Goal: Task Accomplishment & Management: Use online tool/utility

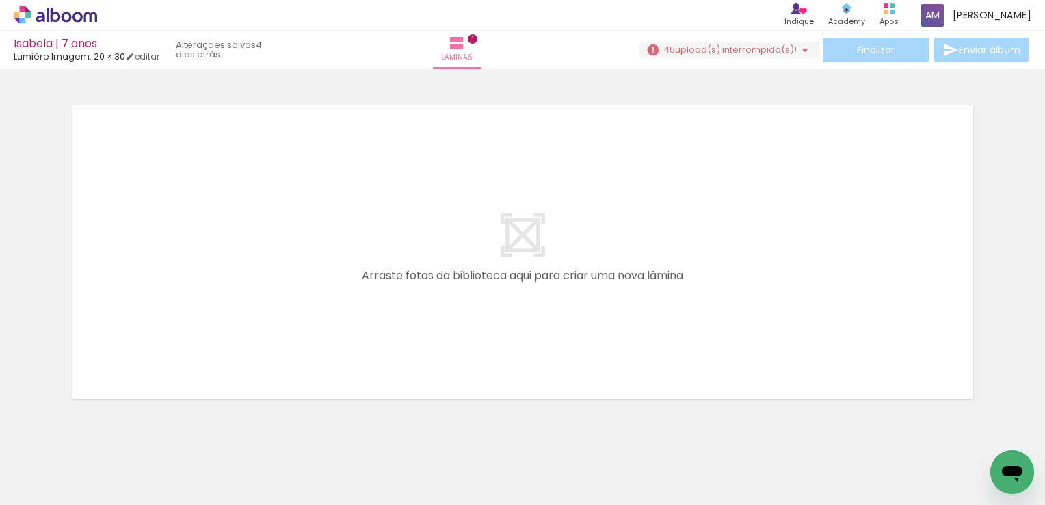
scroll to position [369, 0]
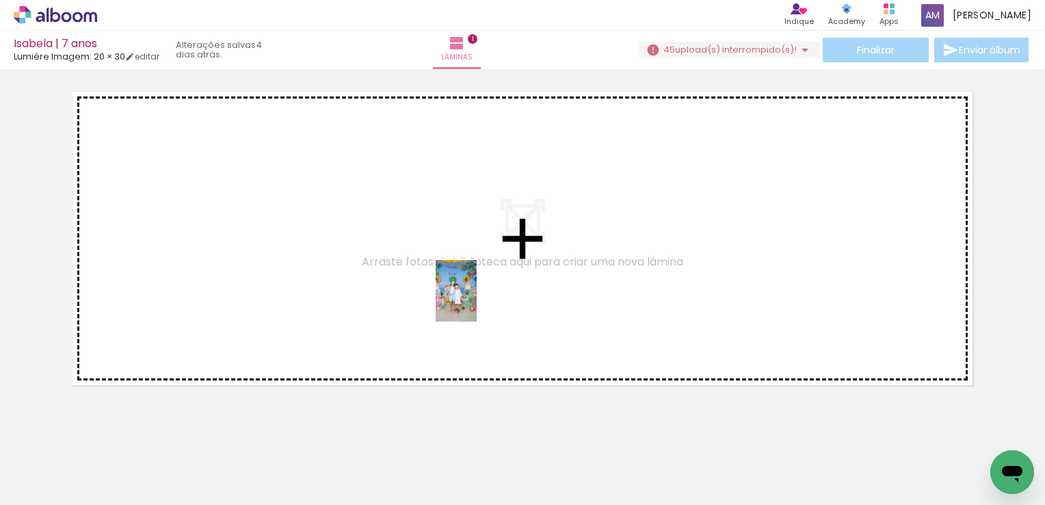
drag, startPoint x: 456, startPoint y: 458, endPoint x: 477, endPoint y: 300, distance: 159.3
click at [477, 300] on quentale-workspace at bounding box center [522, 252] width 1045 height 505
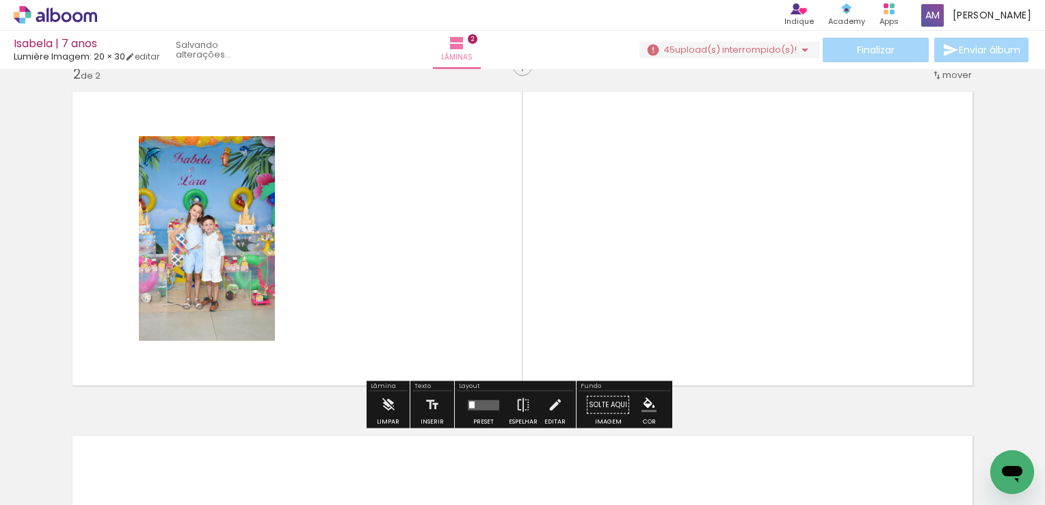
scroll to position [363, 0]
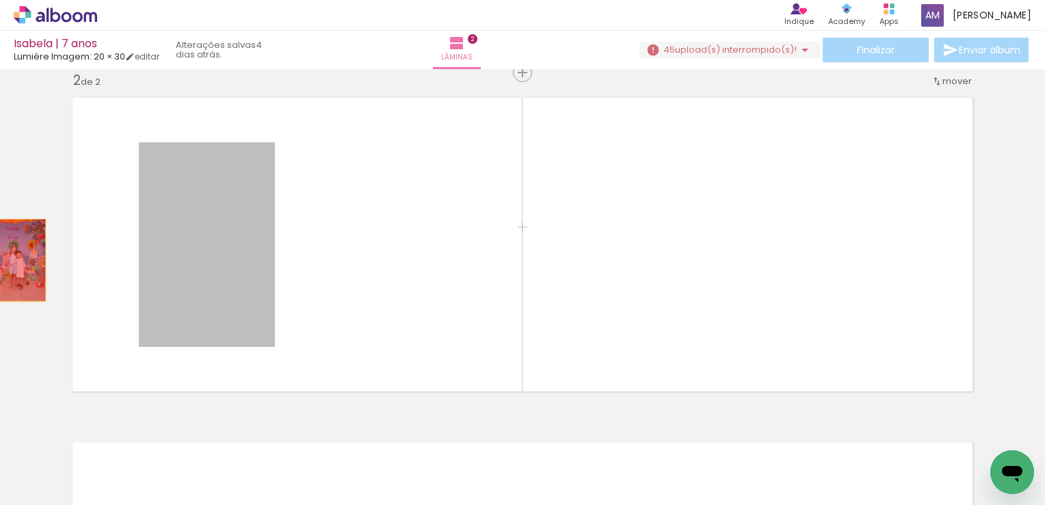
drag, startPoint x: 257, startPoint y: 202, endPoint x: 13, endPoint y: 260, distance: 250.9
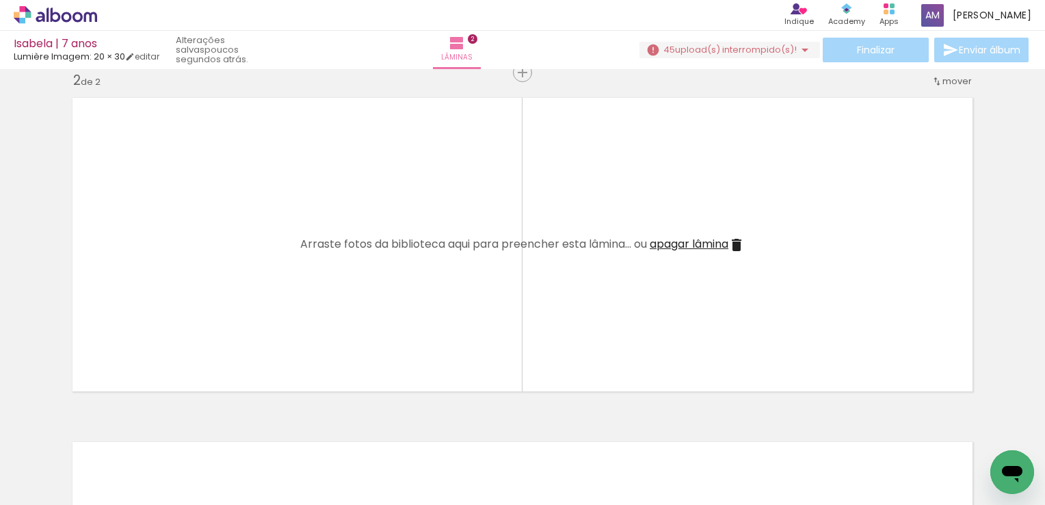
scroll to position [0, 0]
drag, startPoint x: 449, startPoint y: 464, endPoint x: 397, endPoint y: 348, distance: 126.8
click at [397, 348] on quentale-workspace at bounding box center [522, 252] width 1045 height 505
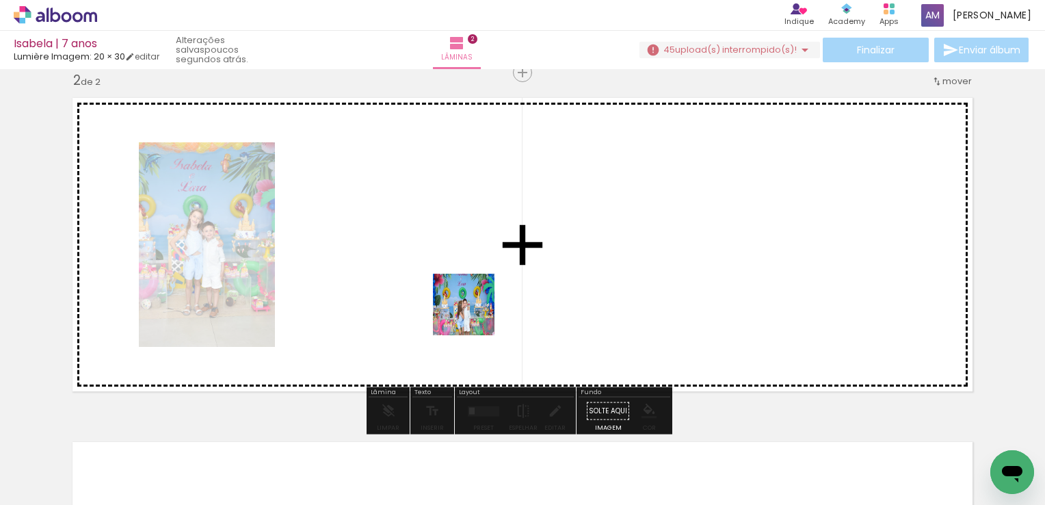
drag, startPoint x: 547, startPoint y: 474, endPoint x: 463, endPoint y: 250, distance: 239.6
click at [463, 250] on quentale-workspace at bounding box center [522, 252] width 1045 height 505
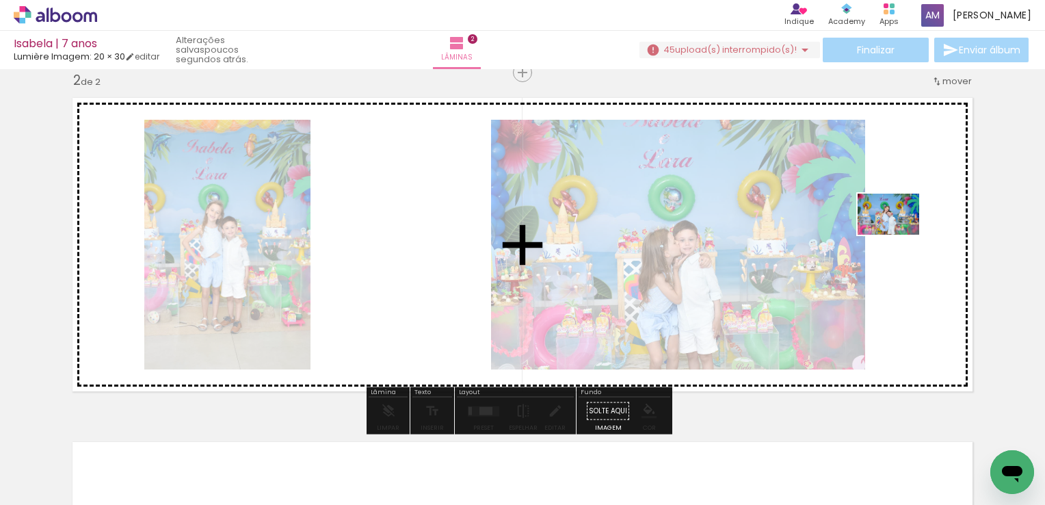
drag, startPoint x: 594, startPoint y: 457, endPoint x: 899, endPoint y: 235, distance: 377.5
click at [899, 235] on quentale-workspace at bounding box center [522, 252] width 1045 height 505
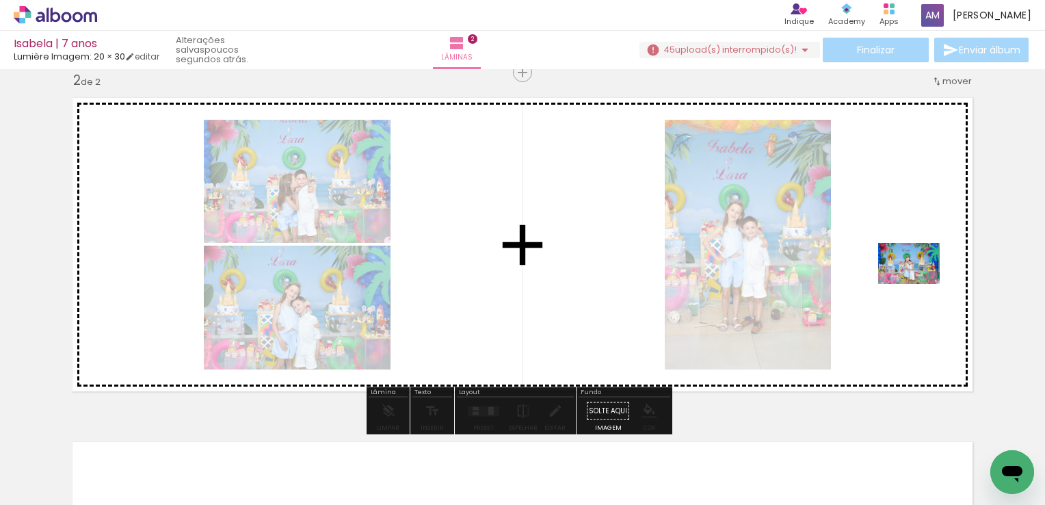
drag, startPoint x: 682, startPoint y: 456, endPoint x: 919, endPoint y: 282, distance: 294.6
click at [919, 282] on quentale-workspace at bounding box center [522, 252] width 1045 height 505
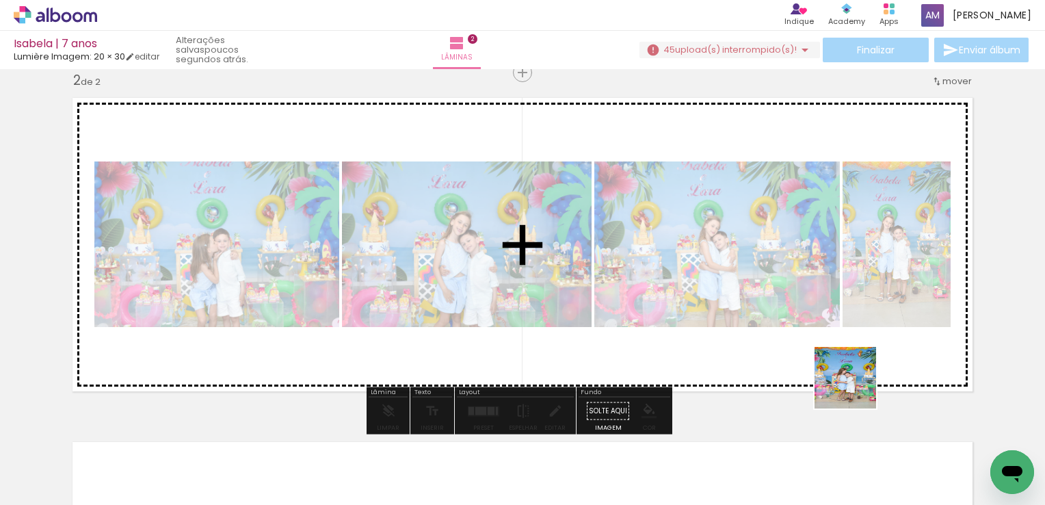
drag, startPoint x: 755, startPoint y: 472, endPoint x: 856, endPoint y: 388, distance: 131.1
click at [856, 388] on quentale-workspace at bounding box center [522, 252] width 1045 height 505
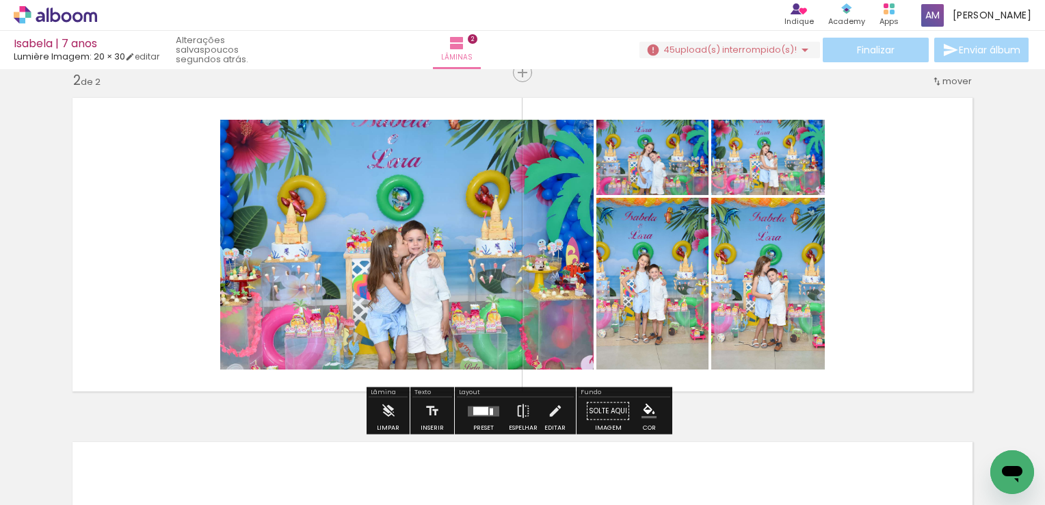
click at [475, 410] on div at bounding box center [480, 410] width 15 height 8
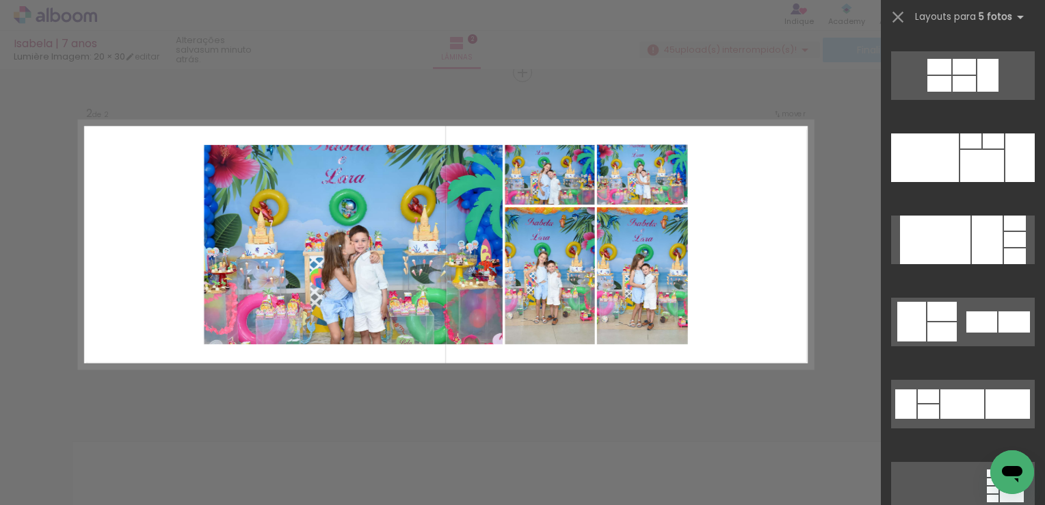
scroll to position [15705, 0]
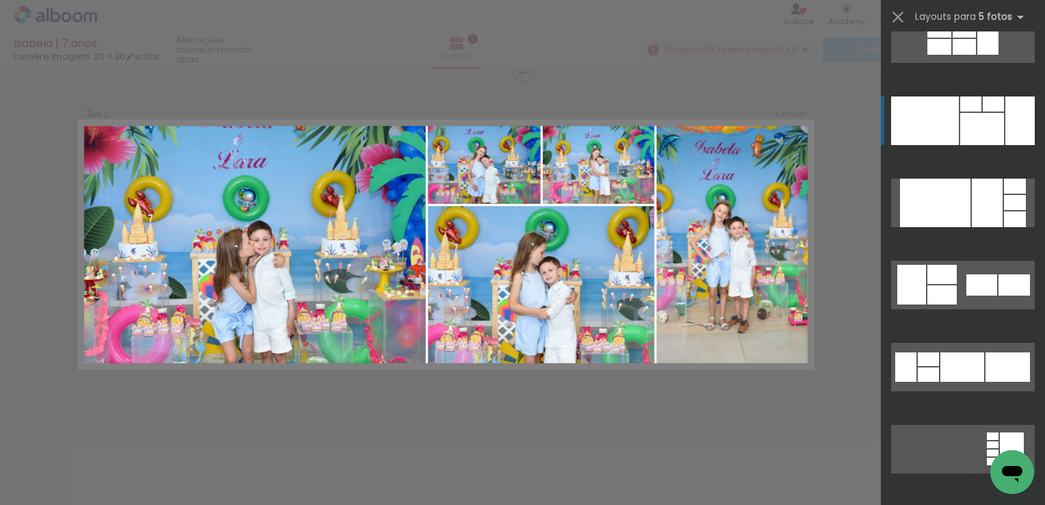
click at [995, 121] on div at bounding box center [982, 129] width 44 height 32
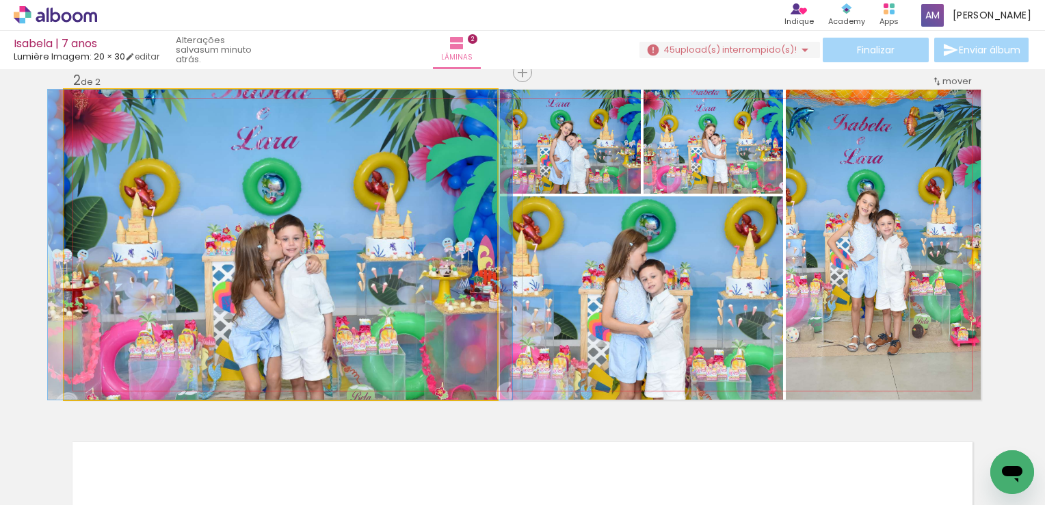
drag, startPoint x: 371, startPoint y: 293, endPoint x: 371, endPoint y: 196, distance: 97.1
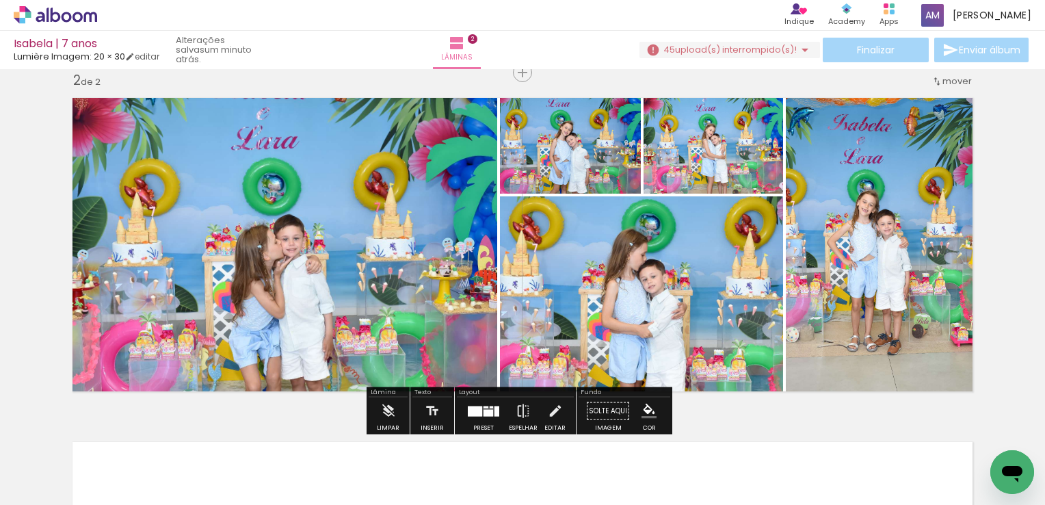
click at [807, 111] on div at bounding box center [818, 104] width 22 height 22
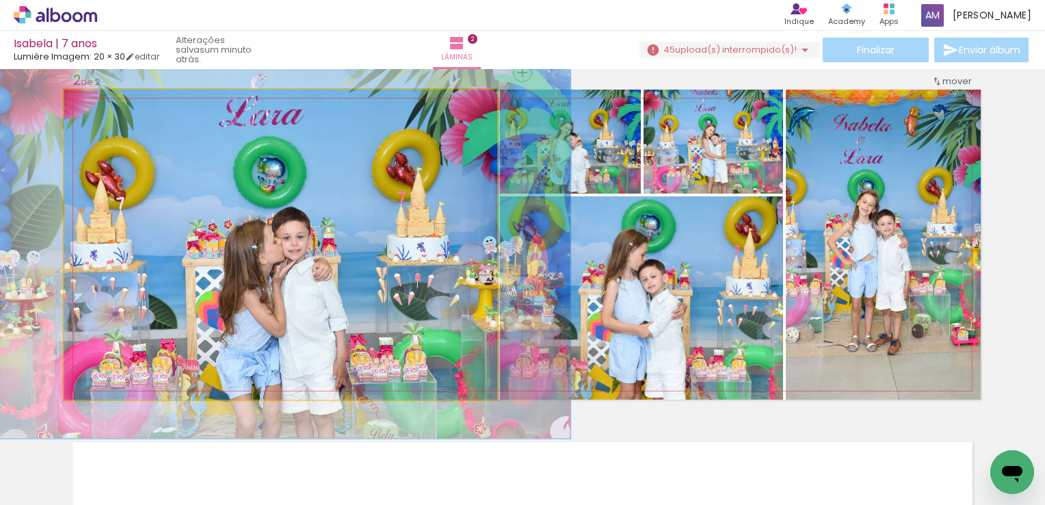
drag, startPoint x: 89, startPoint y: 101, endPoint x: 101, endPoint y: 101, distance: 11.6
type paper-slider "125"
click at [102, 101] on div at bounding box center [108, 104] width 12 height 12
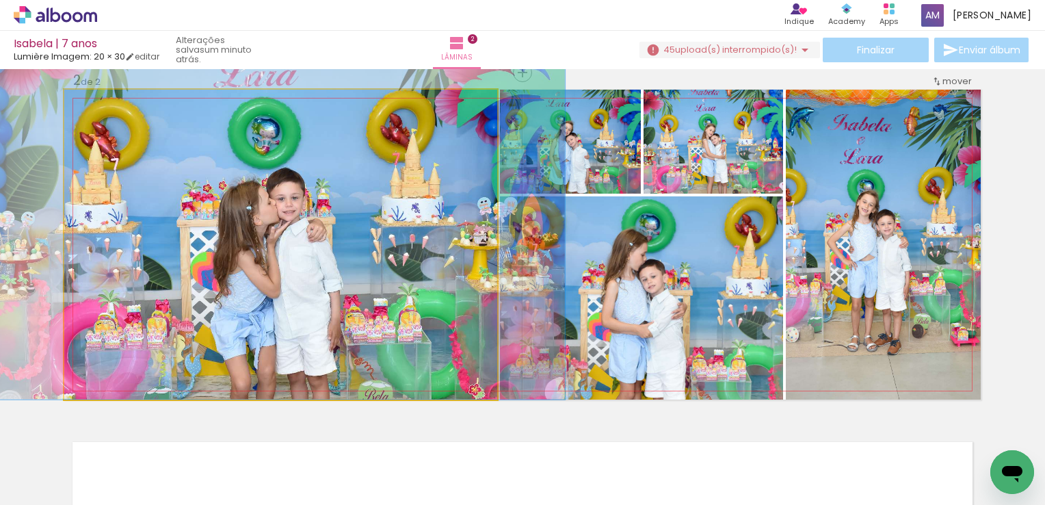
drag, startPoint x: 268, startPoint y: 249, endPoint x: 263, endPoint y: 174, distance: 75.4
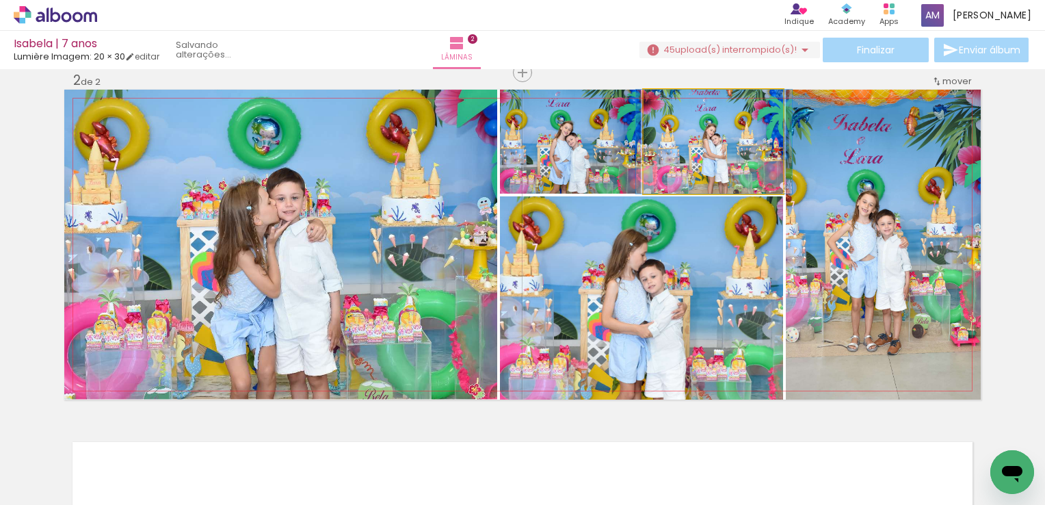
drag, startPoint x: 705, startPoint y: 157, endPoint x: 705, endPoint y: 130, distance: 27.4
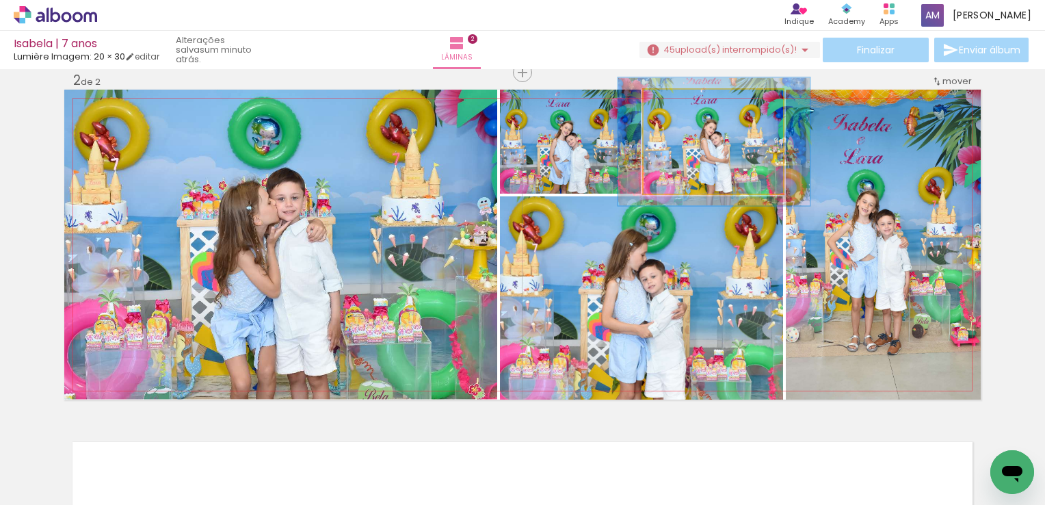
drag, startPoint x: 674, startPoint y: 103, endPoint x: 685, endPoint y: 105, distance: 11.1
type paper-slider "123"
click at [685, 105] on div at bounding box center [687, 104] width 12 height 12
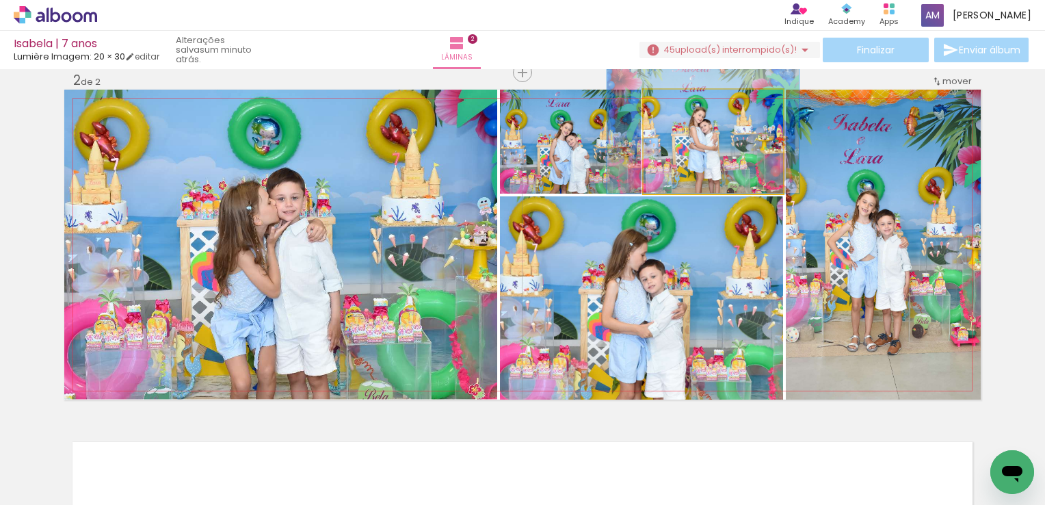
drag, startPoint x: 708, startPoint y: 146, endPoint x: 697, endPoint y: 111, distance: 37.2
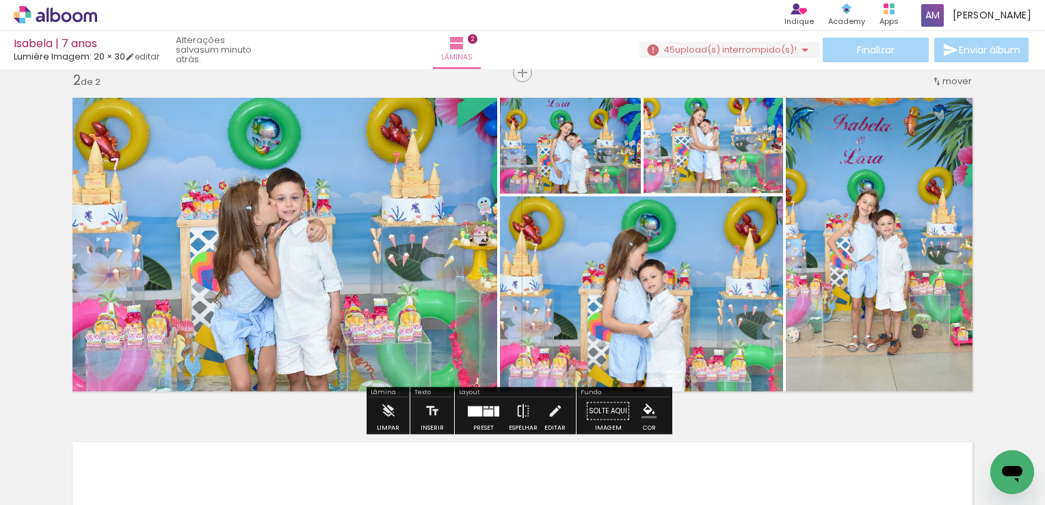
click at [1019, 169] on div "Inserir lâmina 1 de 2 Inserir lâmina 2 de 2" at bounding box center [522, 227] width 1045 height 1033
click at [570, 163] on quentale-photo at bounding box center [570, 142] width 141 height 104
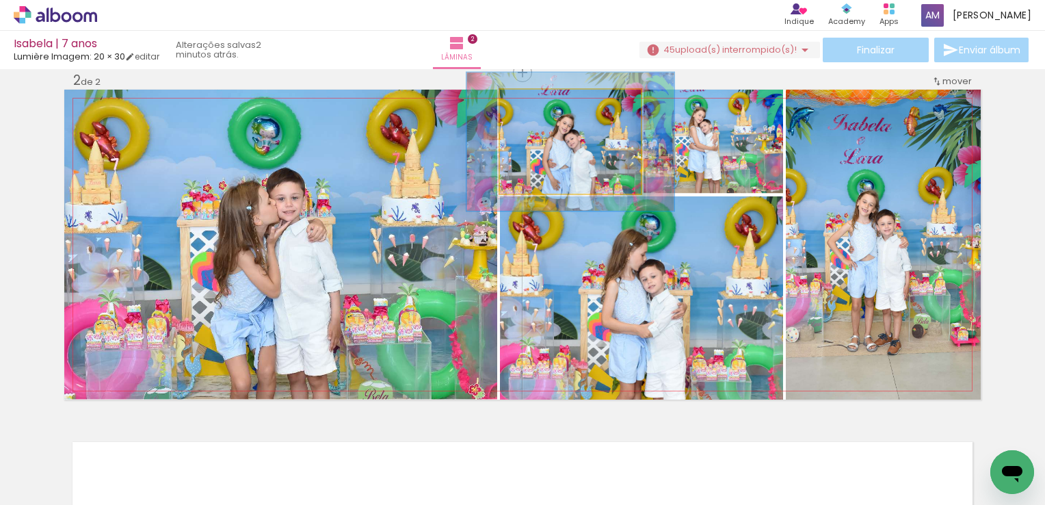
drag, startPoint x: 533, startPoint y: 107, endPoint x: 549, endPoint y: 107, distance: 15.7
type paper-slider "133"
click at [549, 107] on div at bounding box center [548, 104] width 22 height 22
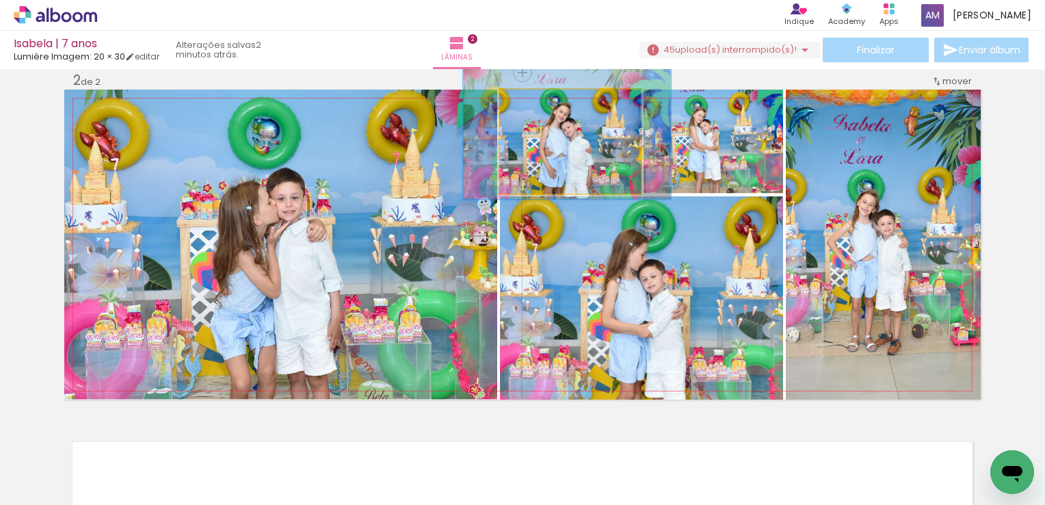
drag, startPoint x: 566, startPoint y: 153, endPoint x: 563, endPoint y: 142, distance: 12.1
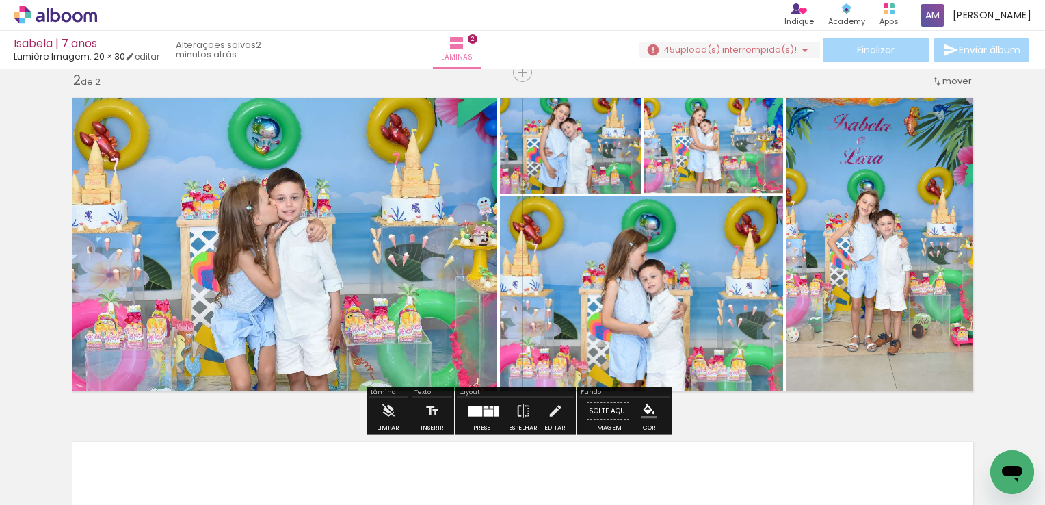
click at [1003, 193] on div "Inserir lâmina 1 de 2 Inserir lâmina 2 de 2" at bounding box center [522, 227] width 1045 height 1033
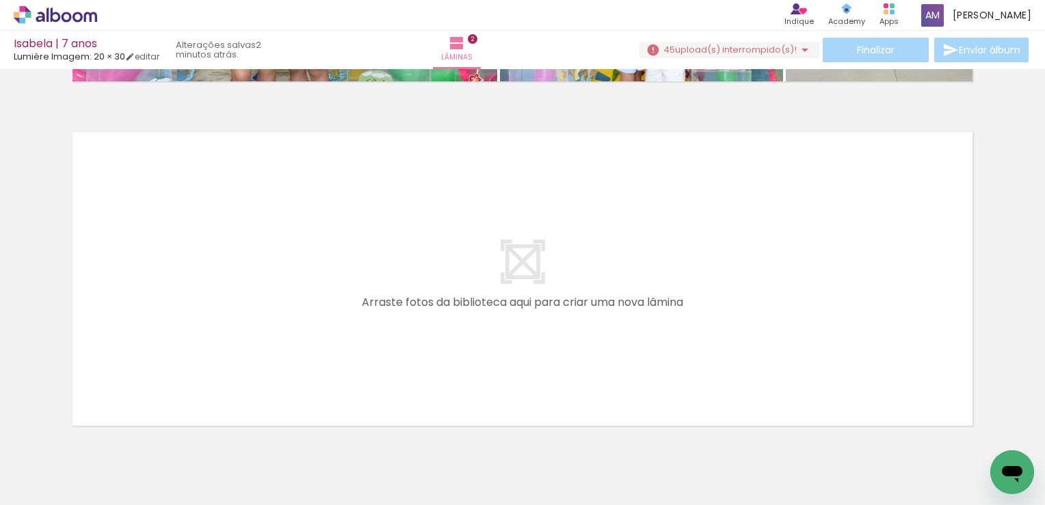
scroll to position [692, 0]
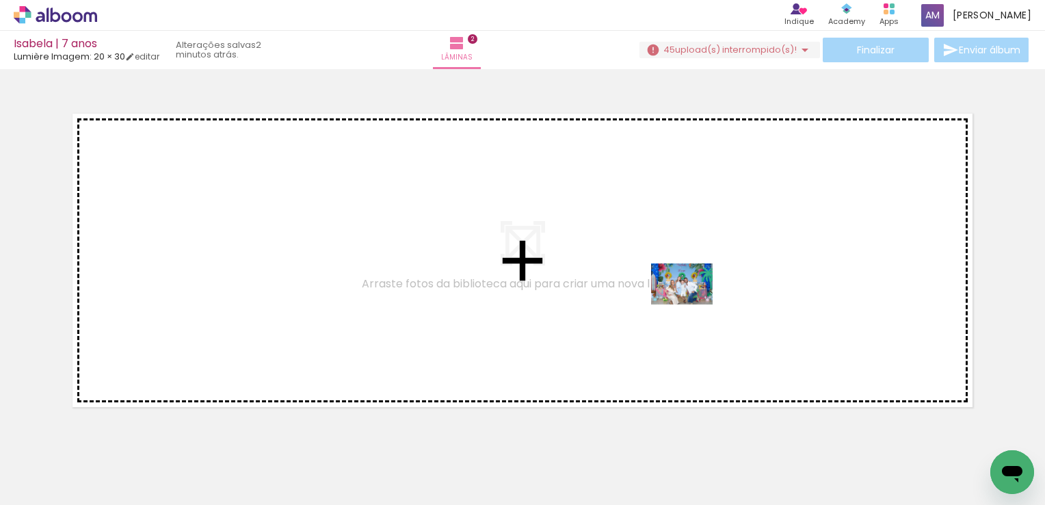
drag, startPoint x: 812, startPoint y: 471, endPoint x: 692, endPoint y: 304, distance: 204.8
click at [692, 304] on quentale-workspace at bounding box center [522, 252] width 1045 height 505
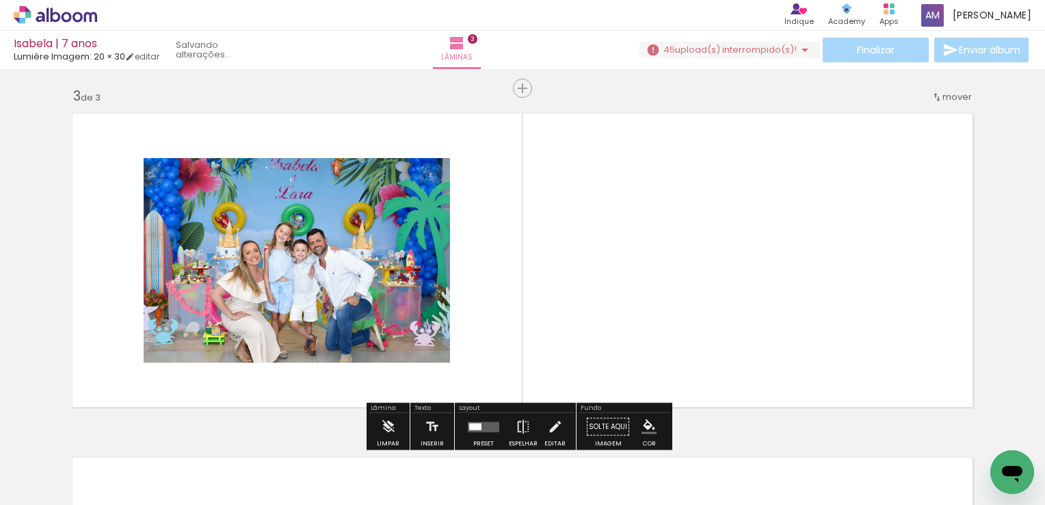
scroll to position [707, 0]
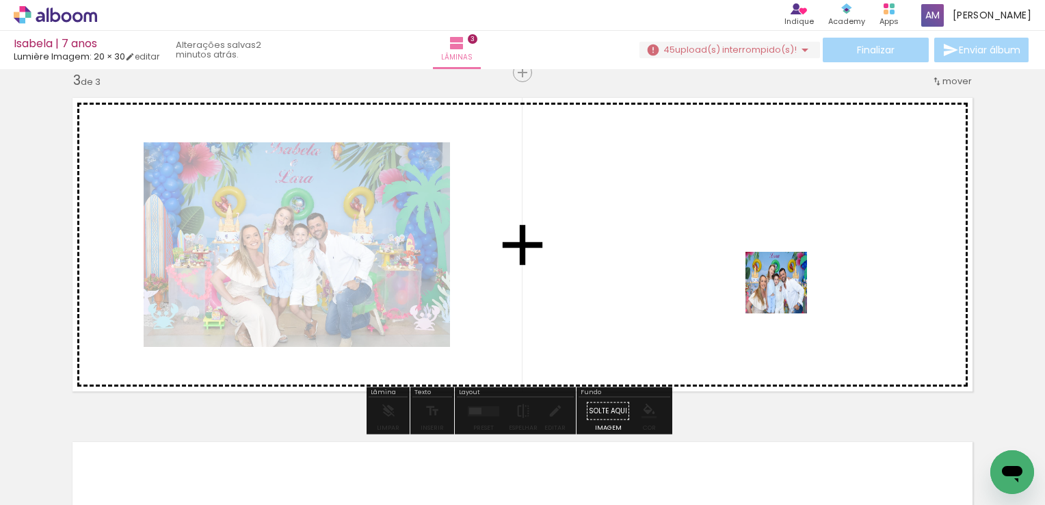
drag, startPoint x: 905, startPoint y: 467, endPoint x: 866, endPoint y: 415, distance: 65.5
click at [785, 289] on quentale-workspace at bounding box center [522, 252] width 1045 height 505
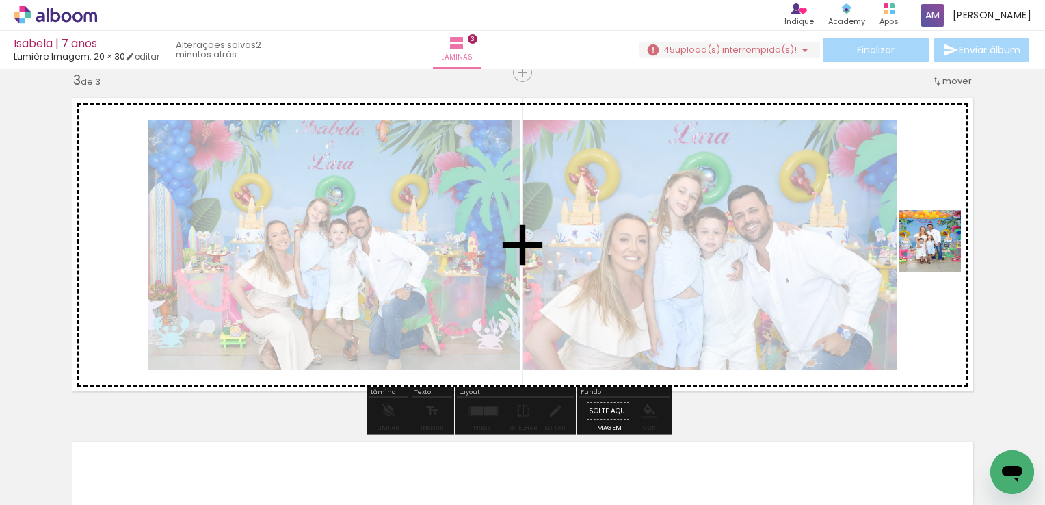
drag, startPoint x: 975, startPoint y: 458, endPoint x: 941, endPoint y: 251, distance: 209.5
click at [941, 251] on quentale-workspace at bounding box center [522, 252] width 1045 height 505
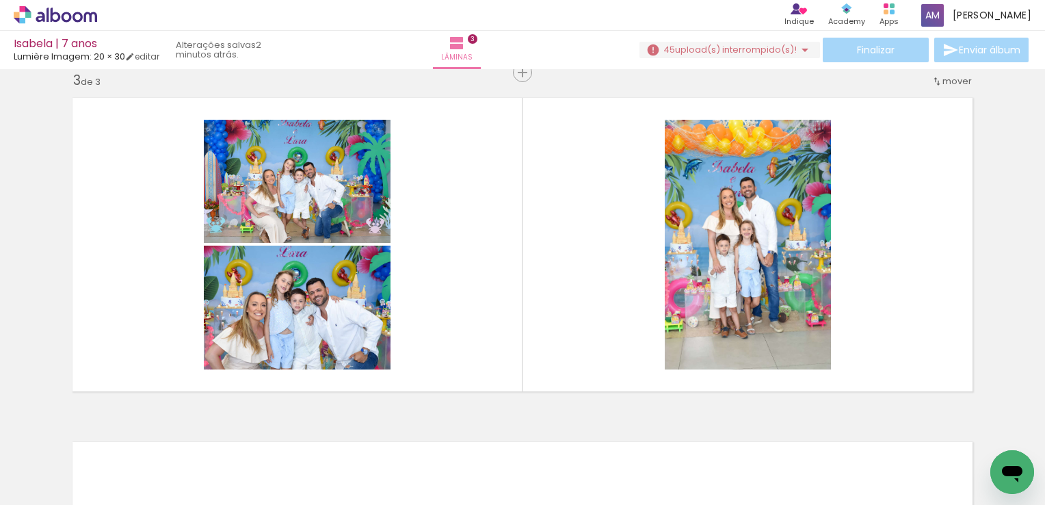
scroll to position [0, 648]
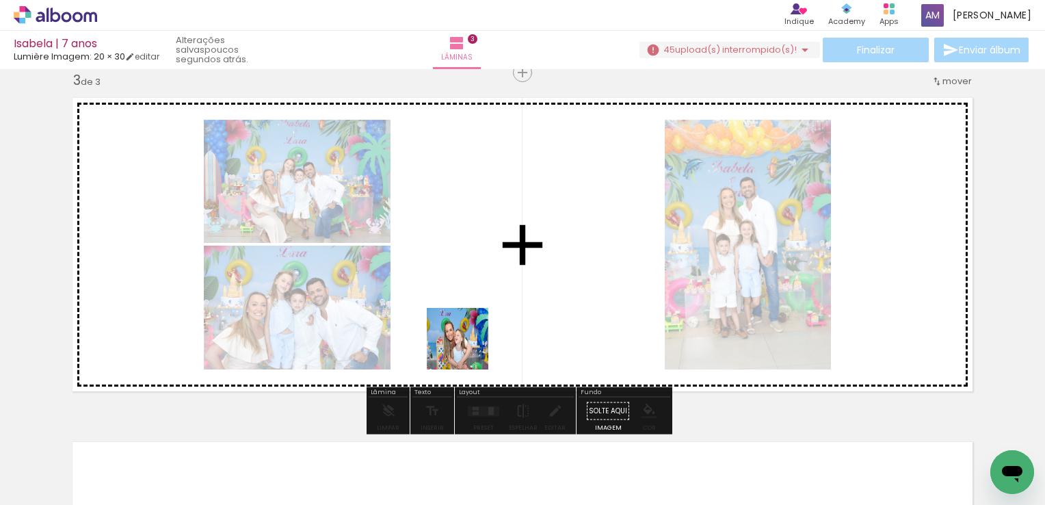
drag, startPoint x: 415, startPoint y: 475, endPoint x: 468, endPoint y: 349, distance: 137.1
click at [468, 349] on quentale-workspace at bounding box center [522, 252] width 1045 height 505
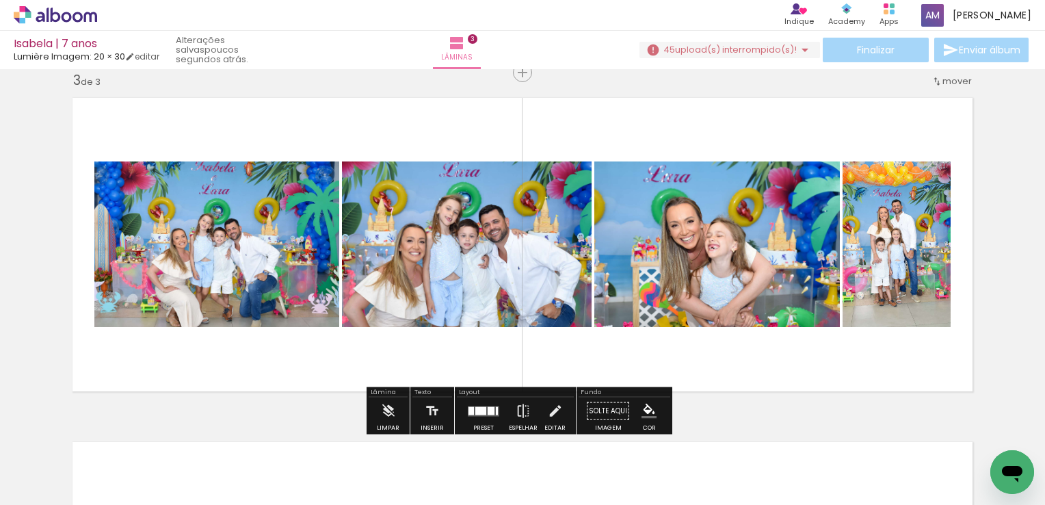
drag, startPoint x: 492, startPoint y: 471, endPoint x: 610, endPoint y: 341, distance: 174.8
click at [610, 341] on quentale-workspace at bounding box center [522, 252] width 1045 height 505
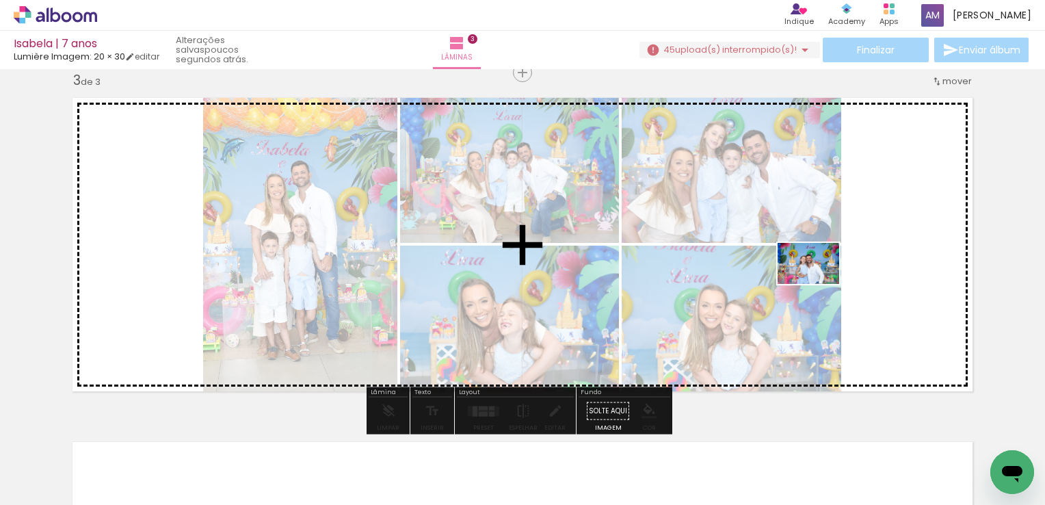
drag, startPoint x: 563, startPoint y: 469, endPoint x: 890, endPoint y: 250, distance: 393.9
click at [890, 250] on quentale-workspace at bounding box center [522, 252] width 1045 height 505
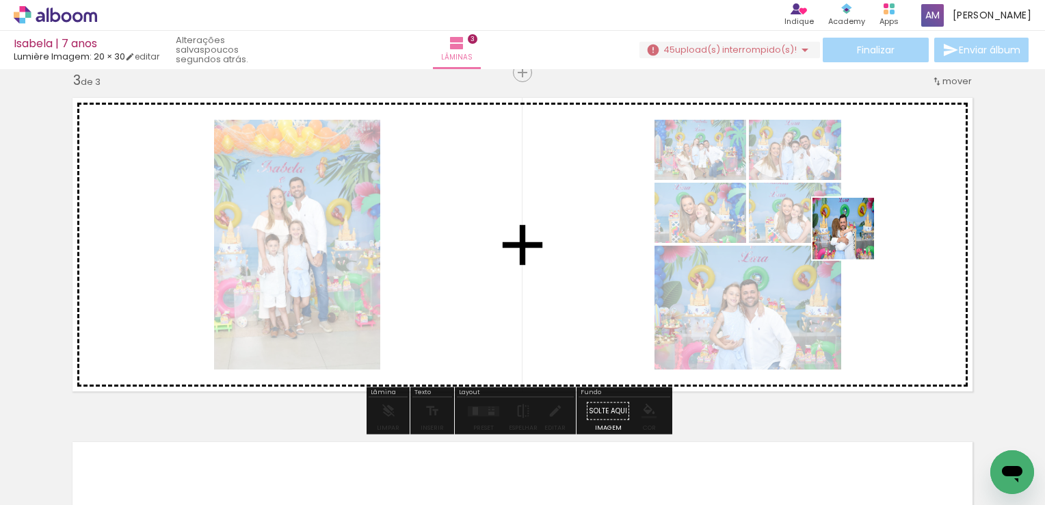
drag, startPoint x: 640, startPoint y: 469, endPoint x: 854, endPoint y: 238, distance: 315.6
click at [854, 238] on quentale-workspace at bounding box center [522, 252] width 1045 height 505
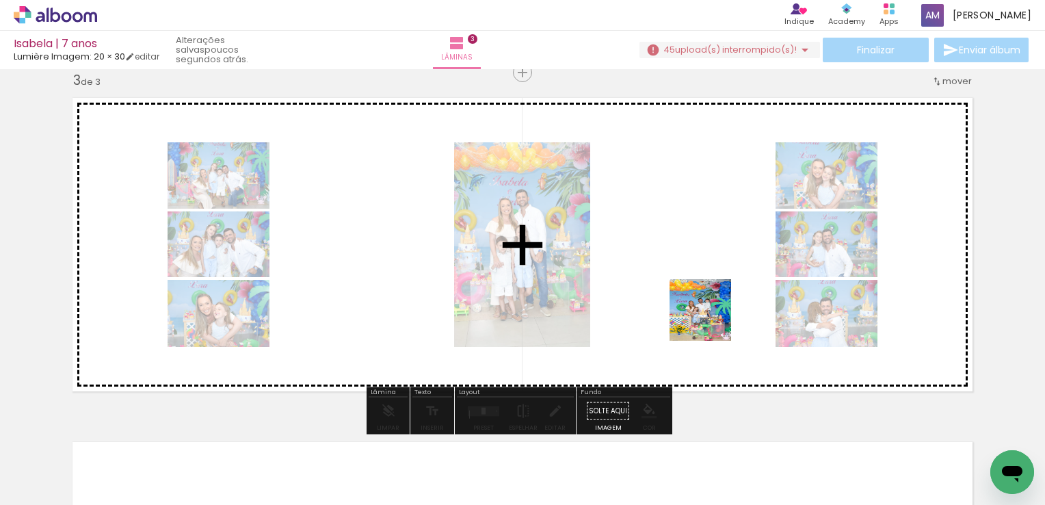
drag, startPoint x: 728, startPoint y: 455, endPoint x: 710, endPoint y: 319, distance: 137.3
click at [710, 319] on quentale-workspace at bounding box center [522, 252] width 1045 height 505
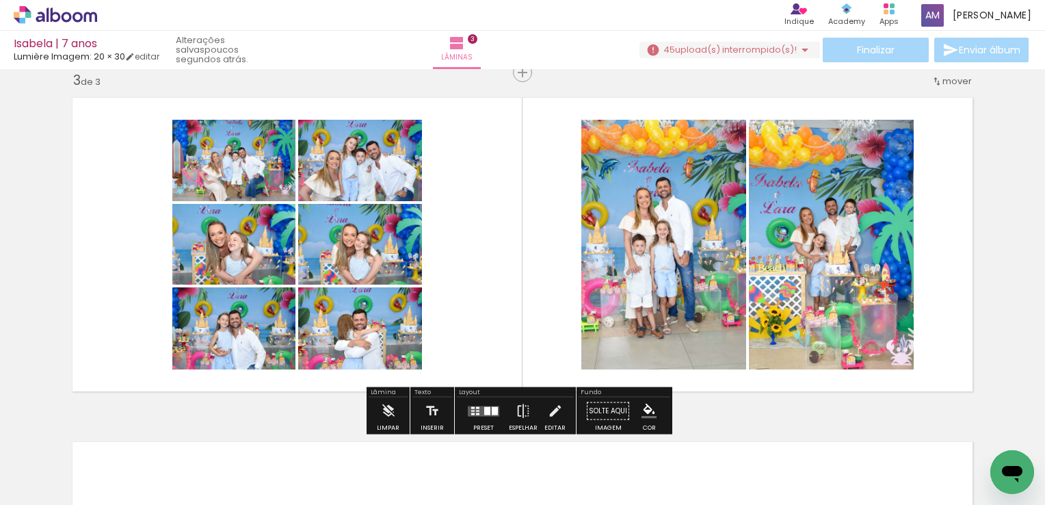
click at [480, 414] on quentale-layouter at bounding box center [483, 411] width 31 height 10
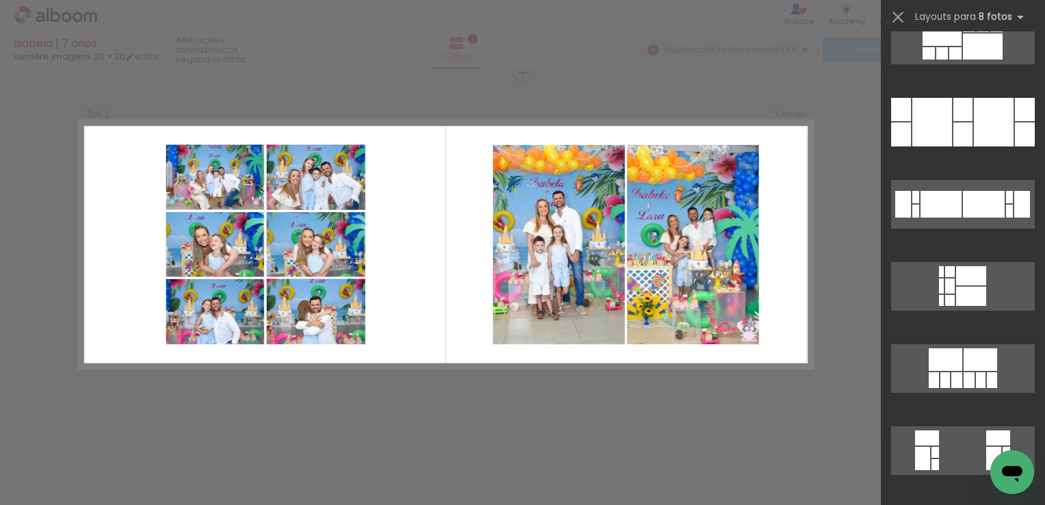
scroll to position [4296, 0]
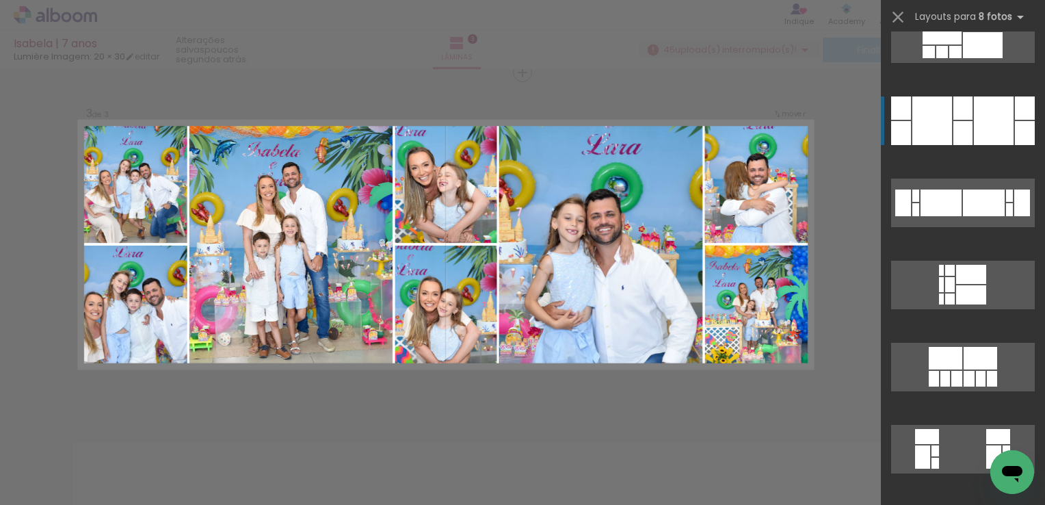
click at [958, 122] on div at bounding box center [963, 133] width 19 height 24
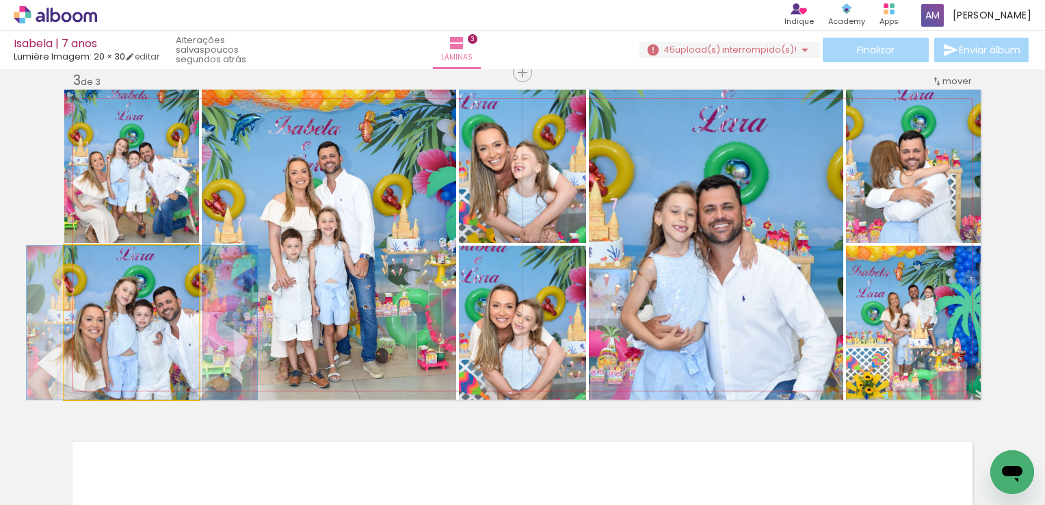
drag, startPoint x: 129, startPoint y: 330, endPoint x: 139, endPoint y: 295, distance: 35.7
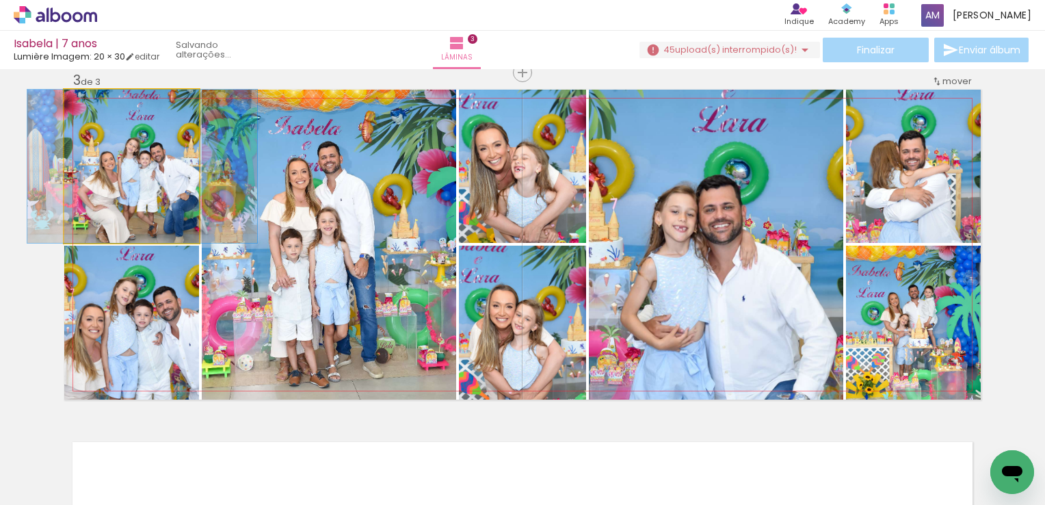
drag, startPoint x: 142, startPoint y: 168, endPoint x: 153, endPoint y: 168, distance: 10.9
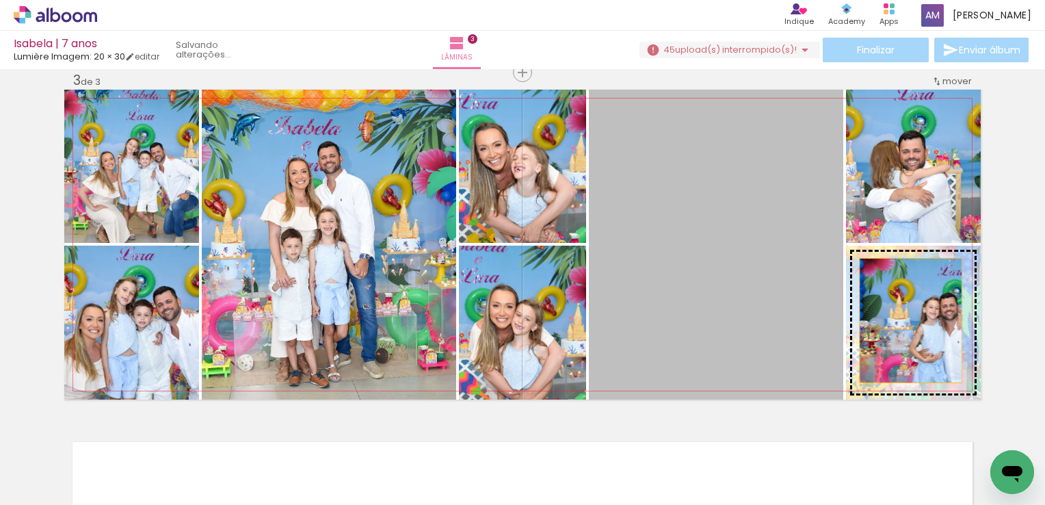
drag, startPoint x: 750, startPoint y: 256, endPoint x: 906, endPoint y: 320, distance: 168.7
click at [0, 0] on slot at bounding box center [0, 0] width 0 height 0
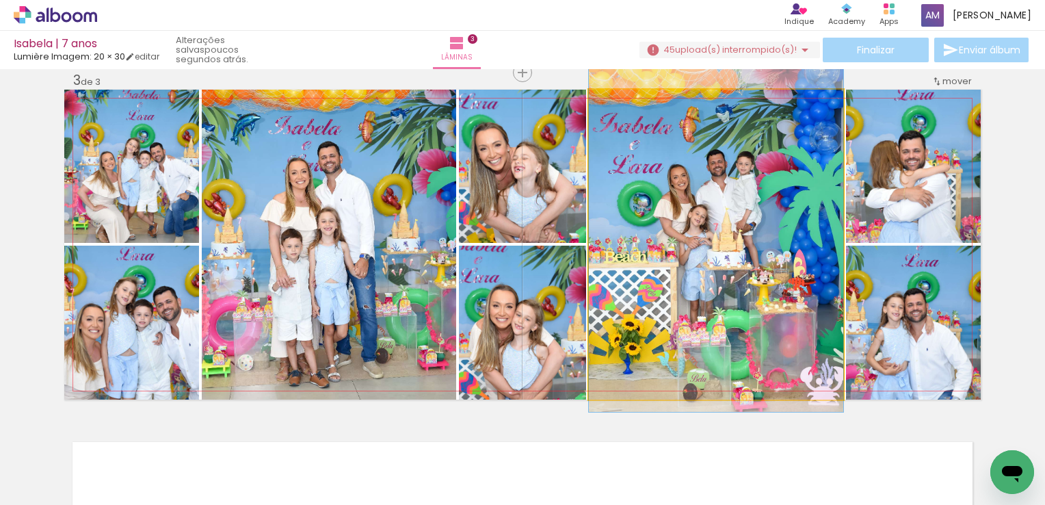
drag, startPoint x: 736, startPoint y: 279, endPoint x: 718, endPoint y: 256, distance: 29.3
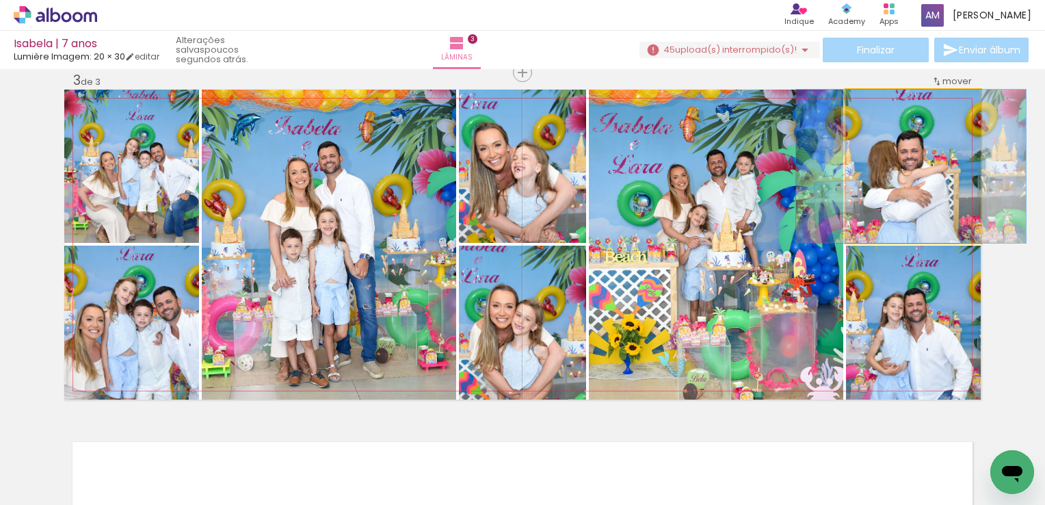
drag, startPoint x: 903, startPoint y: 196, endPoint x: 901, endPoint y: 176, distance: 19.9
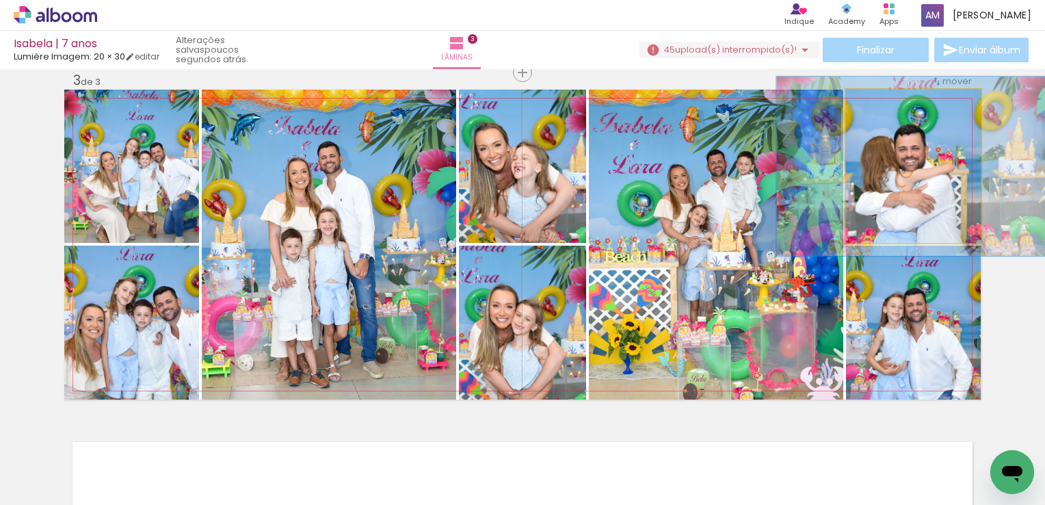
drag, startPoint x: 870, startPoint y: 108, endPoint x: 879, endPoint y: 108, distance: 8.9
type paper-slider "119"
click at [879, 108] on div at bounding box center [887, 104] width 22 height 22
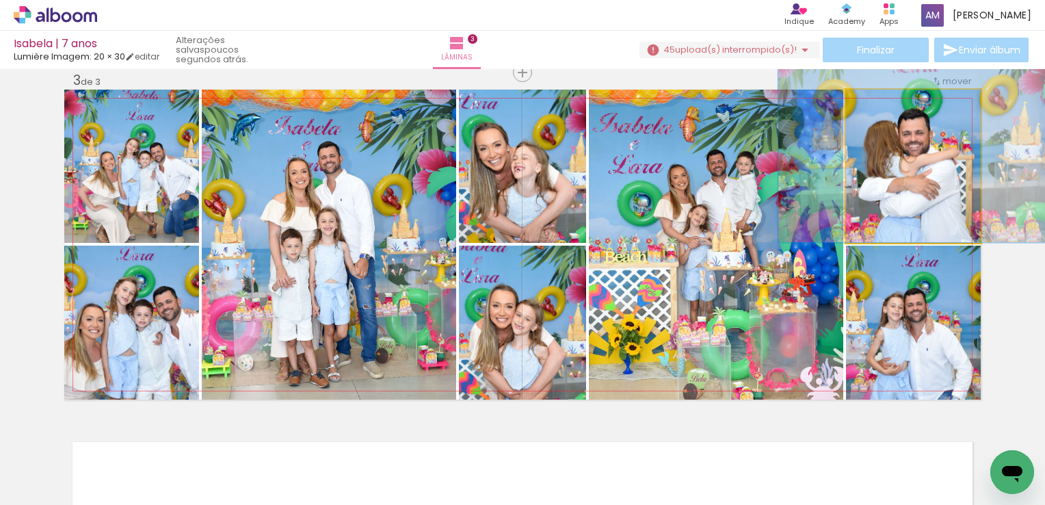
drag, startPoint x: 899, startPoint y: 174, endPoint x: 903, endPoint y: 141, distance: 33.1
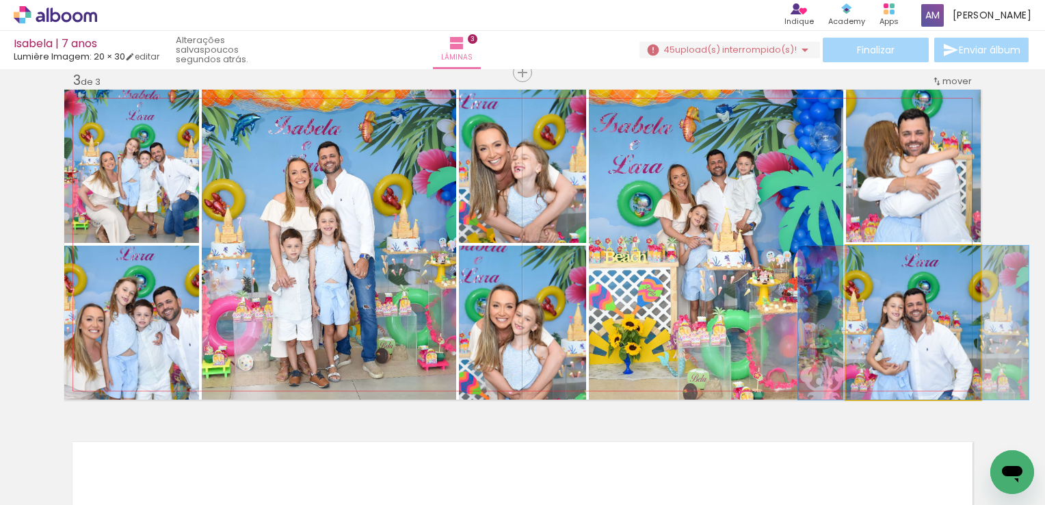
click at [917, 324] on quentale-photo at bounding box center [913, 323] width 135 height 154
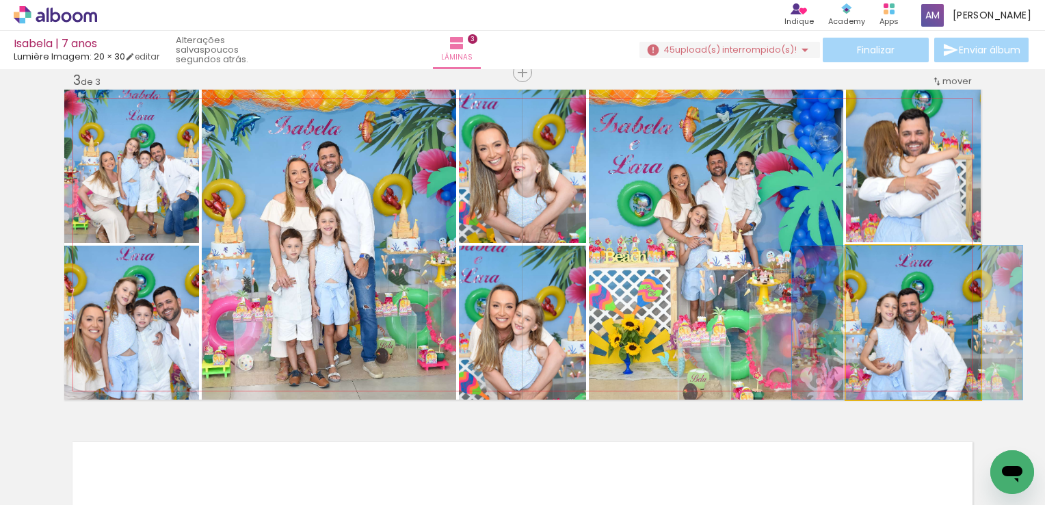
drag, startPoint x: 917, startPoint y: 324, endPoint x: 911, endPoint y: 283, distance: 40.8
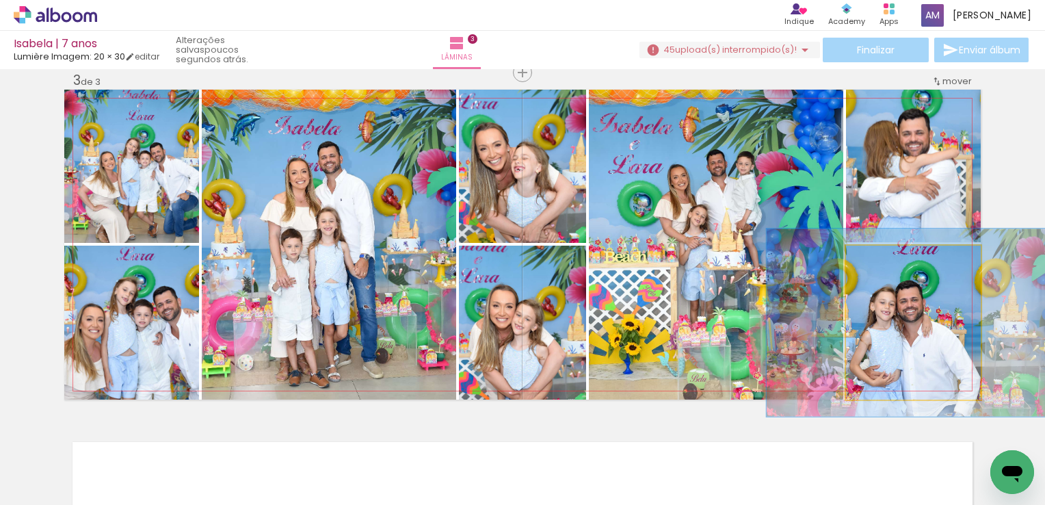
drag, startPoint x: 879, startPoint y: 259, endPoint x: 889, endPoint y: 259, distance: 10.3
type paper-slider "122"
click at [889, 259] on div at bounding box center [889, 260] width 22 height 22
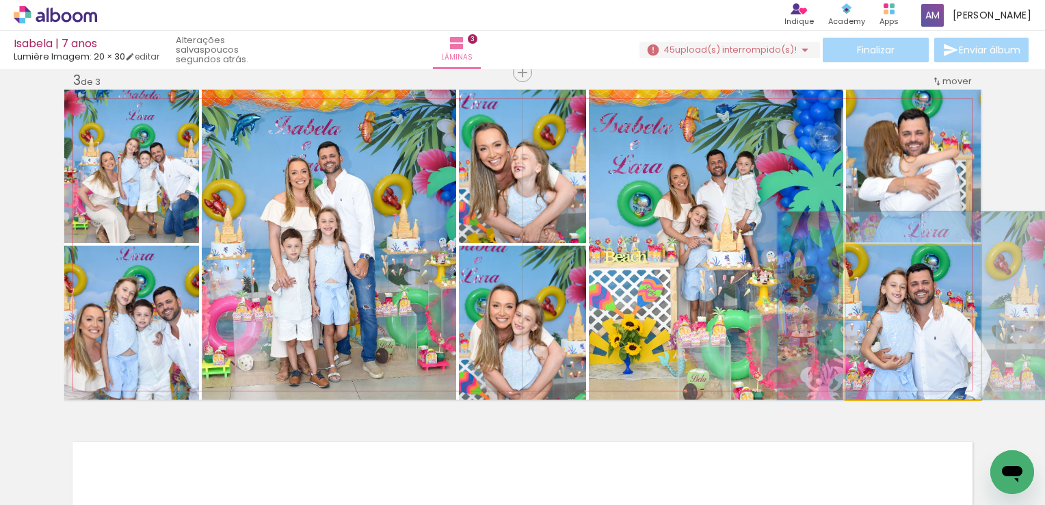
drag, startPoint x: 889, startPoint y: 316, endPoint x: 900, endPoint y: 281, distance: 36.6
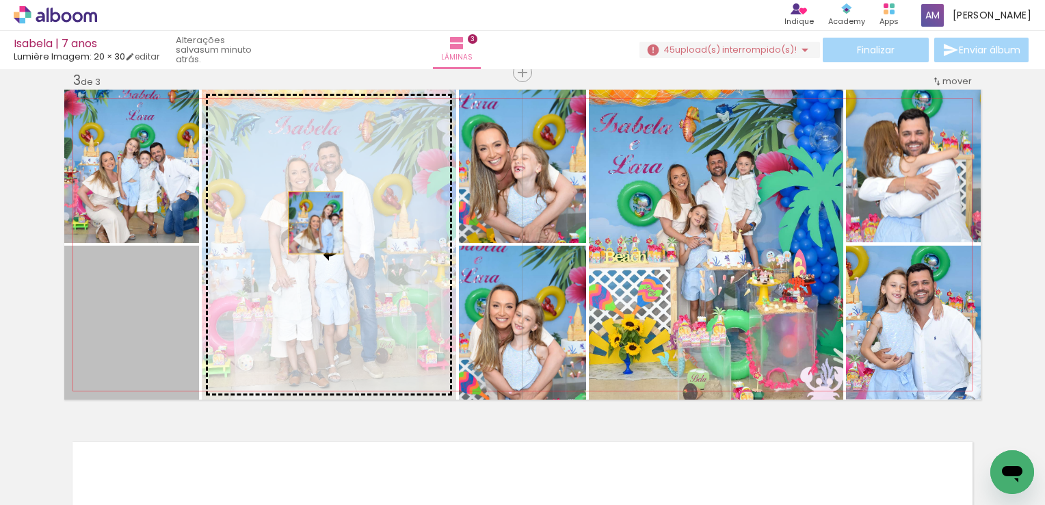
drag, startPoint x: 101, startPoint y: 348, endPoint x: 311, endPoint y: 222, distance: 244.8
click at [0, 0] on slot at bounding box center [0, 0] width 0 height 0
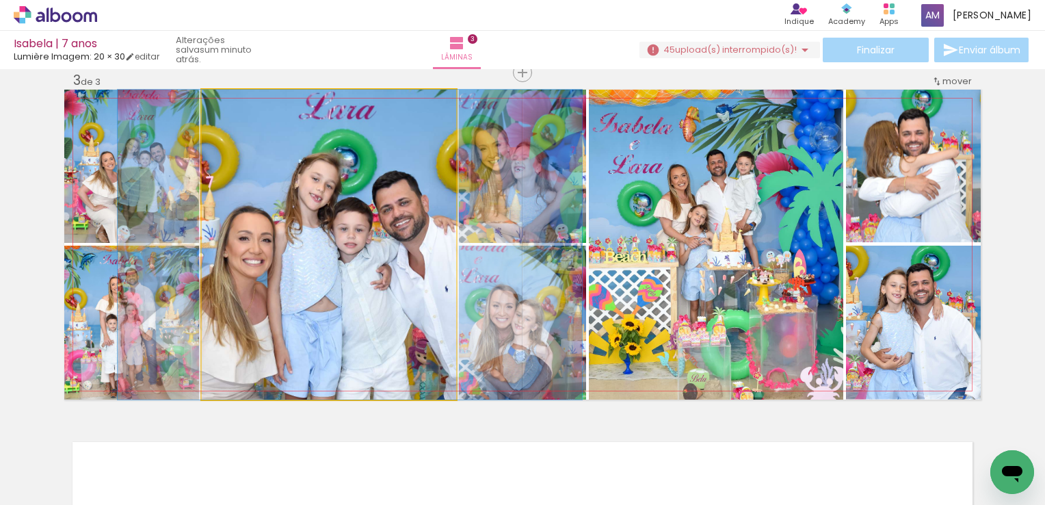
drag, startPoint x: 317, startPoint y: 281, endPoint x: 338, endPoint y: 264, distance: 27.2
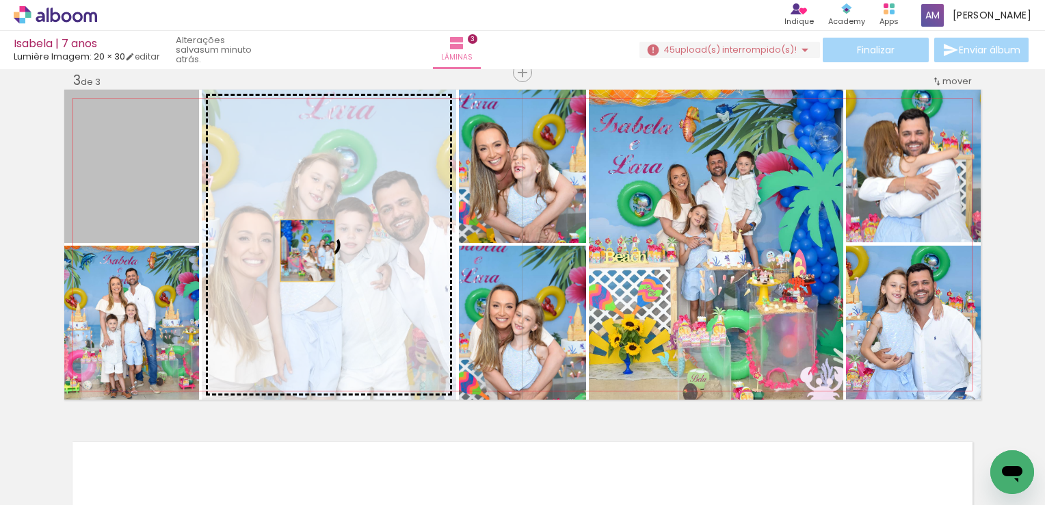
drag, startPoint x: 131, startPoint y: 199, endPoint x: 304, endPoint y: 252, distance: 180.9
click at [0, 0] on slot at bounding box center [0, 0] width 0 height 0
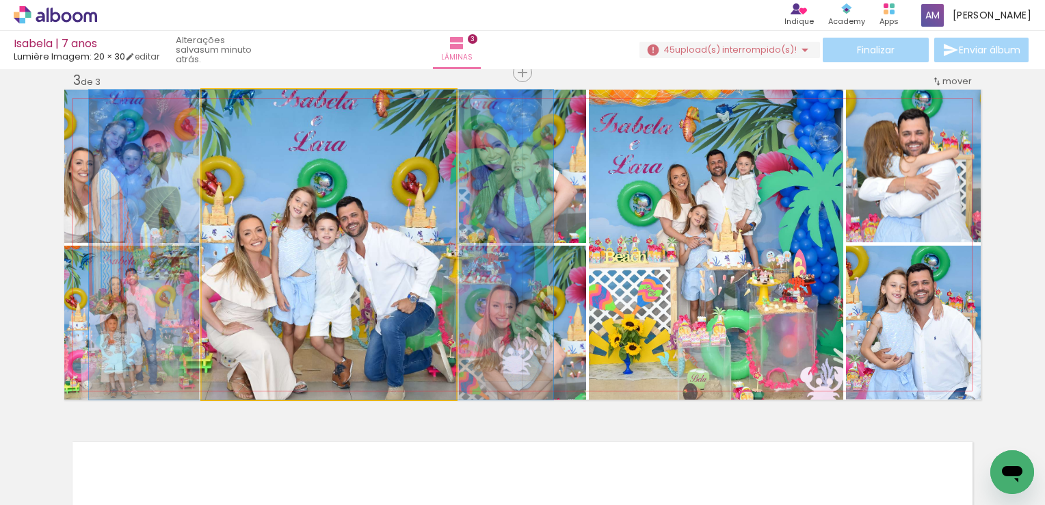
drag, startPoint x: 367, startPoint y: 278, endPoint x: 360, endPoint y: 237, distance: 41.1
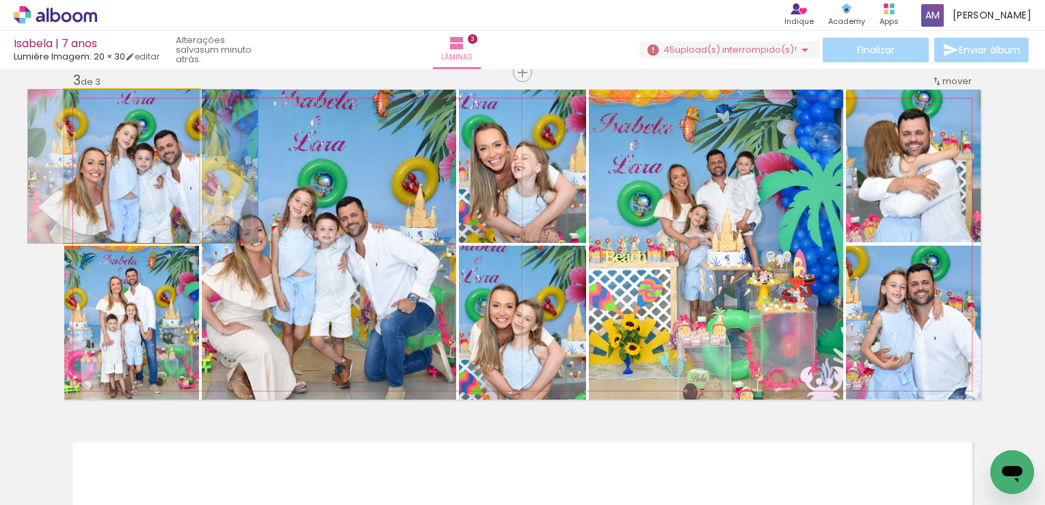
drag, startPoint x: 150, startPoint y: 192, endPoint x: 162, endPoint y: 192, distance: 11.6
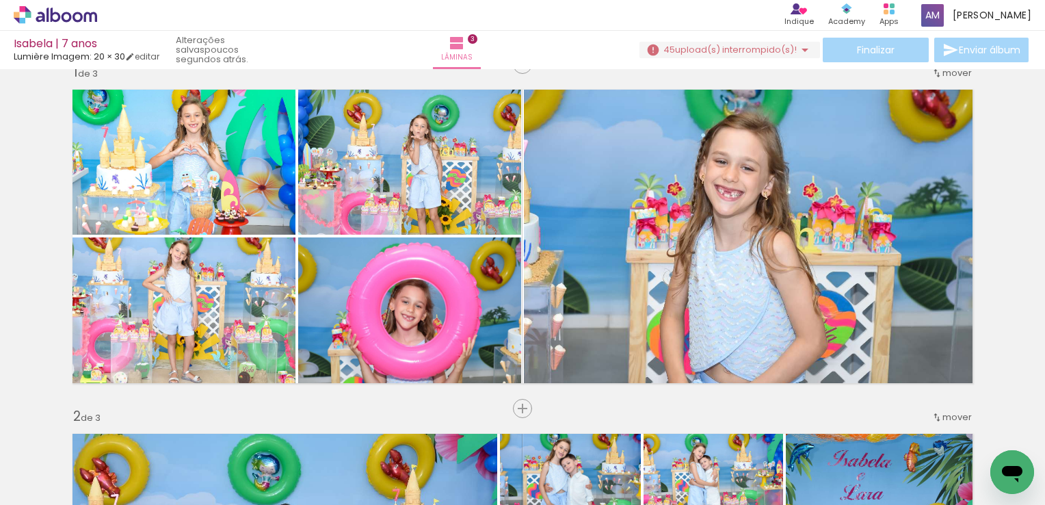
scroll to position [44, 0]
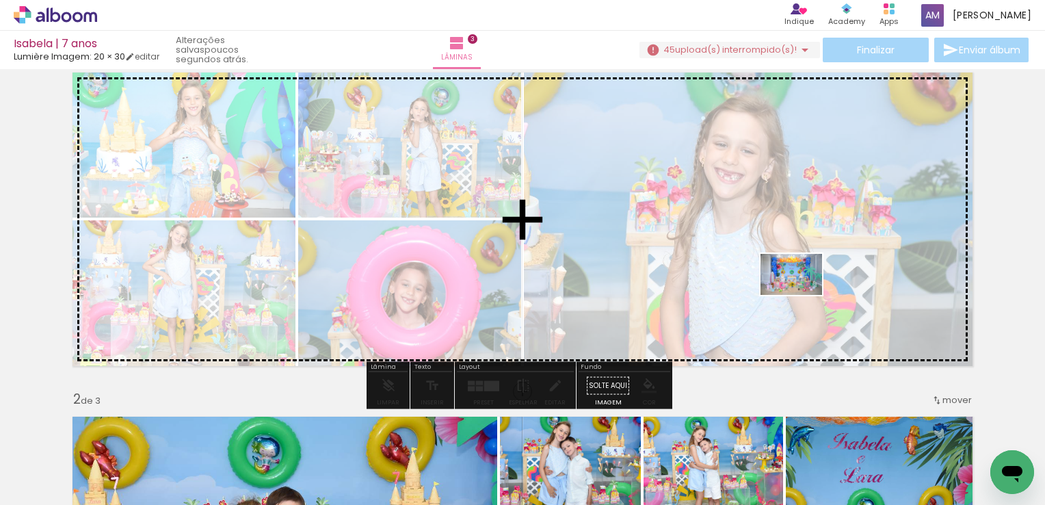
drag, startPoint x: 802, startPoint y: 465, endPoint x: 802, endPoint y: 294, distance: 171.0
click at [802, 294] on quentale-workspace at bounding box center [522, 252] width 1045 height 505
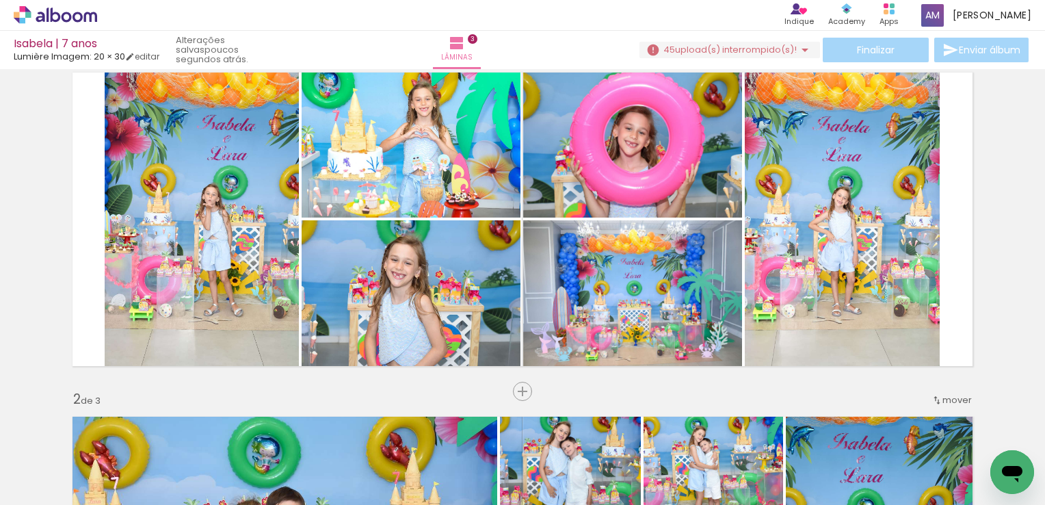
scroll to position [0, 1196]
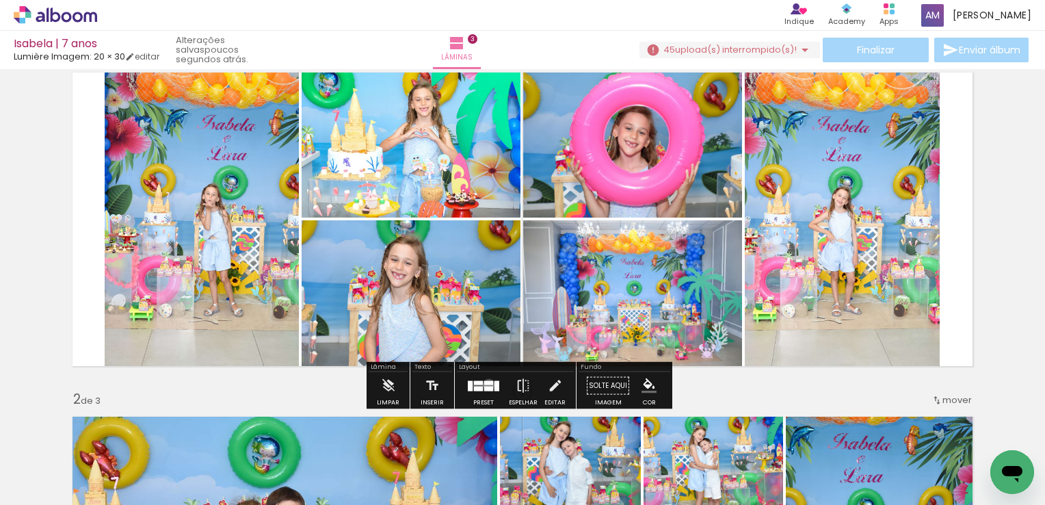
click at [486, 384] on div at bounding box center [488, 382] width 9 height 4
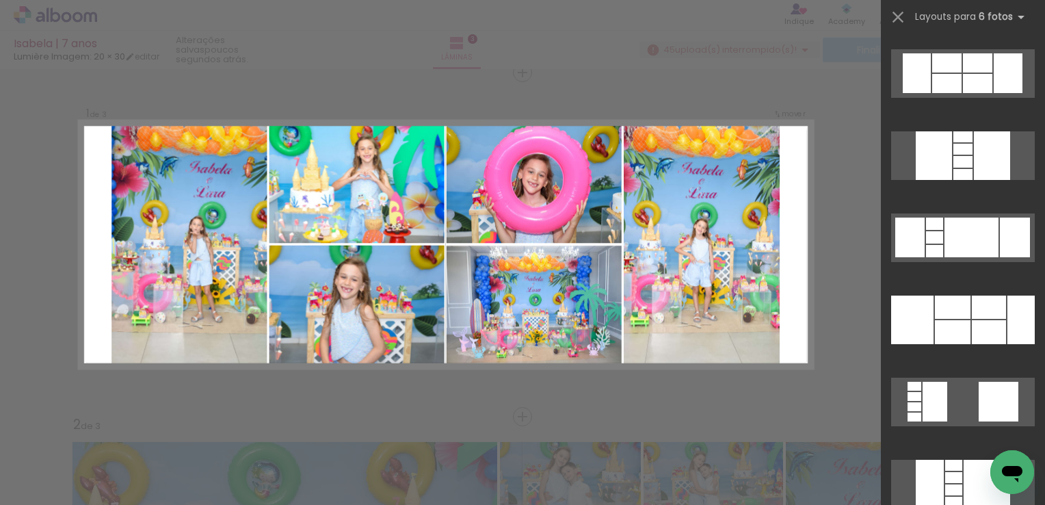
scroll to position [5472, 0]
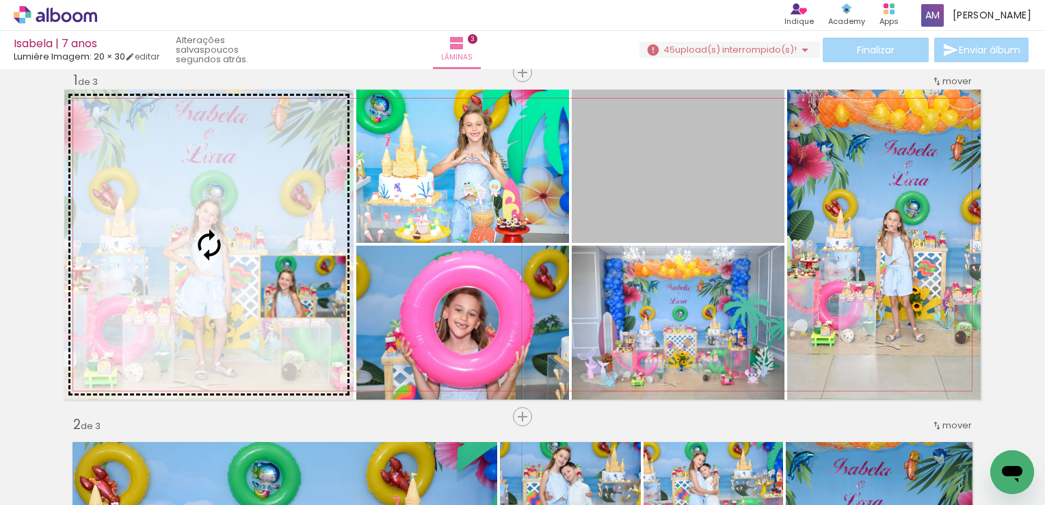
drag, startPoint x: 683, startPoint y: 188, endPoint x: 224, endPoint y: 260, distance: 463.9
click at [0, 0] on slot at bounding box center [0, 0] width 0 height 0
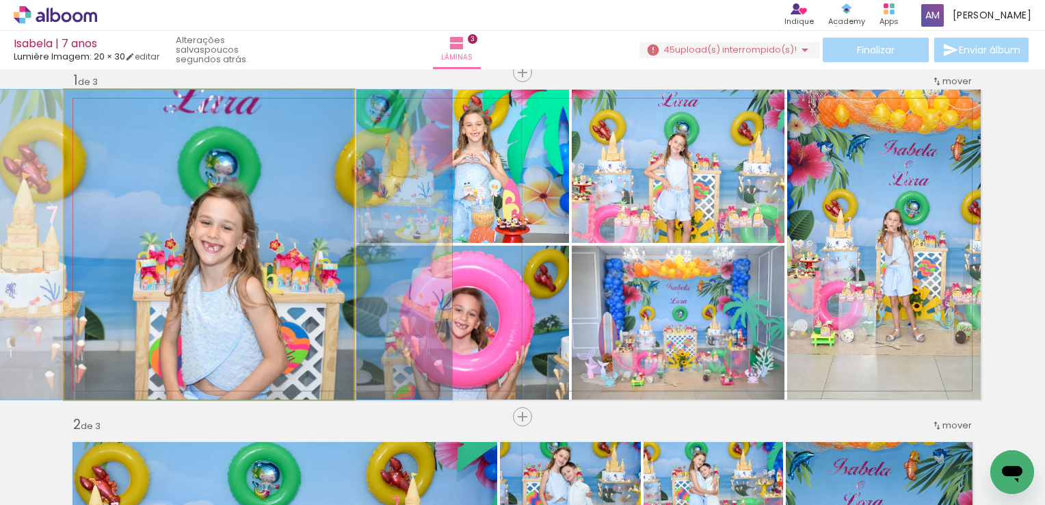
drag, startPoint x: 224, startPoint y: 275, endPoint x: 235, endPoint y: 207, distance: 68.6
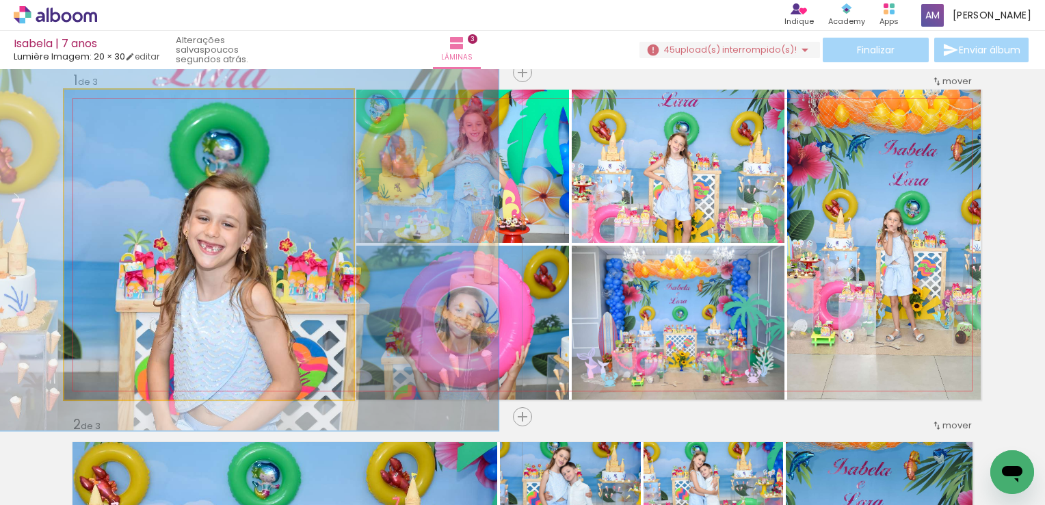
drag, startPoint x: 90, startPoint y: 105, endPoint x: 101, endPoint y: 109, distance: 11.1
click at [101, 109] on div at bounding box center [106, 104] width 12 height 12
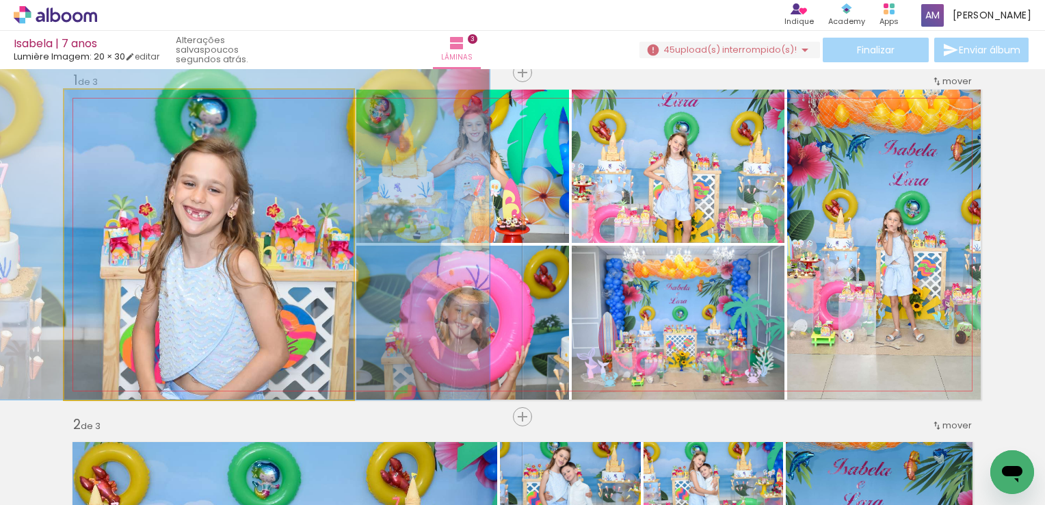
drag, startPoint x: 236, startPoint y: 265, endPoint x: 222, endPoint y: 168, distance: 98.8
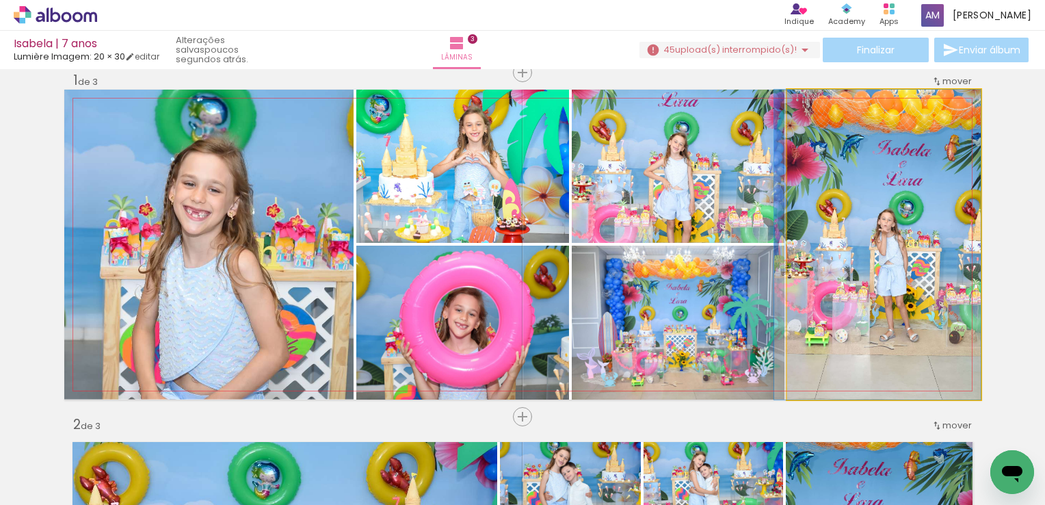
drag, startPoint x: 817, startPoint y: 237, endPoint x: 796, endPoint y: 234, distance: 21.4
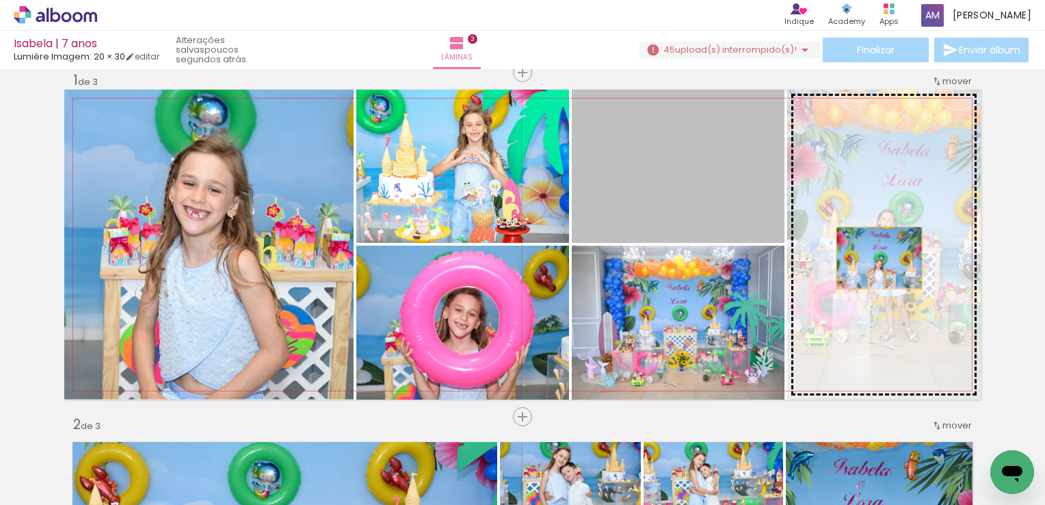
drag, startPoint x: 698, startPoint y: 181, endPoint x: 874, endPoint y: 258, distance: 192.0
click at [0, 0] on slot at bounding box center [0, 0] width 0 height 0
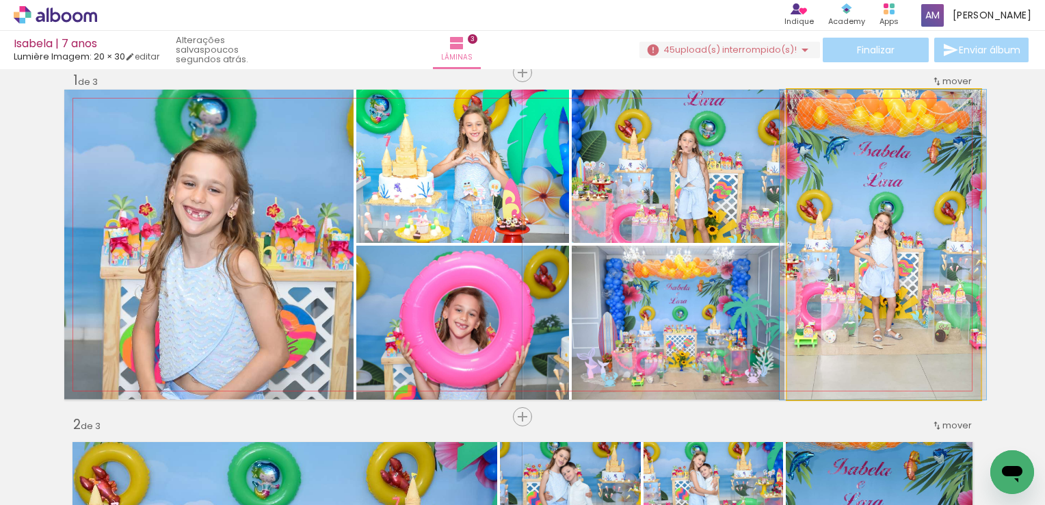
drag, startPoint x: 891, startPoint y: 253, endPoint x: 891, endPoint y: 260, distance: 6.9
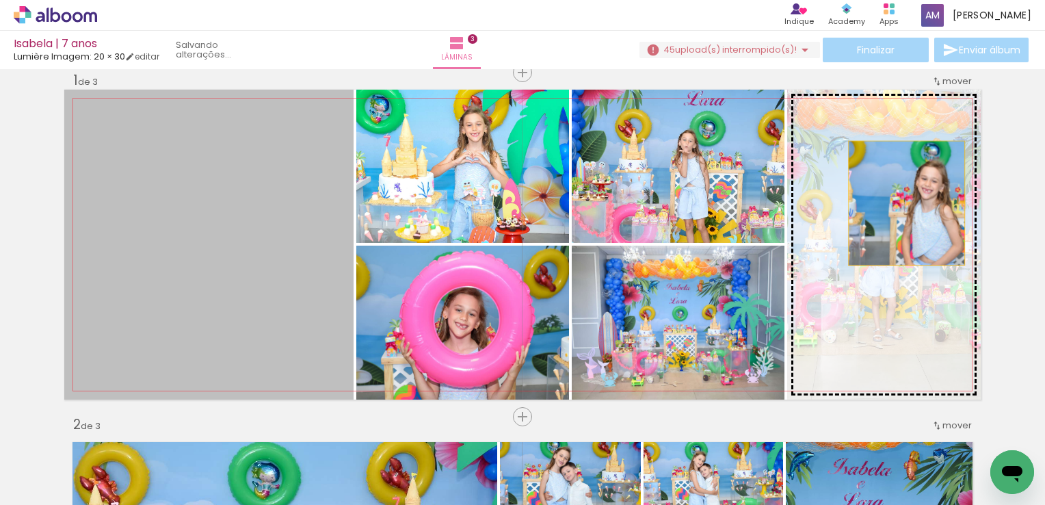
drag, startPoint x: 265, startPoint y: 269, endPoint x: 909, endPoint y: 203, distance: 647.0
click at [0, 0] on slot at bounding box center [0, 0] width 0 height 0
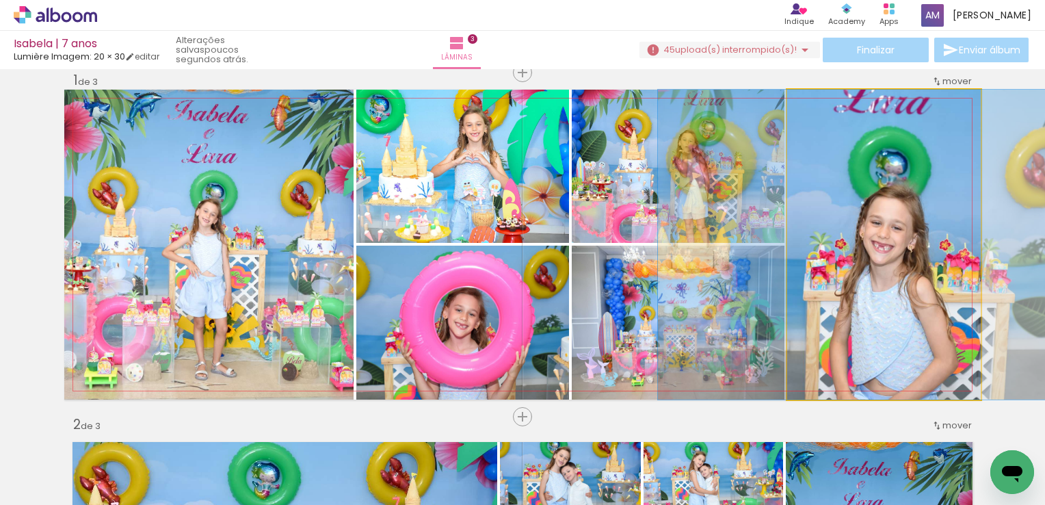
drag, startPoint x: 893, startPoint y: 265, endPoint x: 899, endPoint y: 207, distance: 58.5
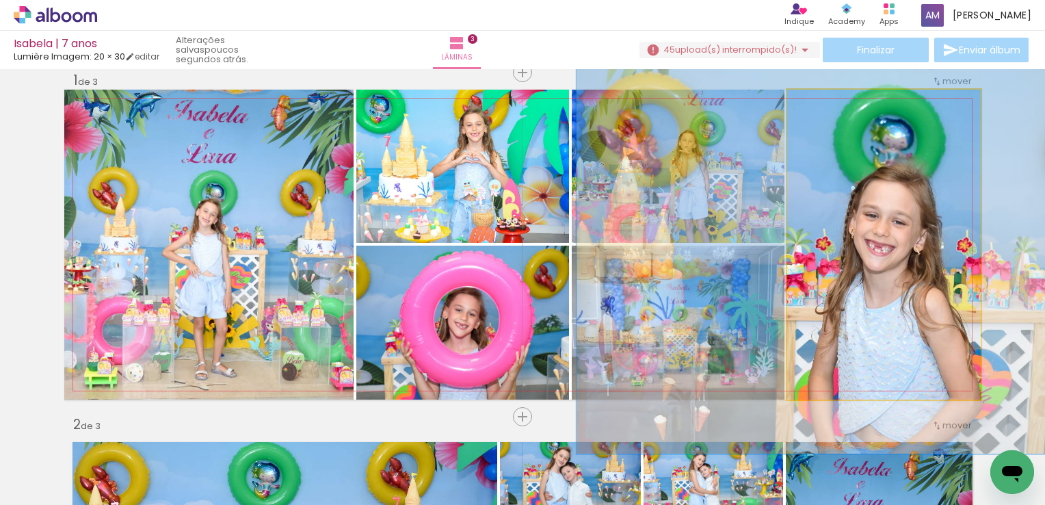
drag, startPoint x: 819, startPoint y: 107, endPoint x: 836, endPoint y: 107, distance: 16.4
type paper-slider "135"
click at [836, 107] on div at bounding box center [836, 104] width 22 height 22
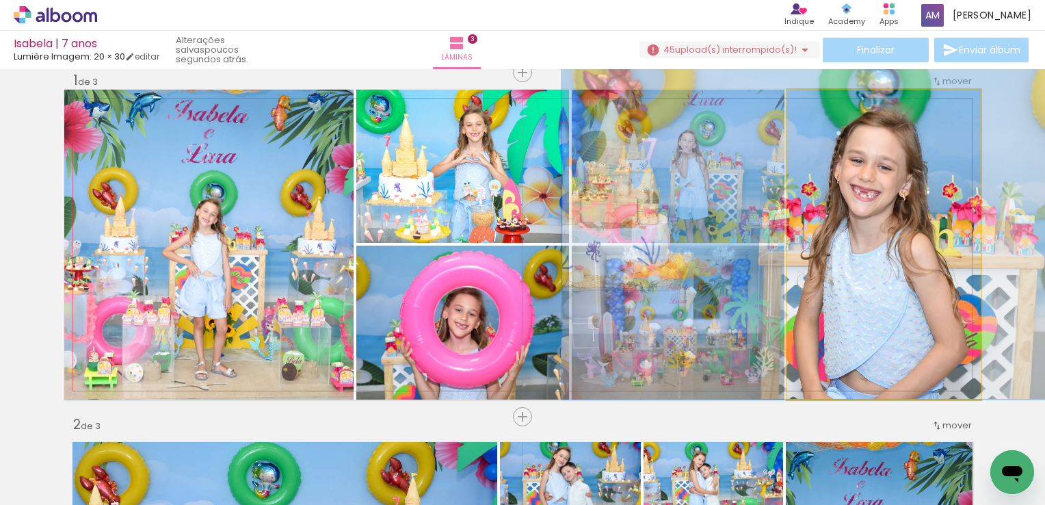
drag, startPoint x: 887, startPoint y: 193, endPoint x: 873, endPoint y: 109, distance: 85.4
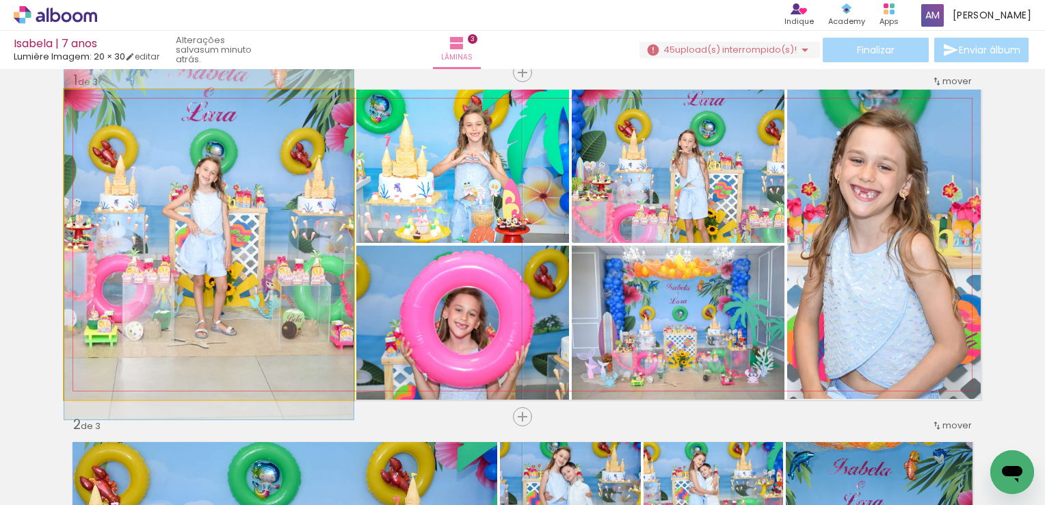
drag, startPoint x: 275, startPoint y: 268, endPoint x: 287, endPoint y: 226, distance: 43.3
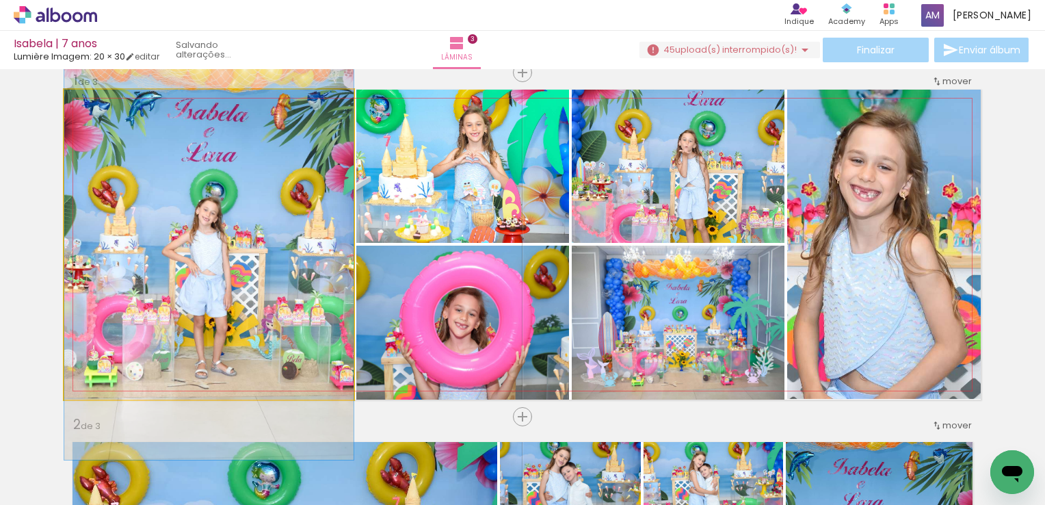
drag, startPoint x: 255, startPoint y: 246, endPoint x: 255, endPoint y: 286, distance: 40.4
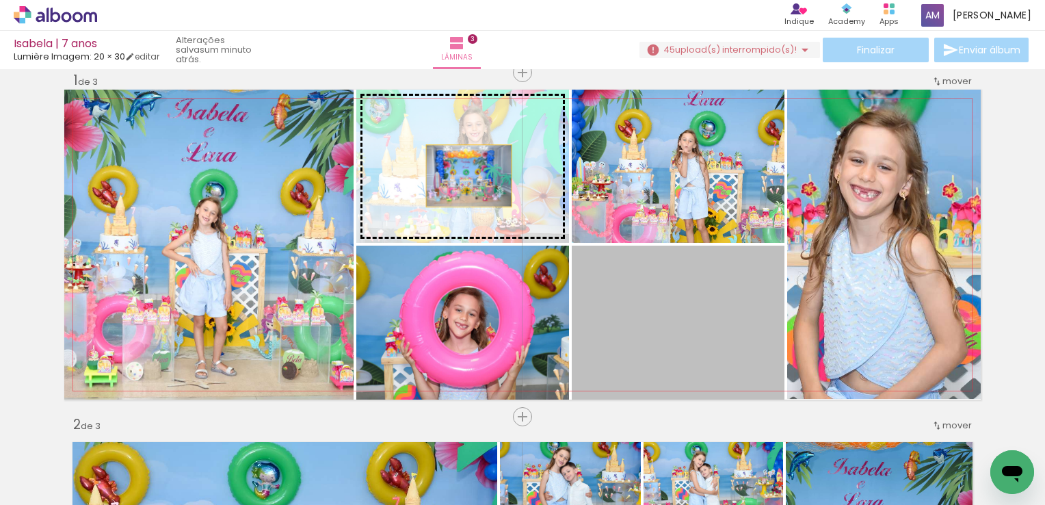
drag, startPoint x: 670, startPoint y: 324, endPoint x: 462, endPoint y: 174, distance: 256.3
click at [0, 0] on slot at bounding box center [0, 0] width 0 height 0
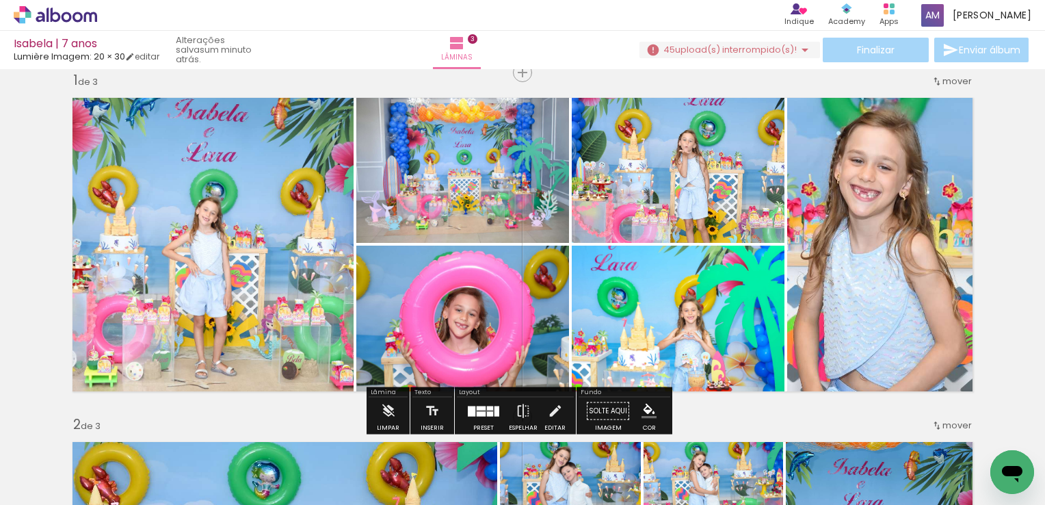
click at [469, 190] on quentale-photo at bounding box center [462, 166] width 213 height 153
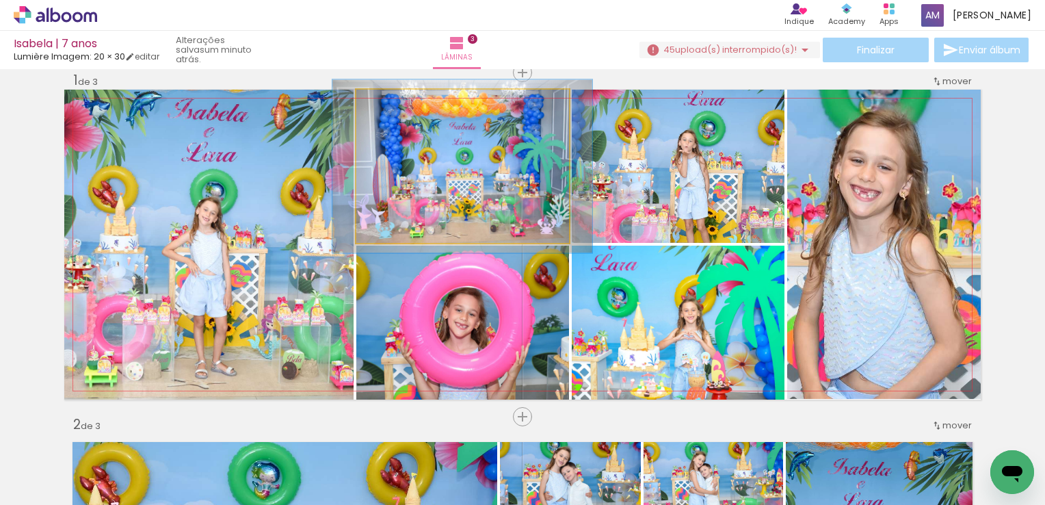
type paper-slider "113"
click at [391, 105] on div at bounding box center [395, 104] width 12 height 12
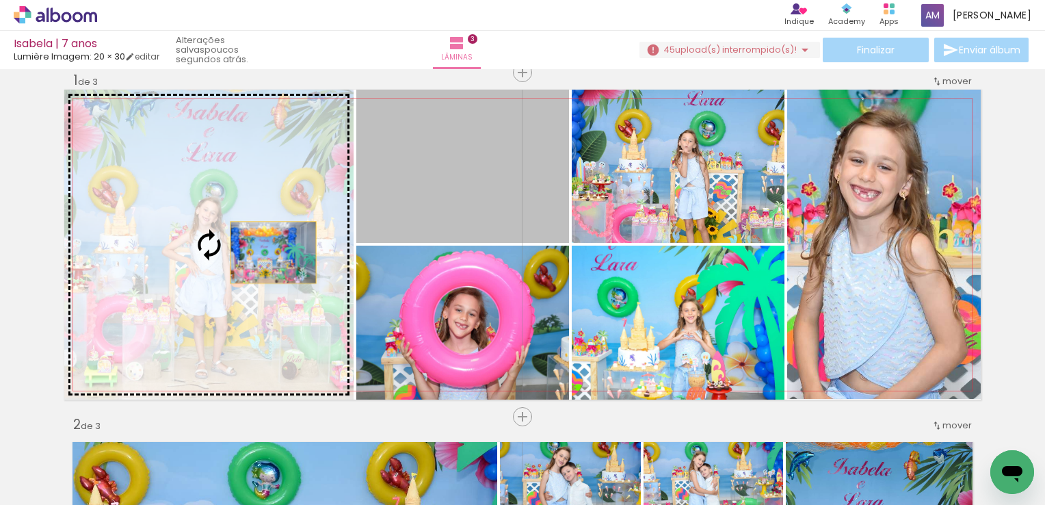
drag, startPoint x: 489, startPoint y: 174, endPoint x: 231, endPoint y: 260, distance: 272.5
click at [0, 0] on slot at bounding box center [0, 0] width 0 height 0
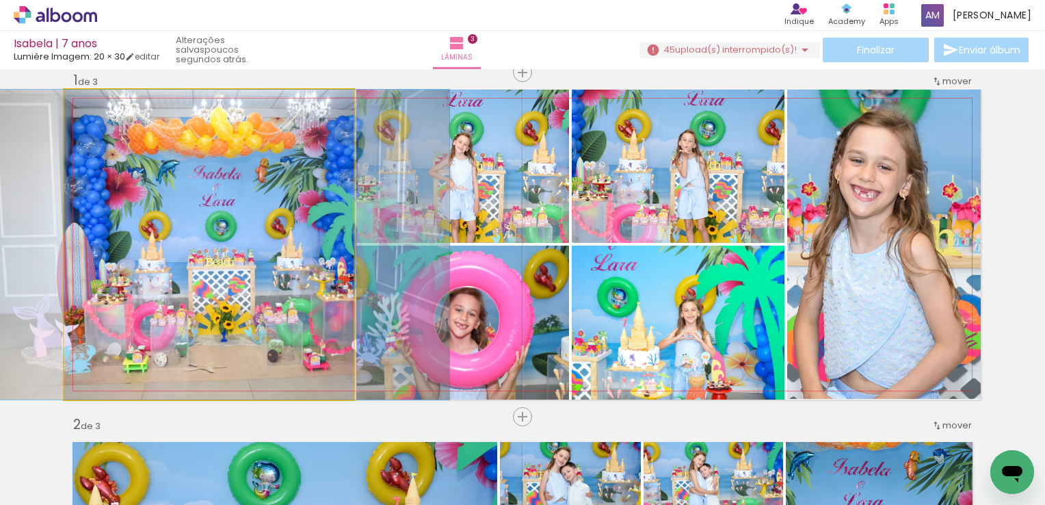
drag, startPoint x: 241, startPoint y: 258, endPoint x: 249, endPoint y: 265, distance: 11.1
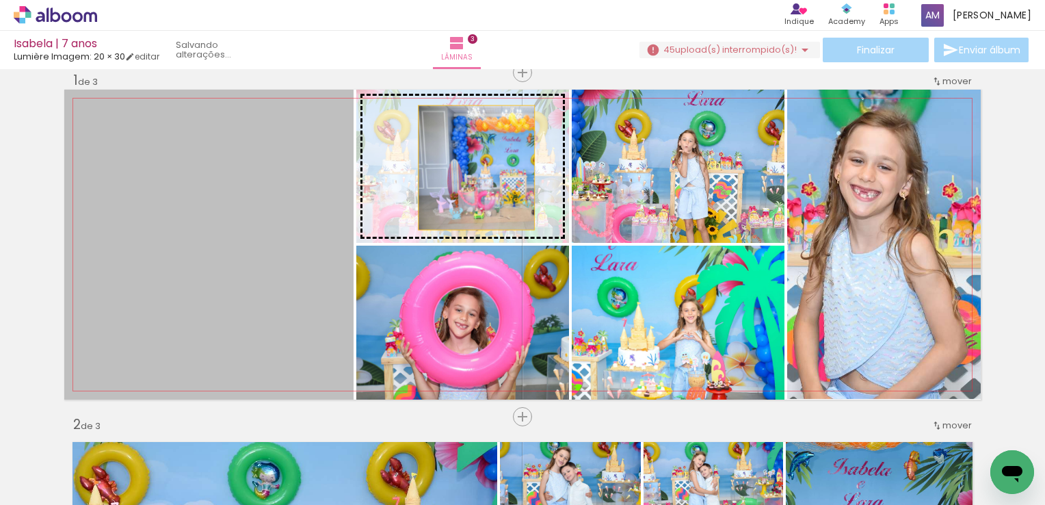
drag, startPoint x: 135, startPoint y: 287, endPoint x: 471, endPoint y: 168, distance: 357.2
click at [0, 0] on slot at bounding box center [0, 0] width 0 height 0
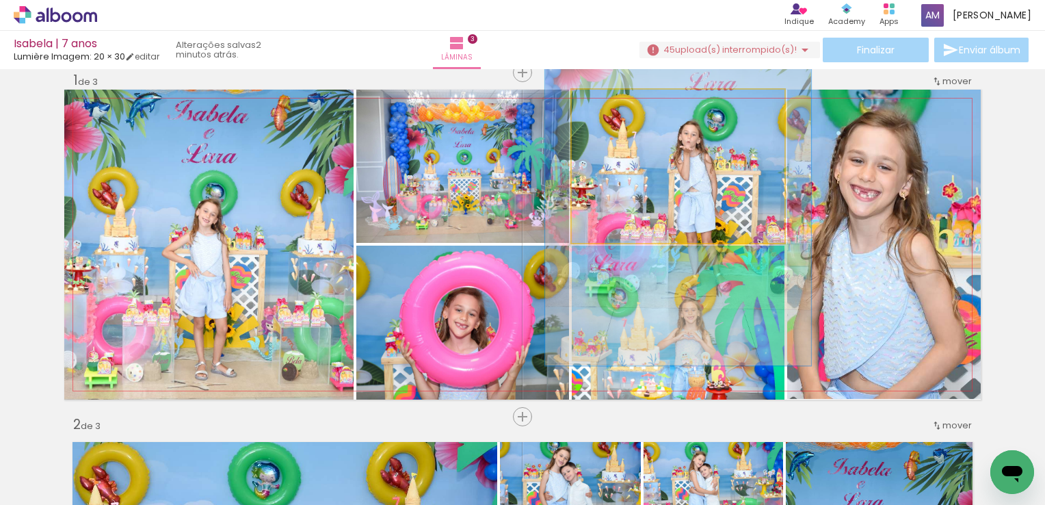
drag, startPoint x: 603, startPoint y: 105, endPoint x: 615, endPoint y: 105, distance: 12.3
type paper-slider "126"
click at [615, 105] on div at bounding box center [616, 104] width 22 height 22
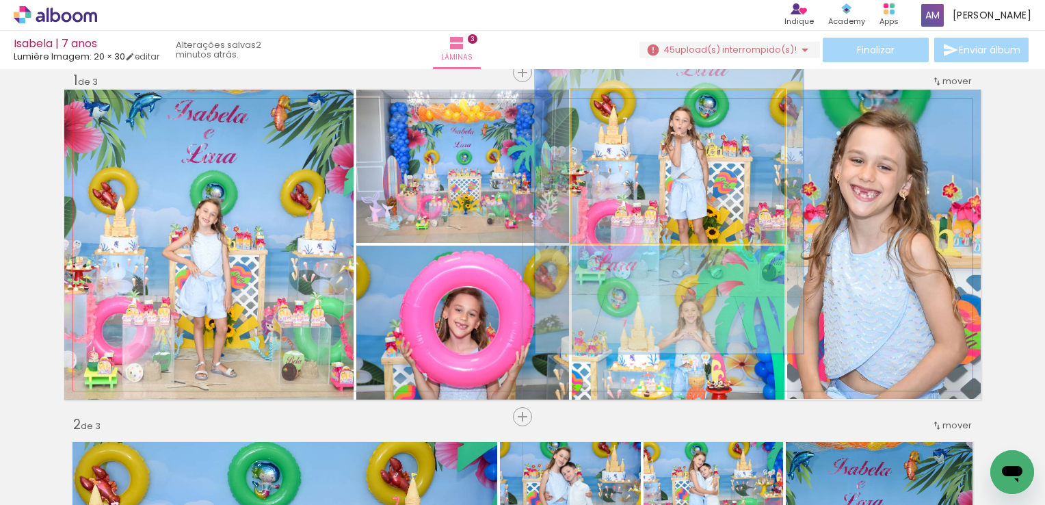
drag, startPoint x: 685, startPoint y: 191, endPoint x: 677, endPoint y: 177, distance: 16.3
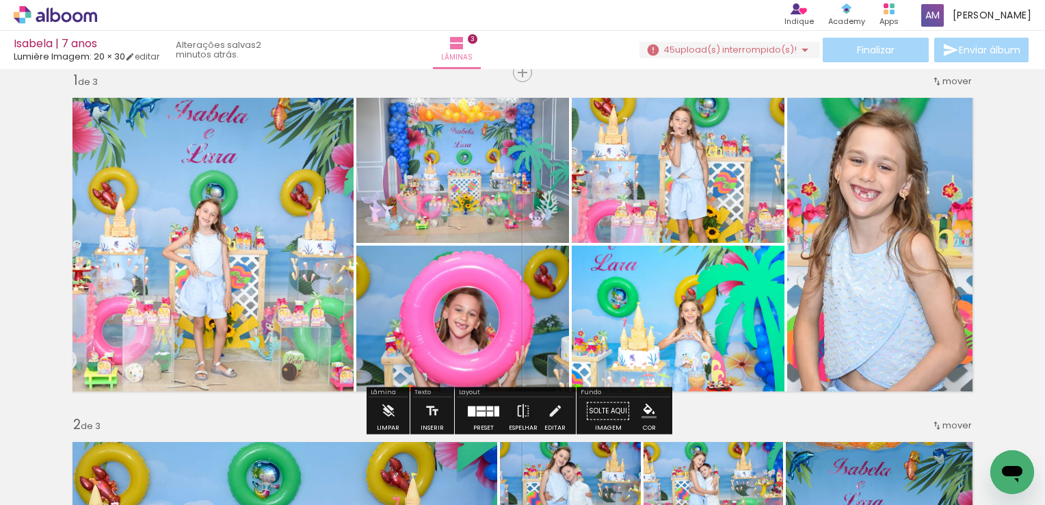
click at [692, 346] on quentale-photo at bounding box center [678, 323] width 213 height 154
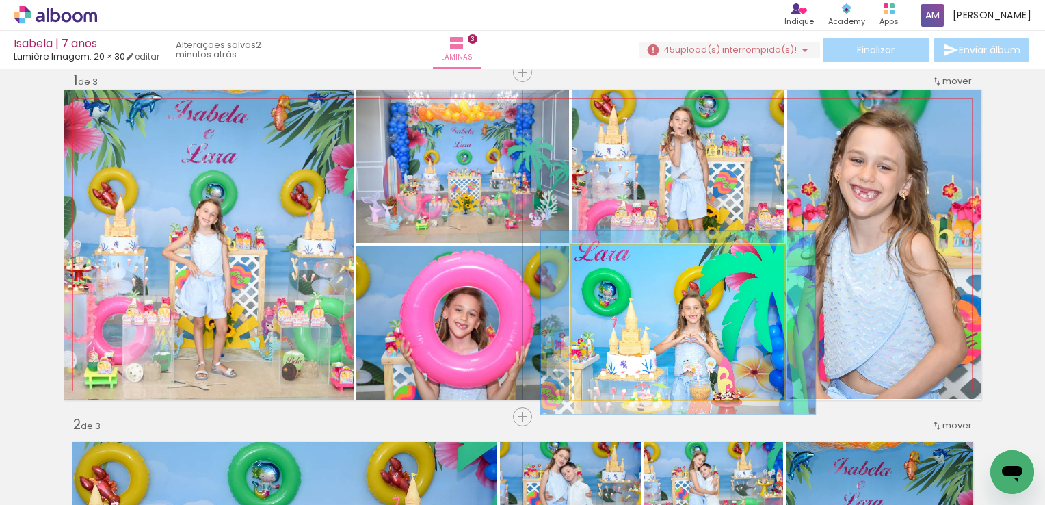
drag, startPoint x: 599, startPoint y: 263, endPoint x: 607, endPoint y: 265, distance: 9.3
click at [607, 265] on div at bounding box center [613, 260] width 12 height 12
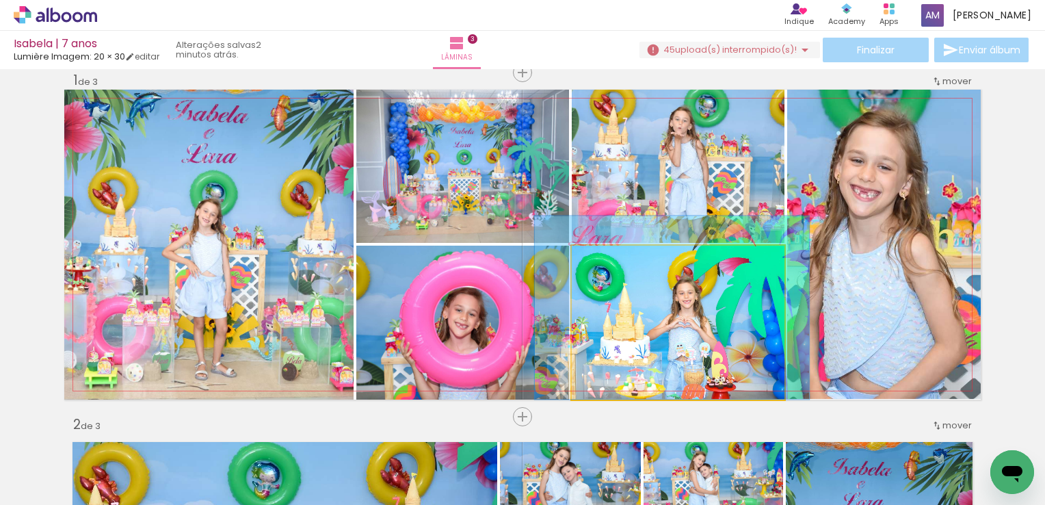
drag, startPoint x: 693, startPoint y: 324, endPoint x: 687, endPoint y: 280, distance: 44.2
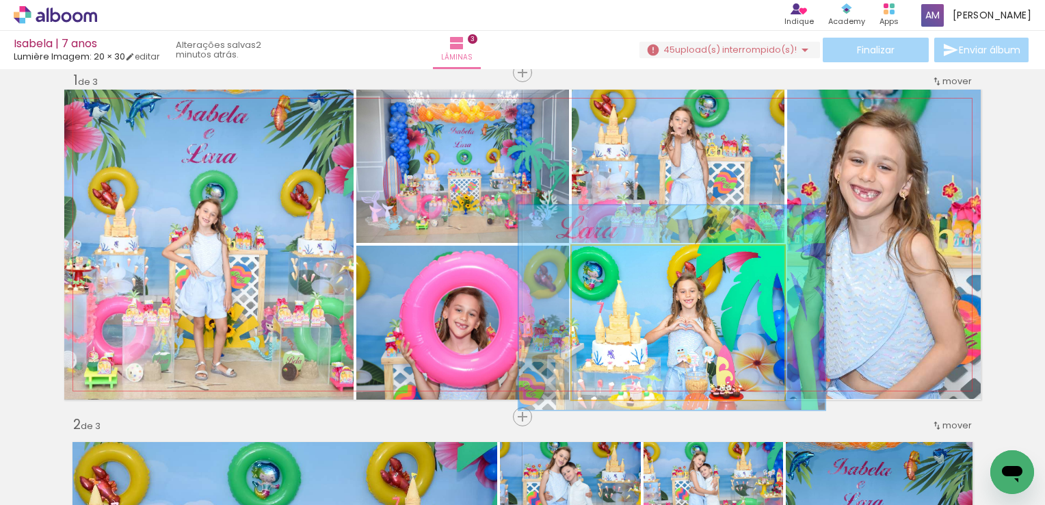
drag, startPoint x: 613, startPoint y: 261, endPoint x: 620, endPoint y: 261, distance: 7.5
type paper-slider "133"
click at [620, 261] on div at bounding box center [622, 260] width 12 height 12
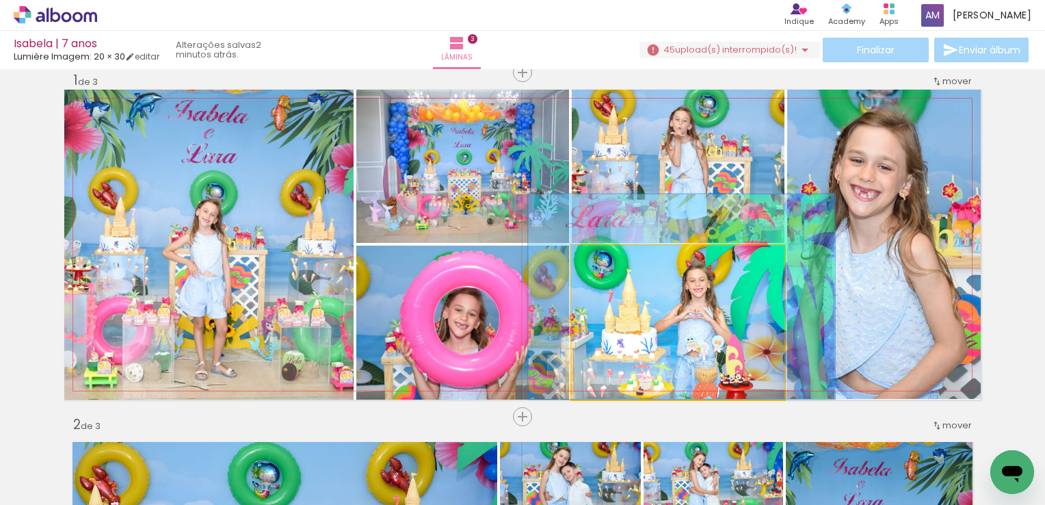
drag, startPoint x: 659, startPoint y: 312, endPoint x: 669, endPoint y: 272, distance: 40.8
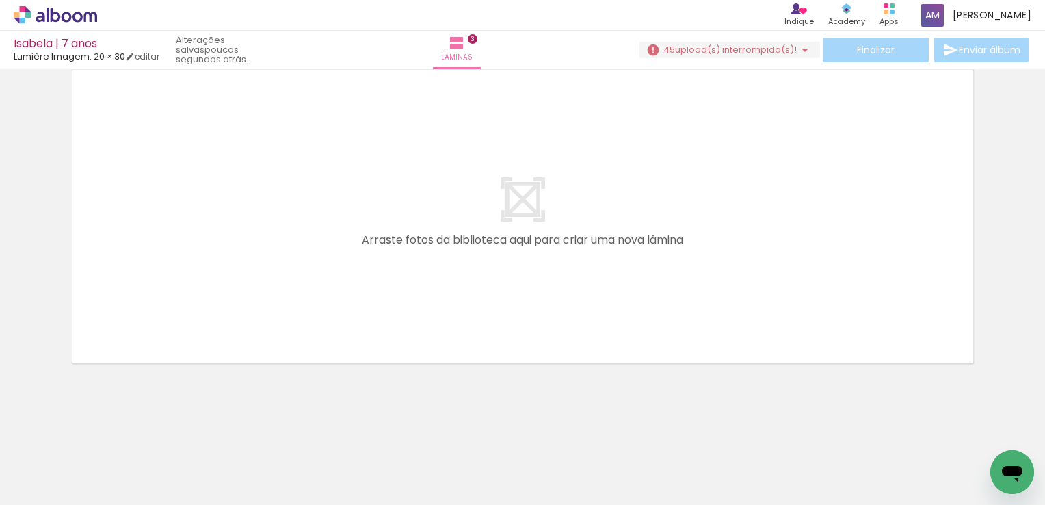
scroll to position [0, 3085]
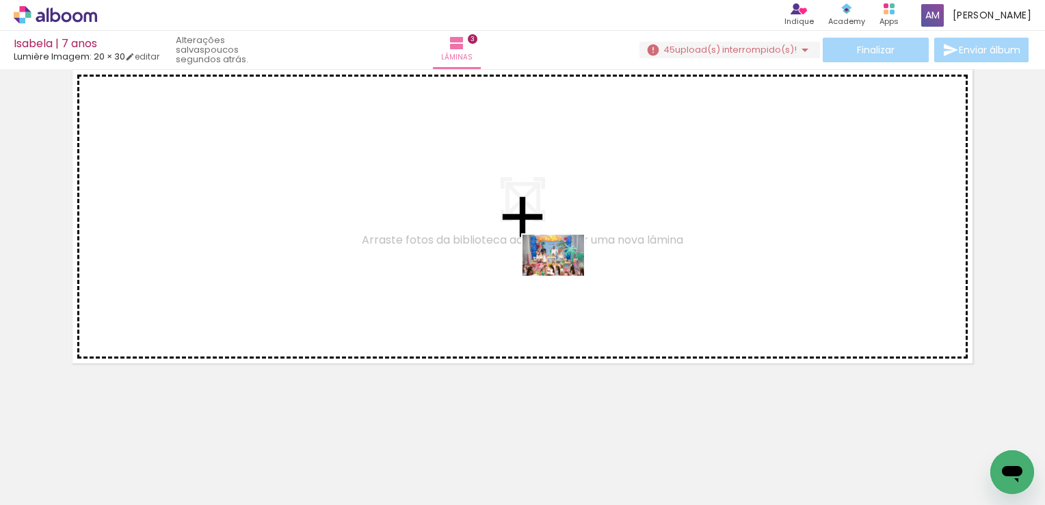
drag, startPoint x: 727, startPoint y: 480, endPoint x: 564, endPoint y: 276, distance: 261.8
click at [564, 276] on quentale-workspace at bounding box center [522, 252] width 1045 height 505
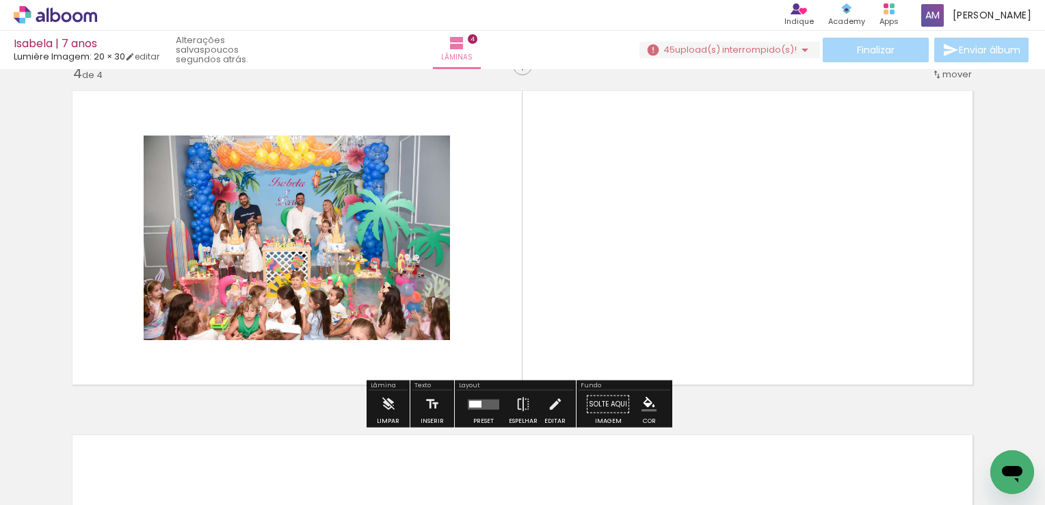
scroll to position [1051, 0]
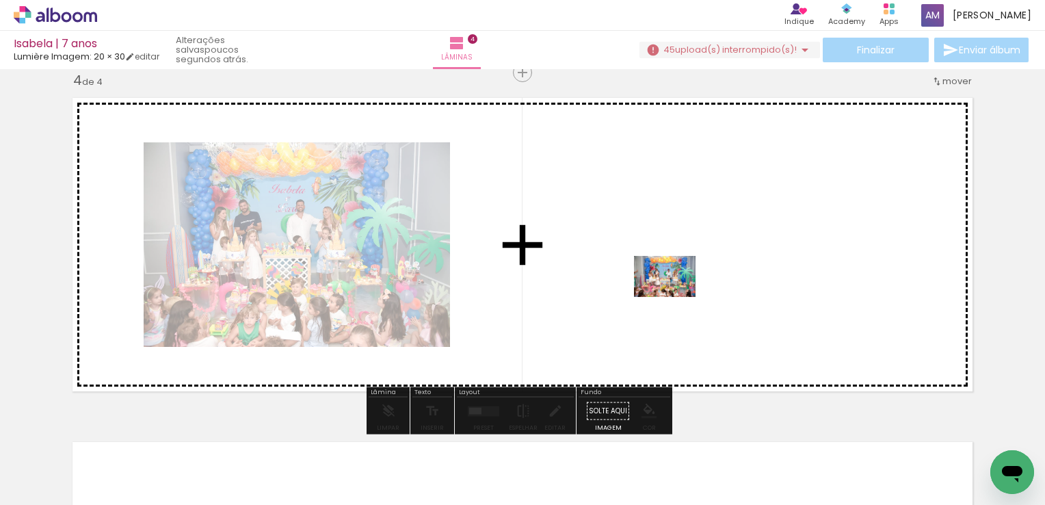
drag, startPoint x: 807, startPoint y: 460, endPoint x: 671, endPoint y: 293, distance: 215.4
click at [671, 293] on quentale-workspace at bounding box center [522, 252] width 1045 height 505
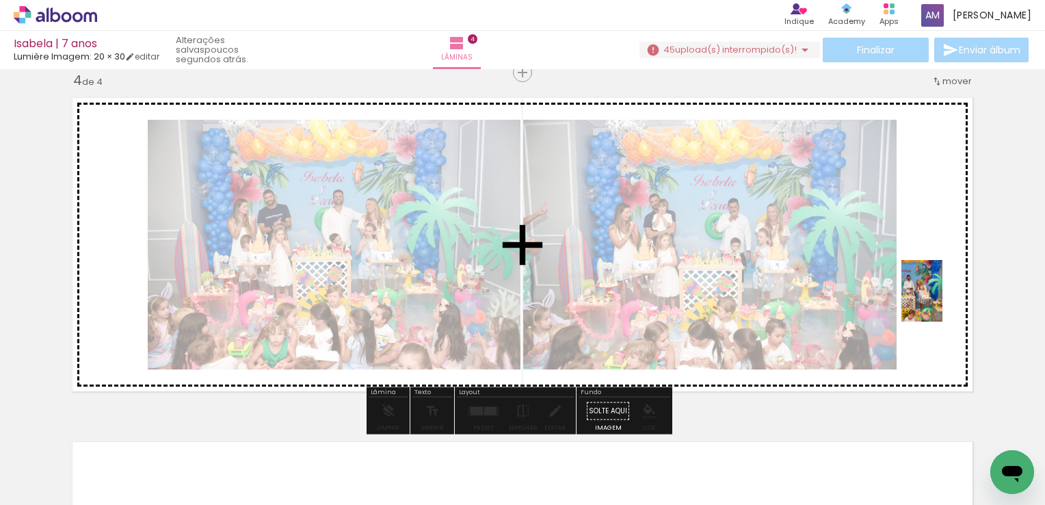
drag, startPoint x: 896, startPoint y: 469, endPoint x: 951, endPoint y: 292, distance: 185.0
click at [951, 292] on quentale-workspace at bounding box center [522, 252] width 1045 height 505
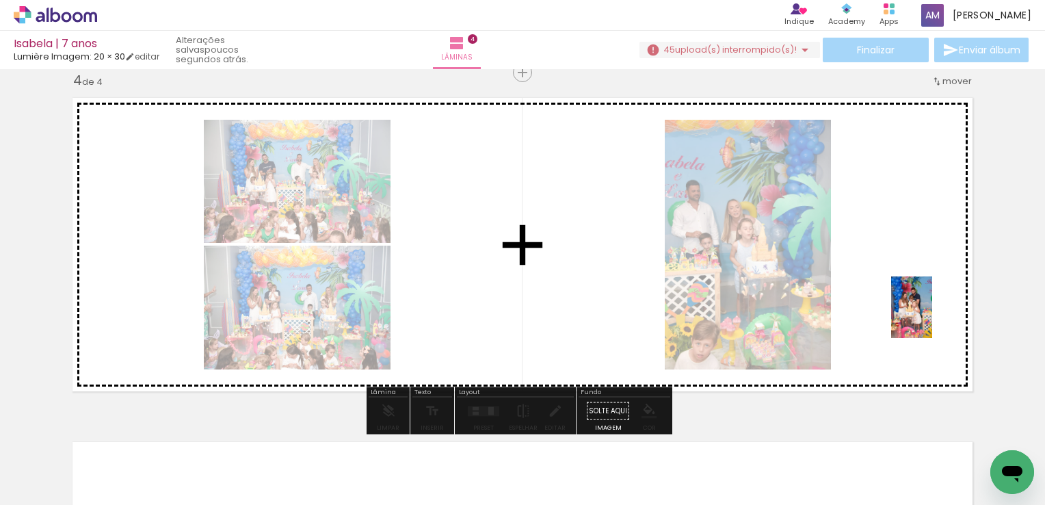
drag, startPoint x: 960, startPoint y: 461, endPoint x: 932, endPoint y: 317, distance: 146.4
click at [932, 317] on quentale-workspace at bounding box center [522, 252] width 1045 height 505
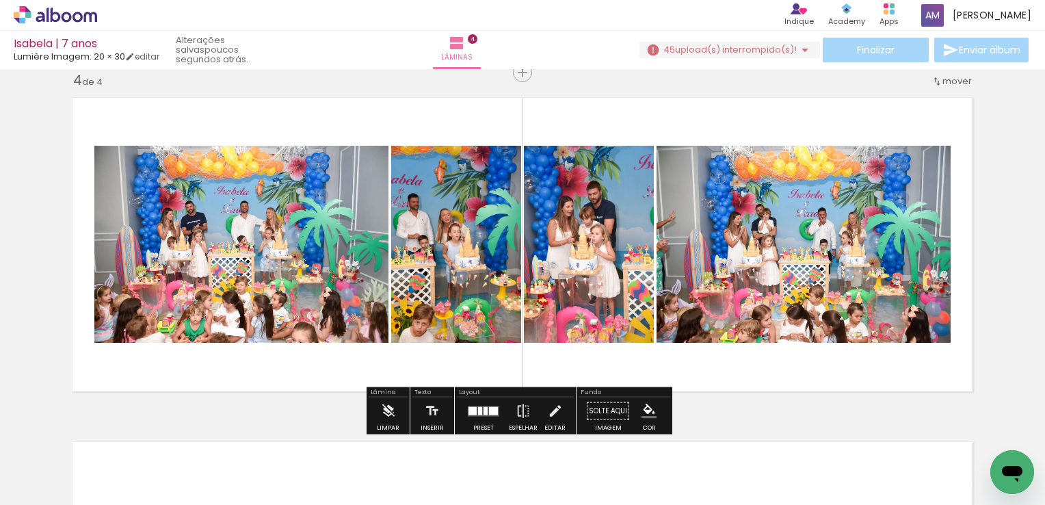
scroll to position [0, 3207]
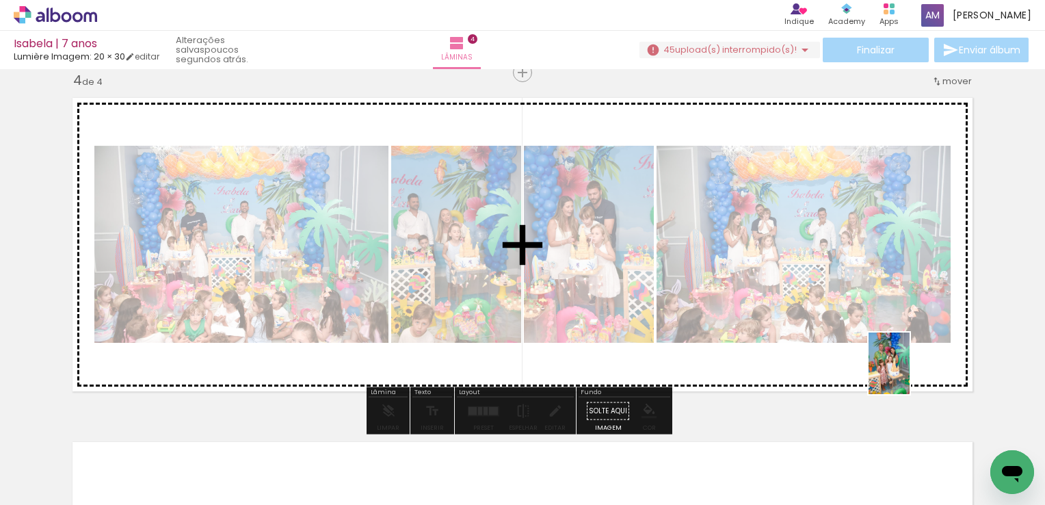
drag, startPoint x: 920, startPoint y: 469, endPoint x: 910, endPoint y: 373, distance: 95.6
click at [910, 373] on quentale-workspace at bounding box center [522, 252] width 1045 height 505
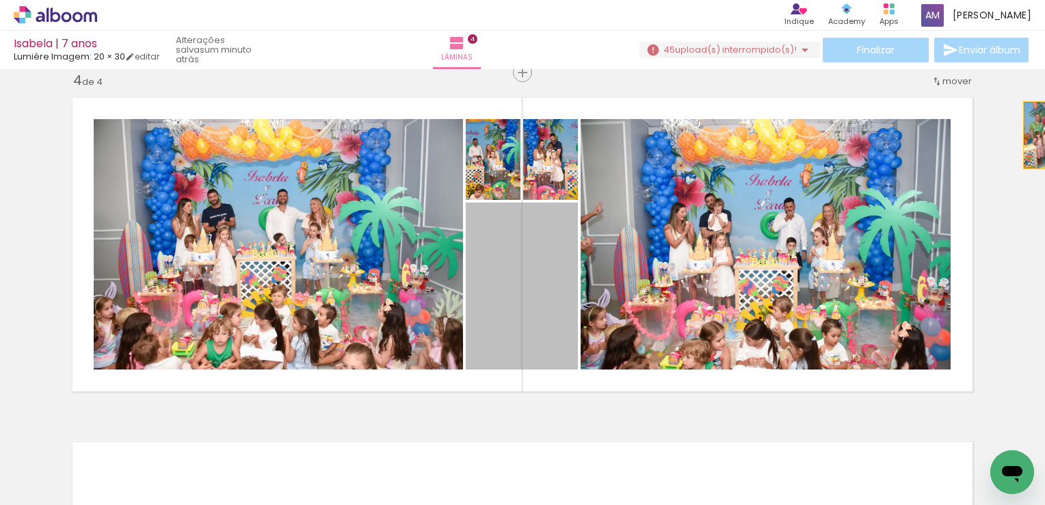
scroll to position [0, 3207]
drag, startPoint x: 624, startPoint y: 324, endPoint x: 1034, endPoint y: 140, distance: 449.4
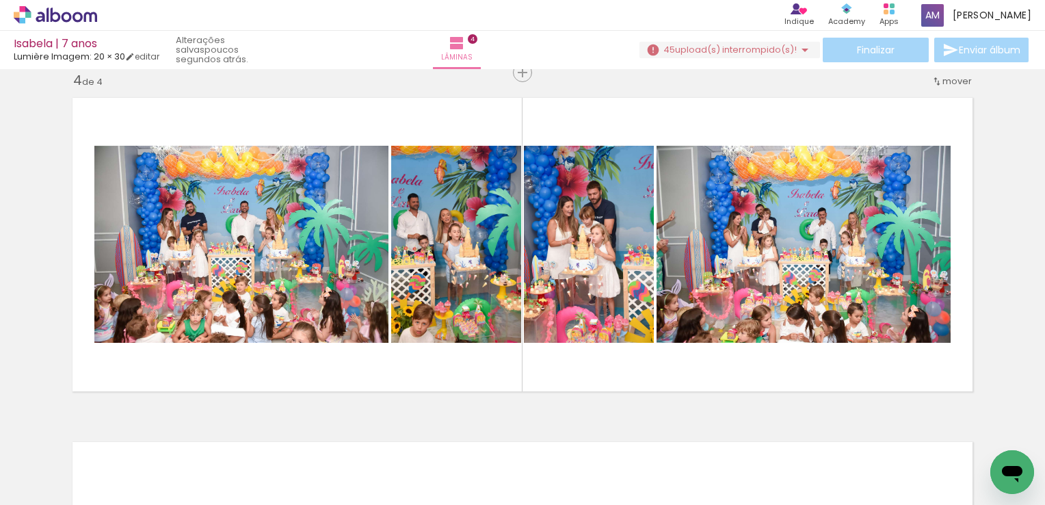
scroll to position [0, 1582]
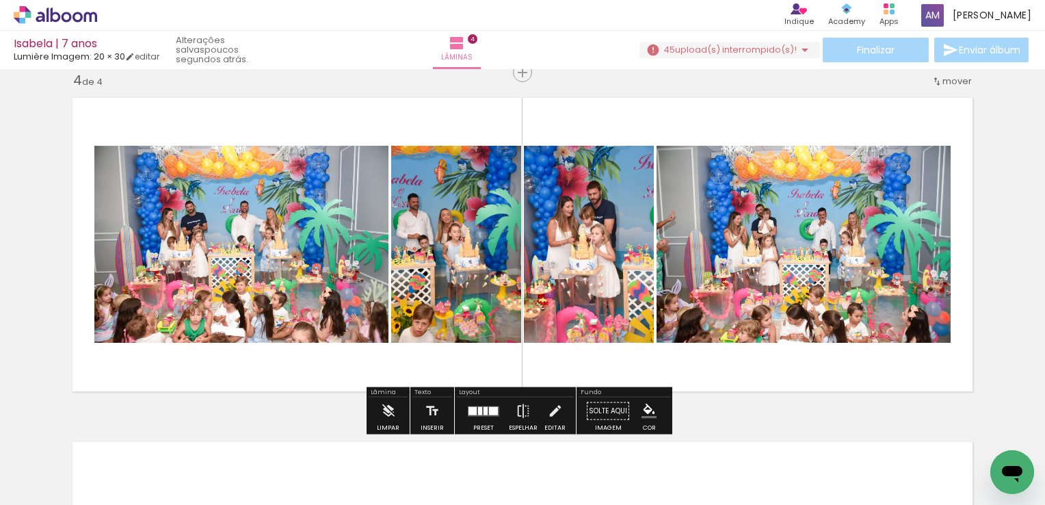
click at [798, 48] on iron-icon at bounding box center [805, 50] width 16 height 16
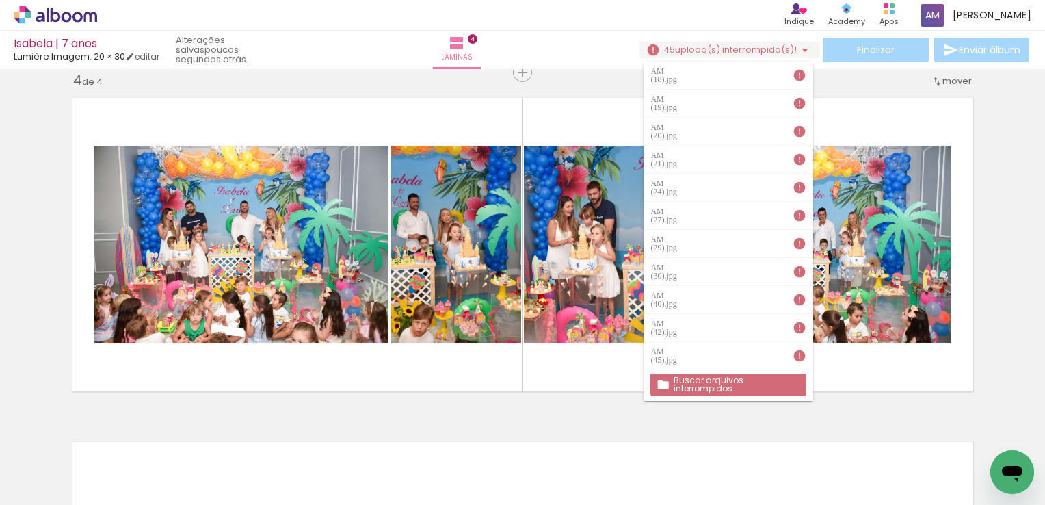
click at [793, 75] on iron-icon at bounding box center [800, 75] width 14 height 14
click at [680, 73] on div "AM (18).jpg" at bounding box center [665, 75] width 29 height 16
click at [0, 0] on slot "Buscar arquivos interrompidos" at bounding box center [0, 0] width 0 height 0
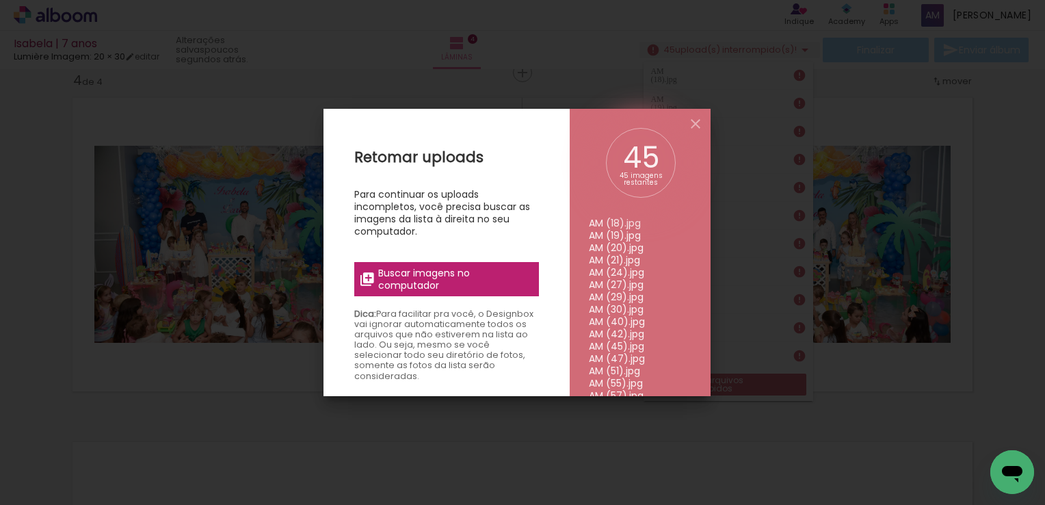
click at [434, 281] on span "Buscar imagens no computador" at bounding box center [454, 279] width 153 height 25
click at [0, 0] on input "file" at bounding box center [0, 0] width 0 height 0
click at [695, 122] on iron-icon at bounding box center [695, 124] width 16 height 16
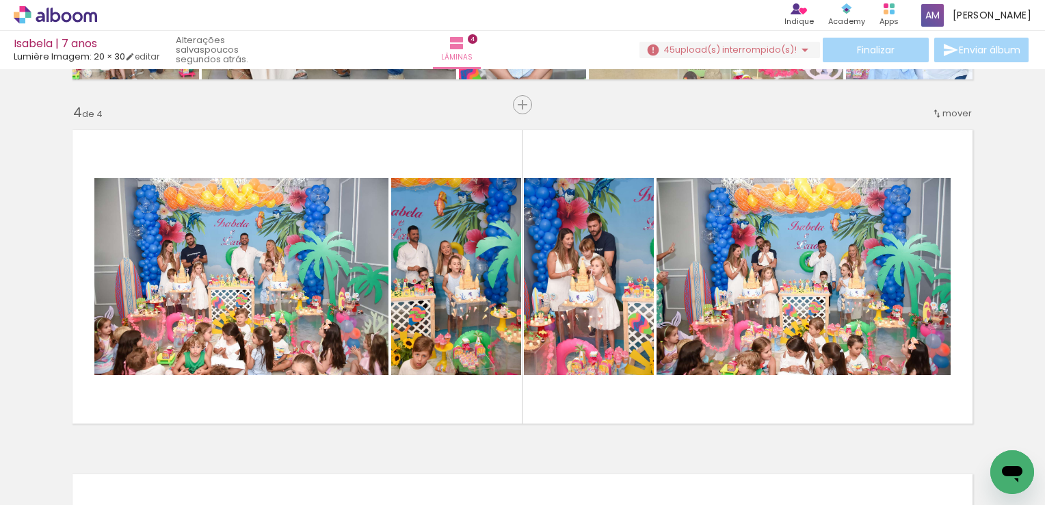
scroll to position [1040, 0]
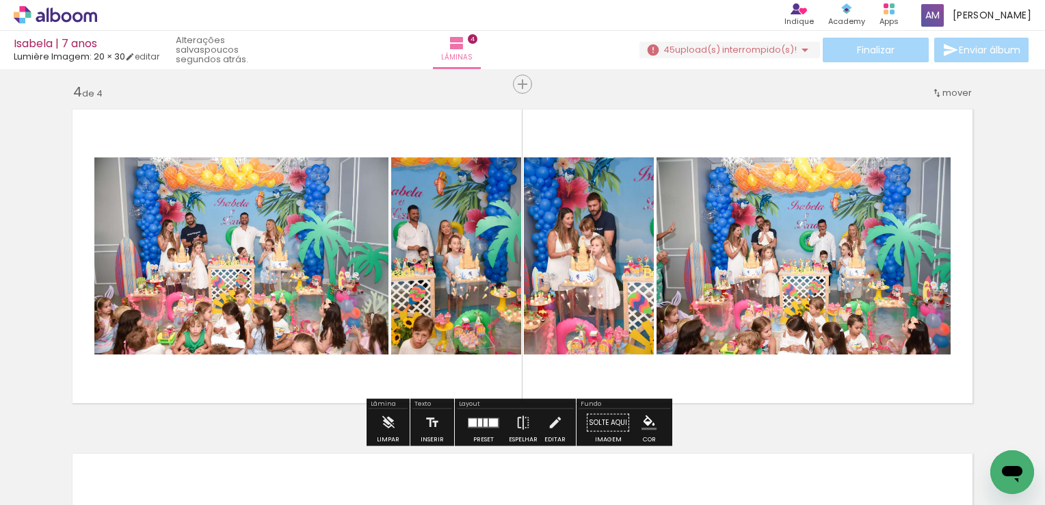
click at [471, 415] on div at bounding box center [483, 422] width 37 height 27
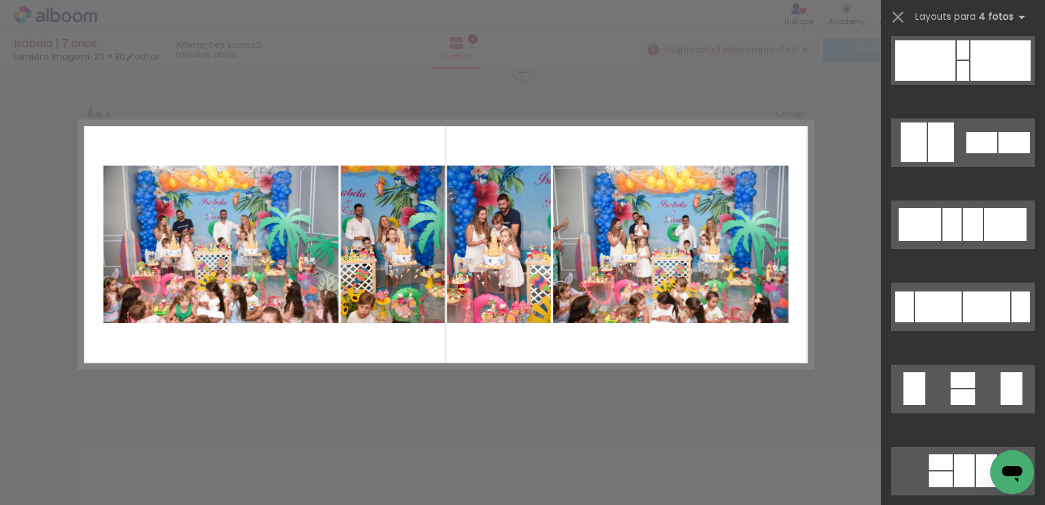
scroll to position [371, 0]
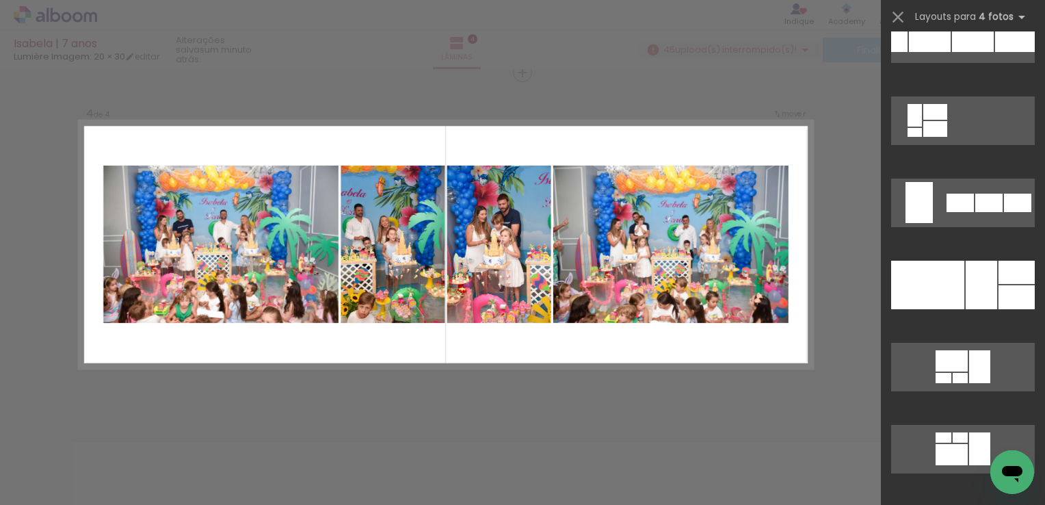
scroll to position [11820, 0]
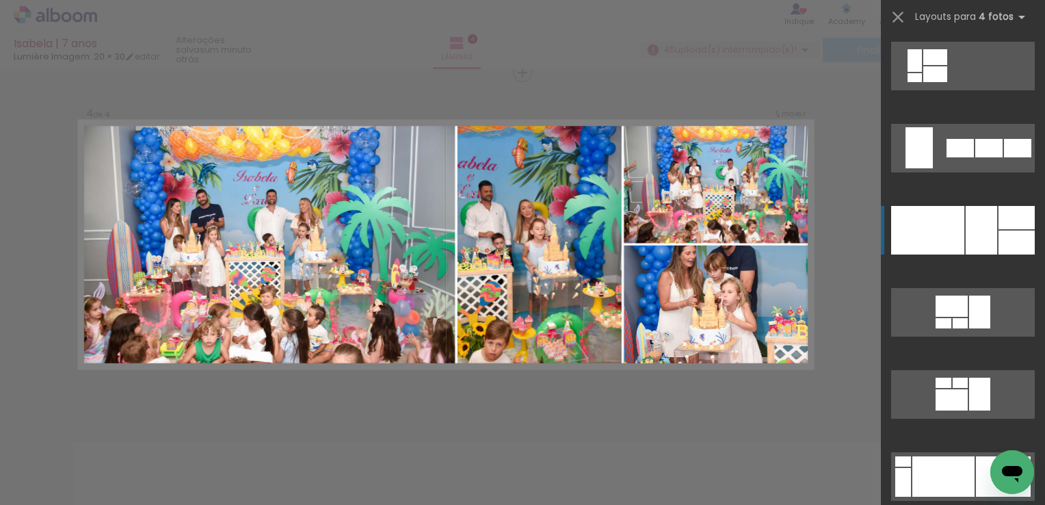
click at [959, 172] on quentale-layouter at bounding box center [963, 148] width 144 height 49
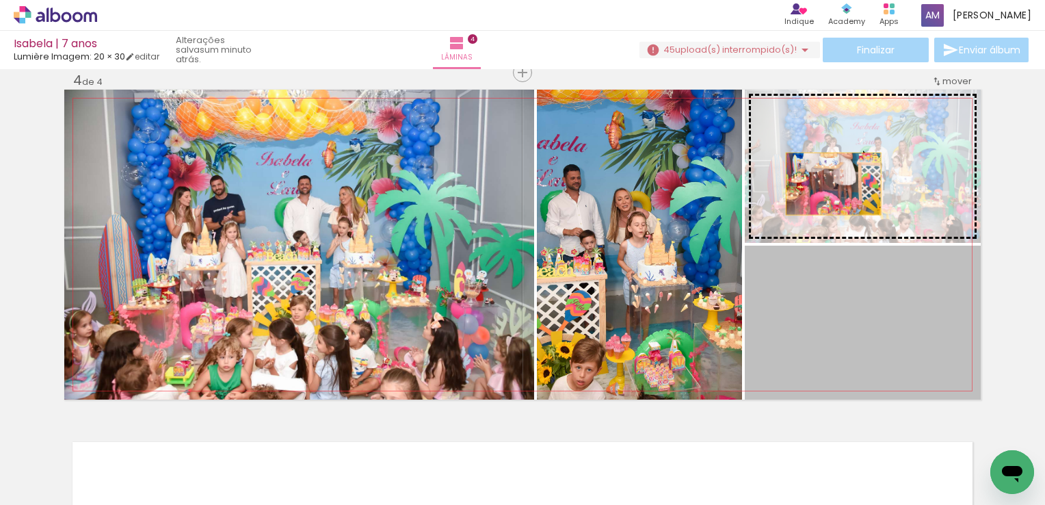
drag, startPoint x: 813, startPoint y: 334, endPoint x: 828, endPoint y: 181, distance: 154.0
click at [0, 0] on slot at bounding box center [0, 0] width 0 height 0
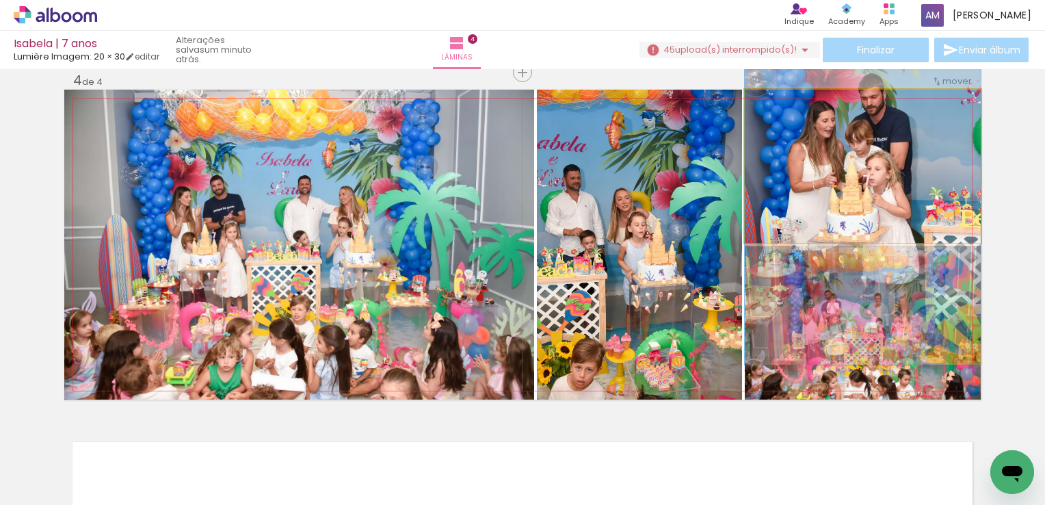
drag, startPoint x: 878, startPoint y: 190, endPoint x: 878, endPoint y: 212, distance: 21.9
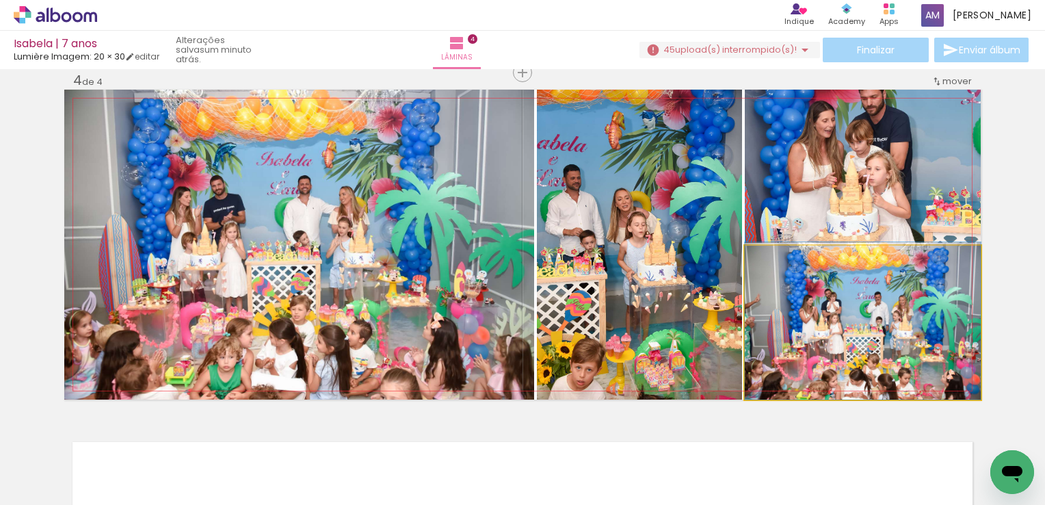
drag, startPoint x: 825, startPoint y: 318, endPoint x: 829, endPoint y: 307, distance: 11.7
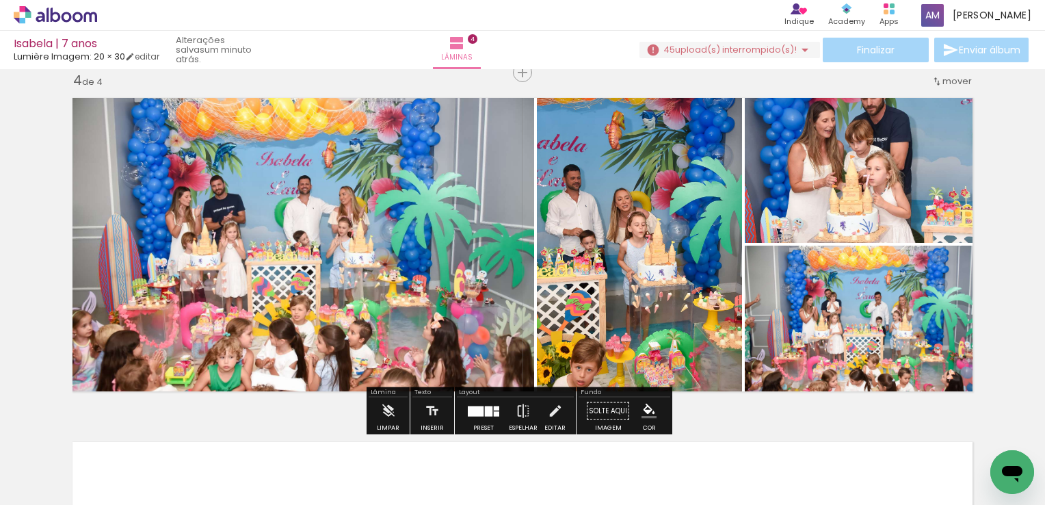
click at [479, 408] on div at bounding box center [476, 411] width 16 height 10
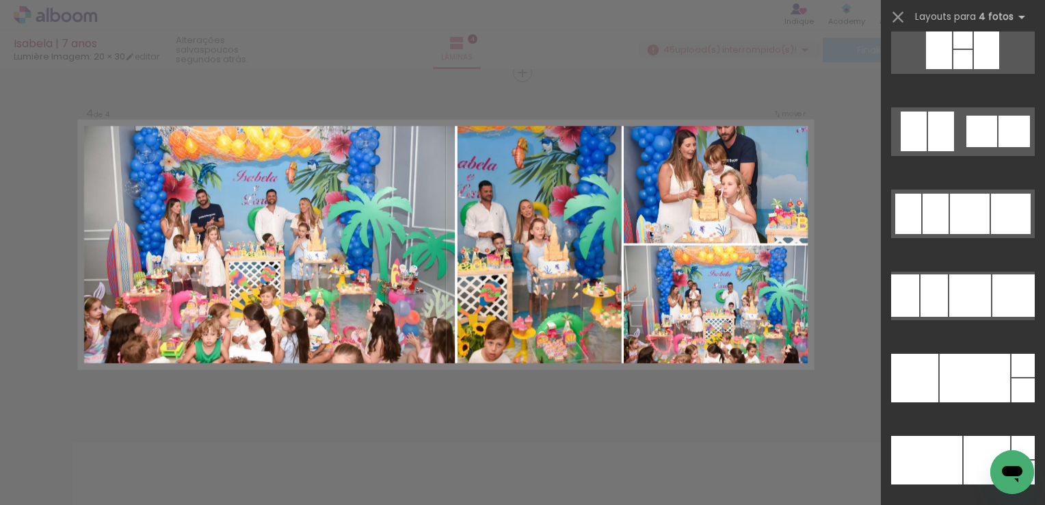
scroll to position [14310, 0]
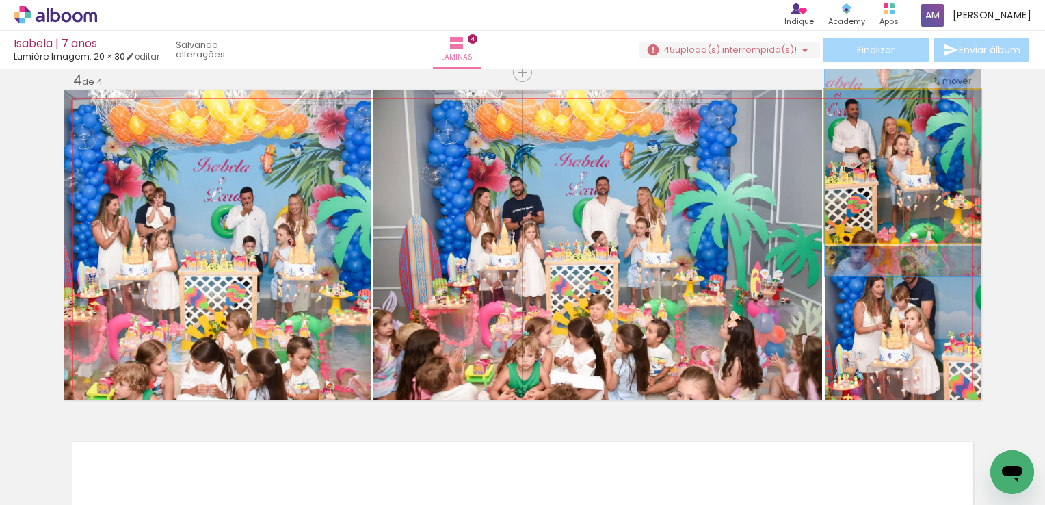
click at [894, 176] on quentale-photo at bounding box center [903, 166] width 156 height 153
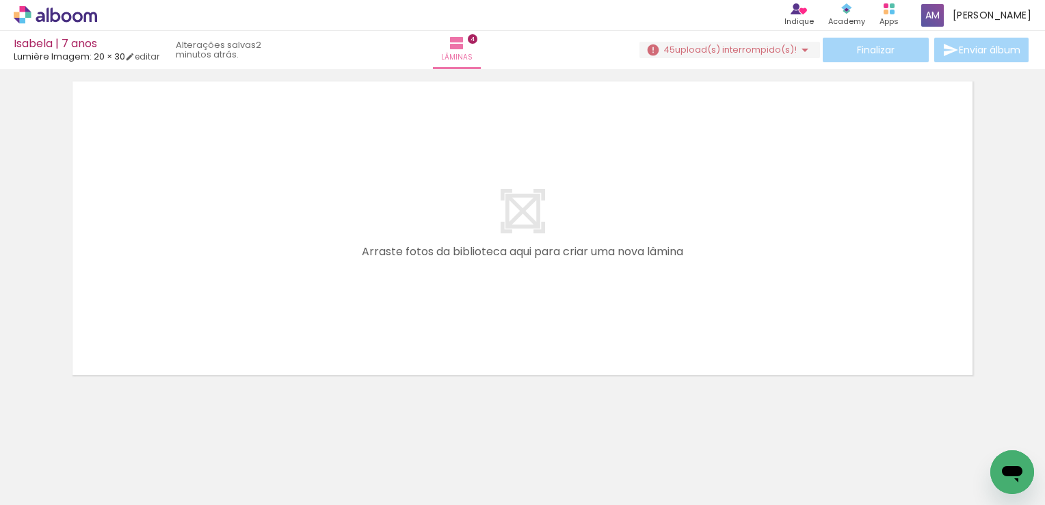
scroll to position [0, 1106]
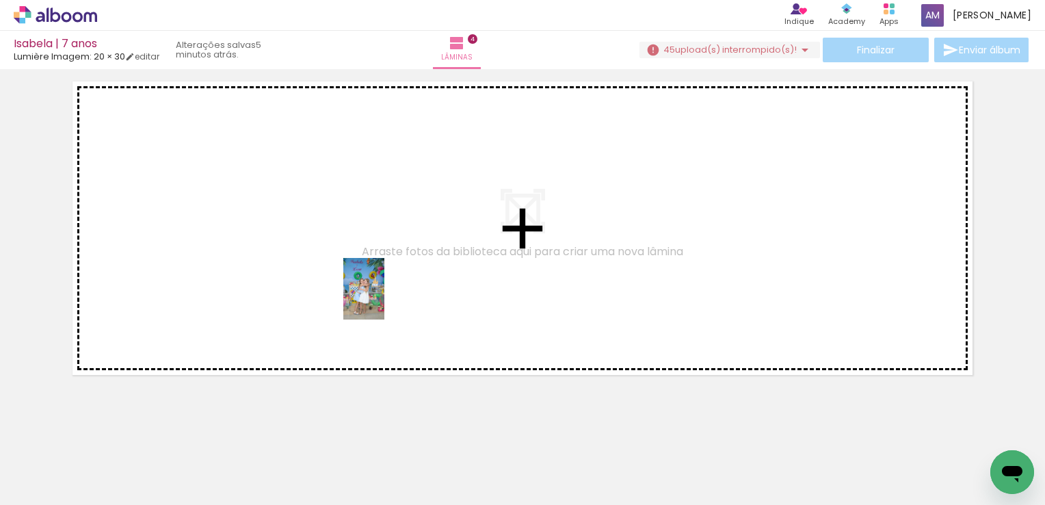
drag, startPoint x: 412, startPoint y: 468, endPoint x: 384, endPoint y: 299, distance: 171.3
click at [384, 299] on quentale-workspace at bounding box center [522, 252] width 1045 height 505
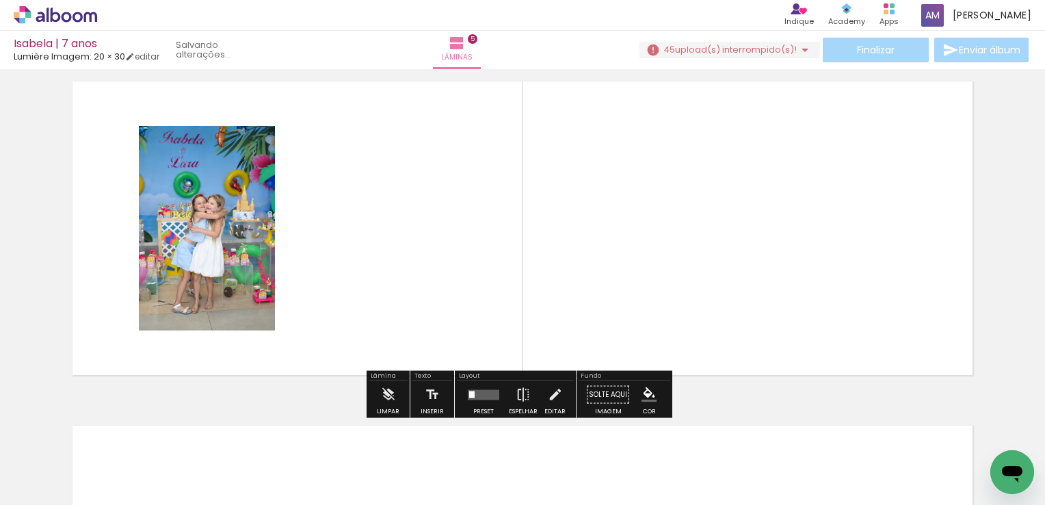
scroll to position [1395, 0]
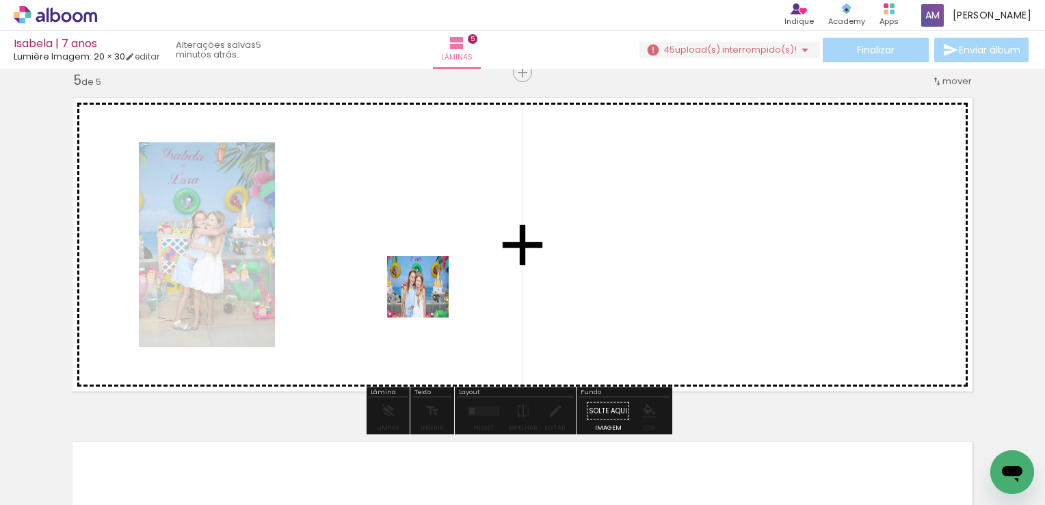
drag, startPoint x: 493, startPoint y: 477, endPoint x: 427, endPoint y: 289, distance: 199.5
click at [427, 289] on quentale-workspace at bounding box center [522, 252] width 1045 height 505
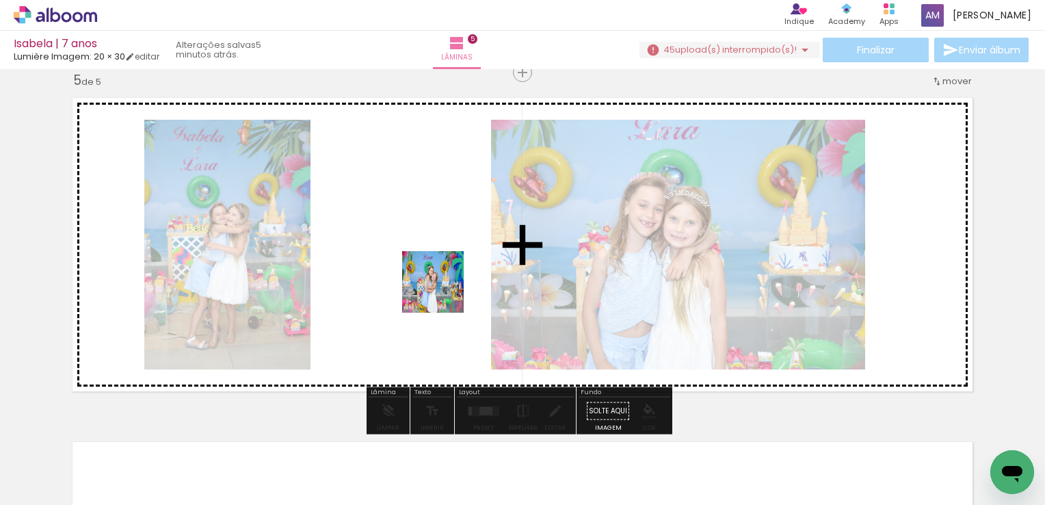
drag, startPoint x: 566, startPoint y: 472, endPoint x: 431, endPoint y: 263, distance: 248.4
click at [431, 263] on quentale-workspace at bounding box center [522, 252] width 1045 height 505
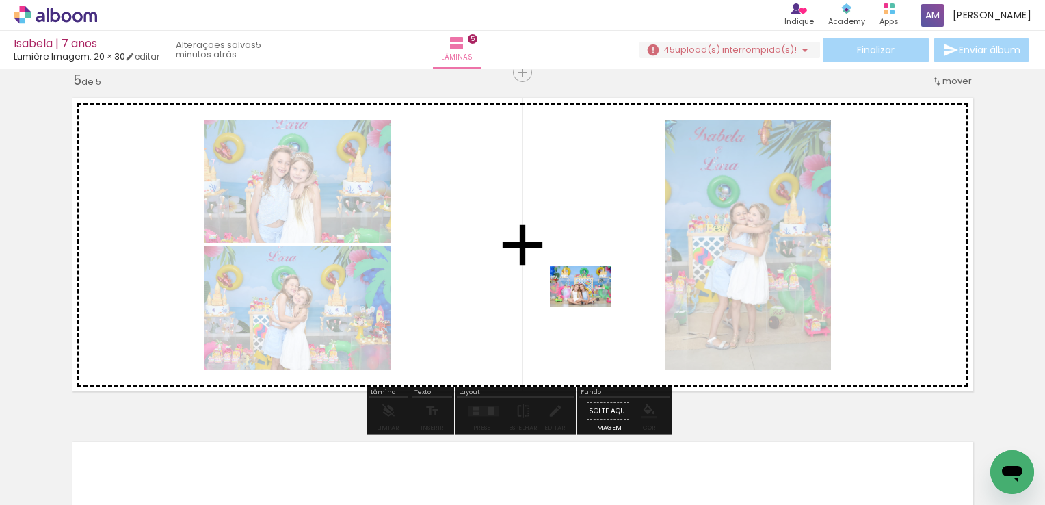
drag, startPoint x: 644, startPoint y: 475, endPoint x: 591, endPoint y: 307, distance: 175.9
click at [591, 307] on quentale-workspace at bounding box center [522, 252] width 1045 height 505
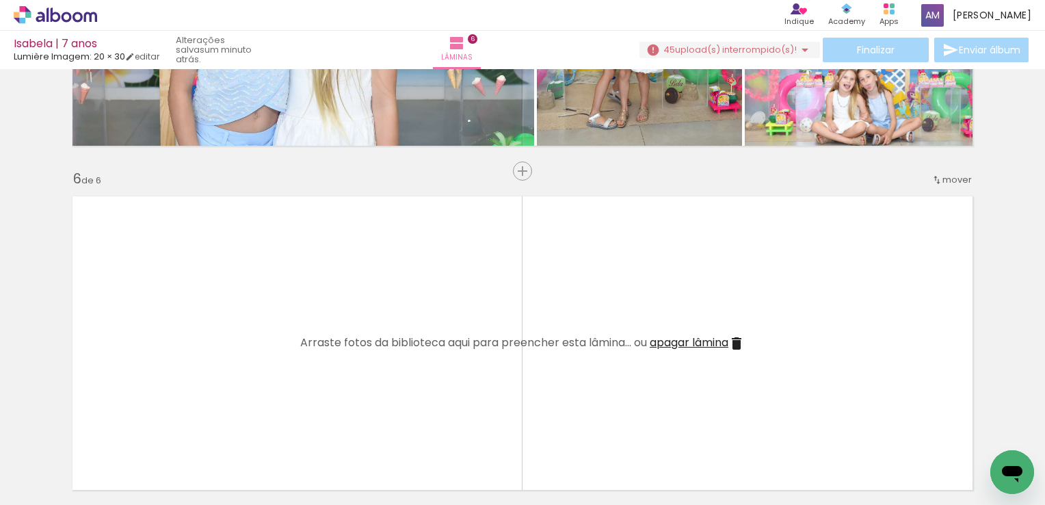
scroll to position [1672, 0]
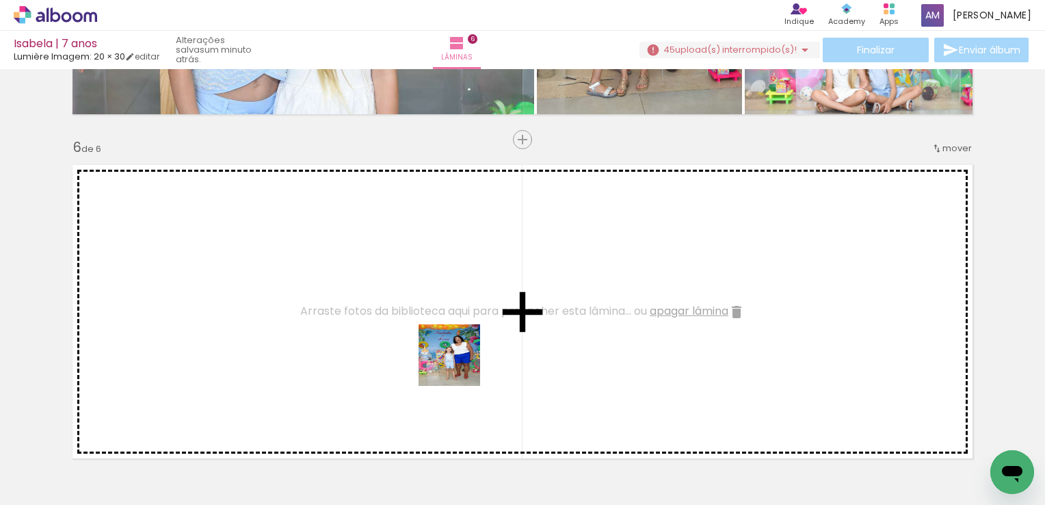
drag, startPoint x: 510, startPoint y: 469, endPoint x: 397, endPoint y: 303, distance: 200.7
click at [397, 303] on quentale-workspace at bounding box center [522, 252] width 1045 height 505
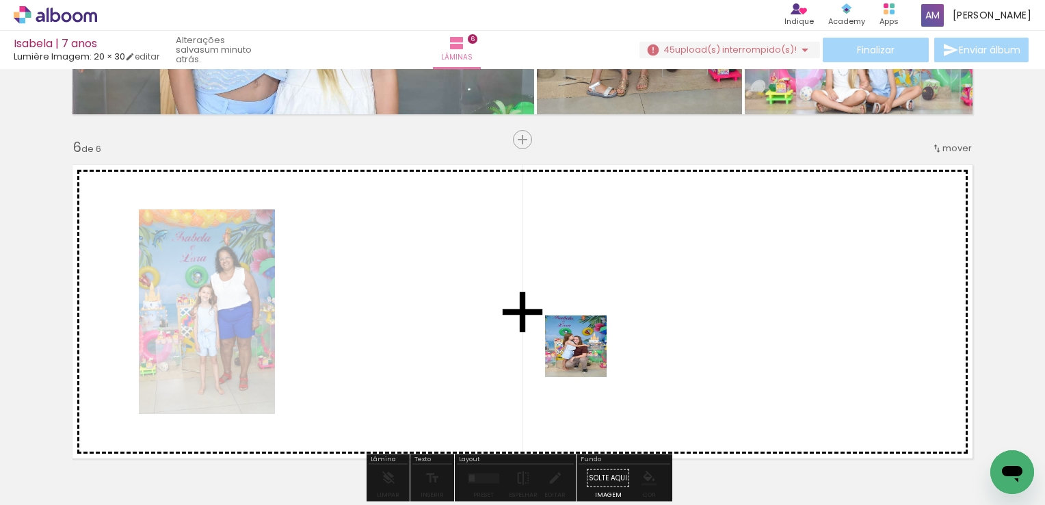
drag, startPoint x: 752, startPoint y: 458, endPoint x: 538, endPoint y: 338, distance: 245.6
click at [538, 338] on quentale-workspace at bounding box center [522, 252] width 1045 height 505
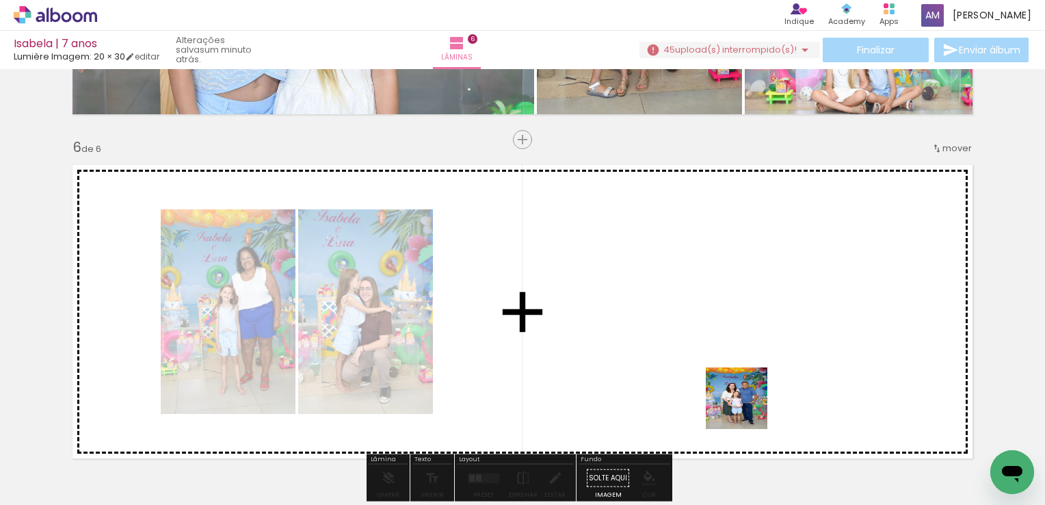
drag, startPoint x: 830, startPoint y: 466, endPoint x: 702, endPoint y: 367, distance: 161.9
click at [702, 367] on quentale-workspace at bounding box center [522, 252] width 1045 height 505
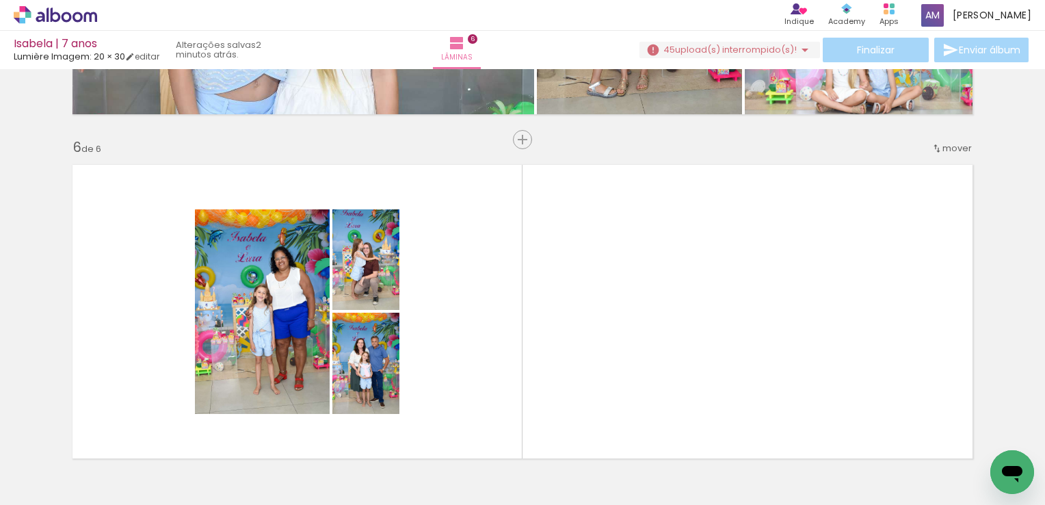
scroll to position [0, 1711]
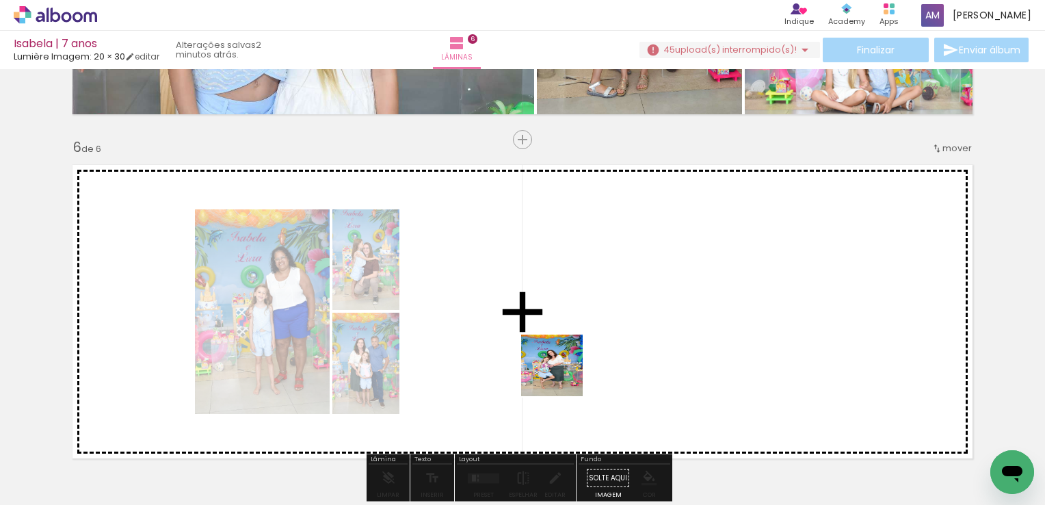
drag, startPoint x: 572, startPoint y: 447, endPoint x: 624, endPoint y: 401, distance: 69.8
click at [550, 309] on quentale-workspace at bounding box center [522, 252] width 1045 height 505
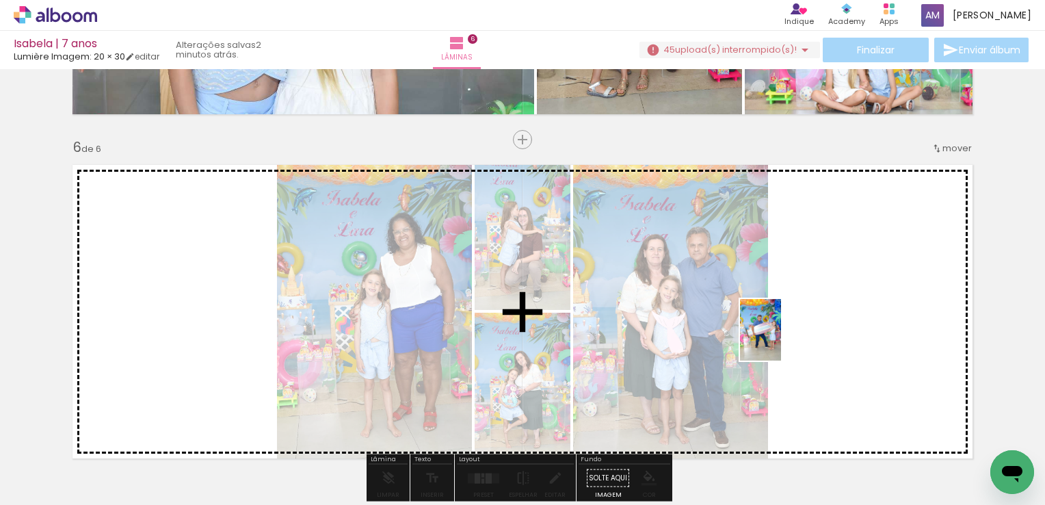
drag, startPoint x: 659, startPoint y: 477, endPoint x: 785, endPoint y: 333, distance: 191.5
click at [785, 333] on quentale-workspace at bounding box center [522, 252] width 1045 height 505
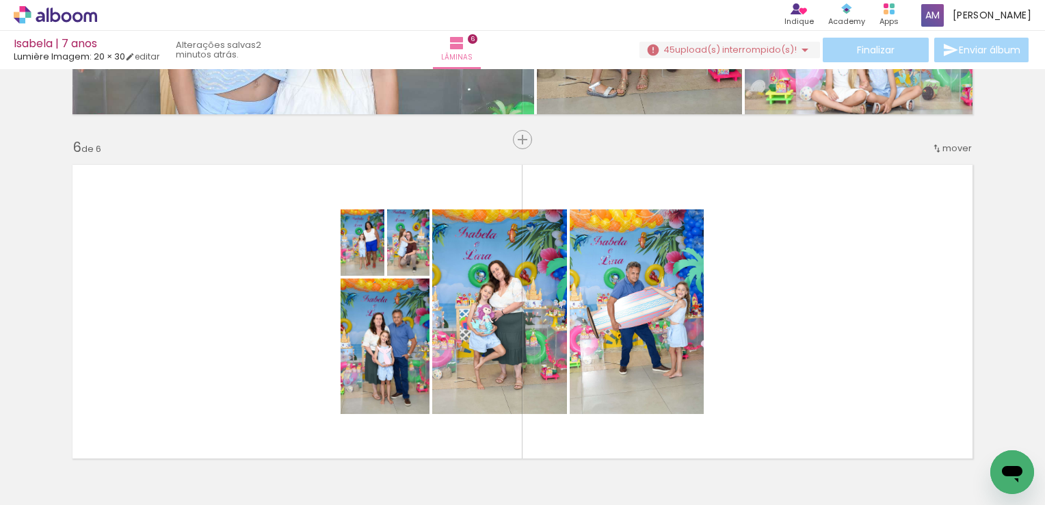
scroll to position [0, 2118]
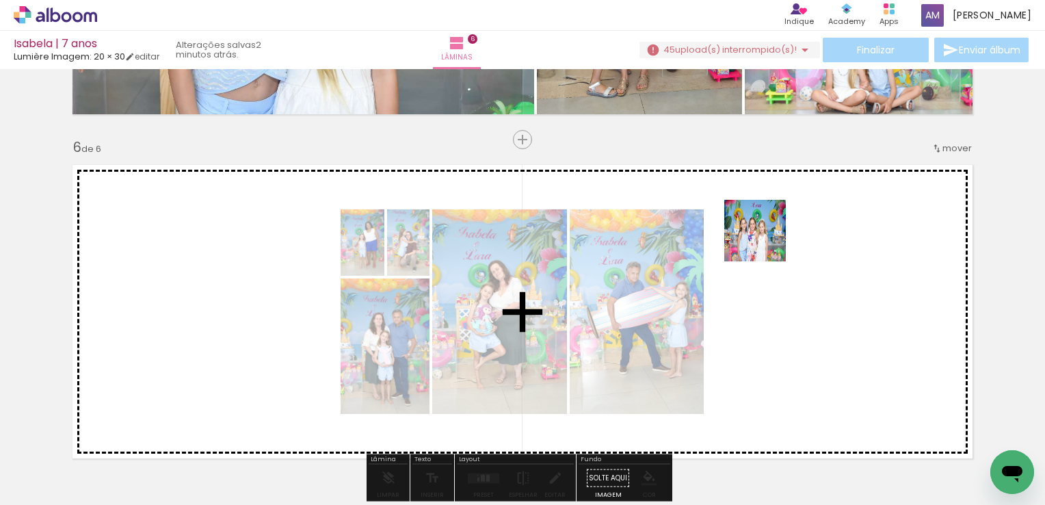
drag, startPoint x: 321, startPoint y: 470, endPoint x: 785, endPoint y: 236, distance: 519.4
click at [785, 236] on quentale-workspace at bounding box center [522, 252] width 1045 height 505
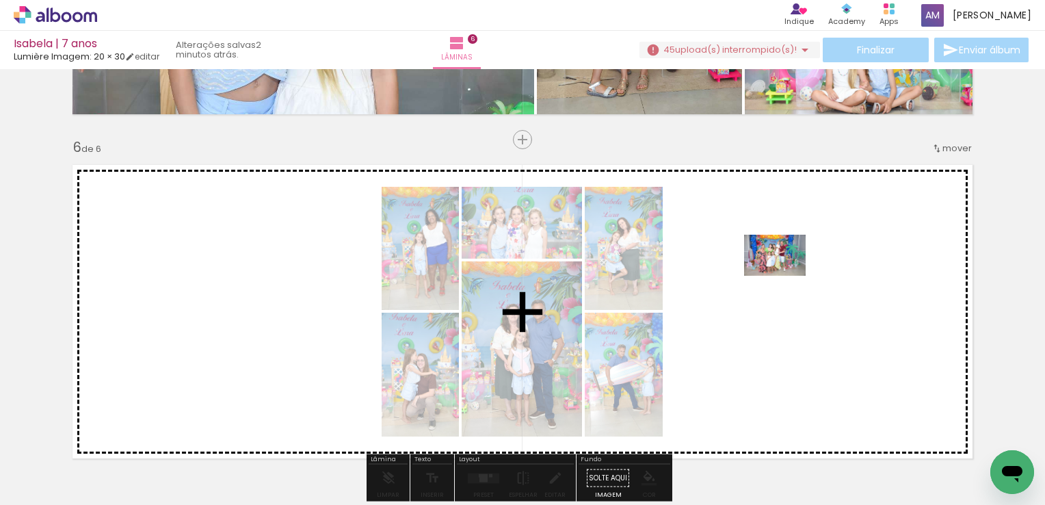
drag, startPoint x: 405, startPoint y: 452, endPoint x: 787, endPoint y: 276, distance: 421.1
click at [787, 276] on quentale-workspace at bounding box center [522, 252] width 1045 height 505
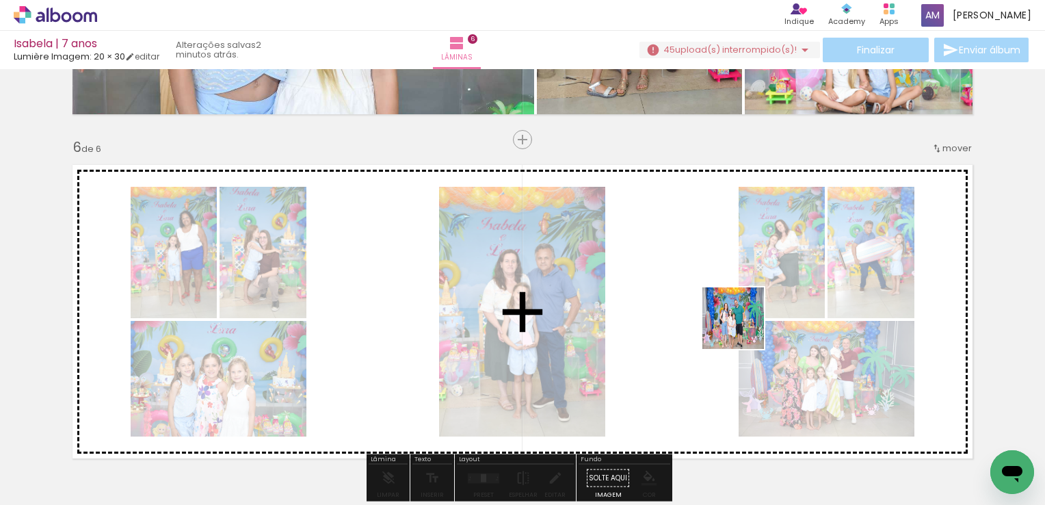
drag, startPoint x: 466, startPoint y: 460, endPoint x: 752, endPoint y: 322, distance: 317.6
click at [752, 322] on quentale-workspace at bounding box center [522, 252] width 1045 height 505
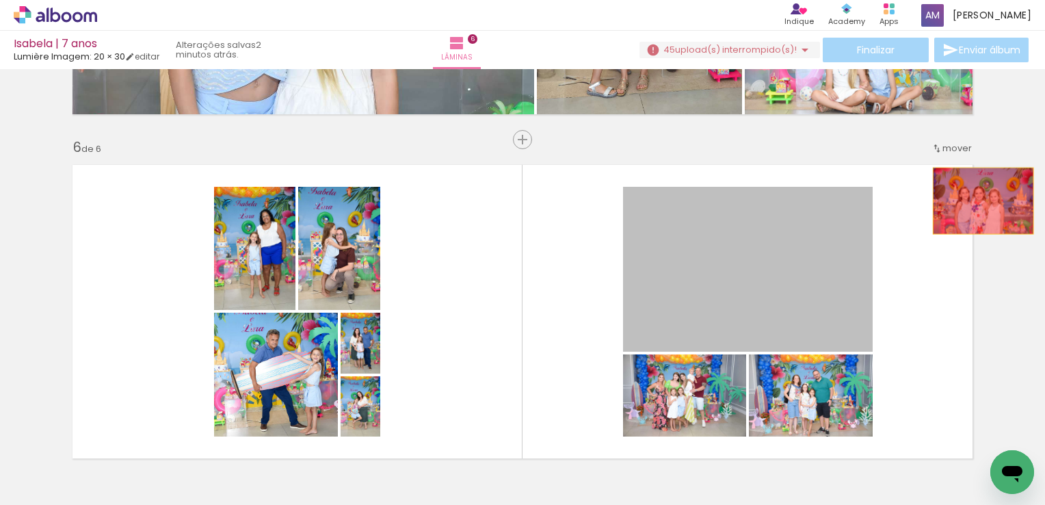
drag, startPoint x: 718, startPoint y: 285, endPoint x: 988, endPoint y: 196, distance: 283.6
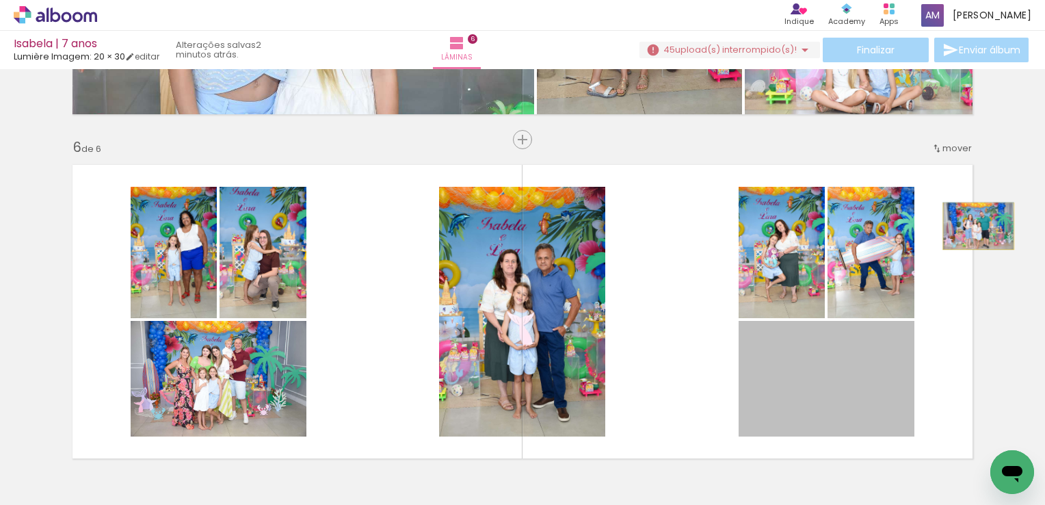
drag, startPoint x: 817, startPoint y: 384, endPoint x: 973, endPoint y: 226, distance: 222.5
click at [973, 226] on quentale-layouter at bounding box center [522, 312] width 917 height 310
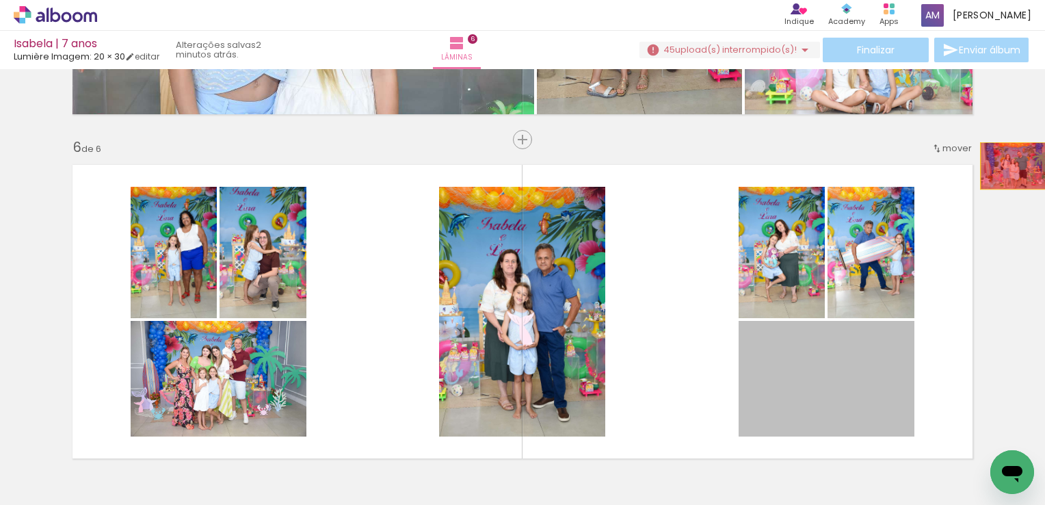
drag, startPoint x: 798, startPoint y: 349, endPoint x: 1011, endPoint y: 166, distance: 281.3
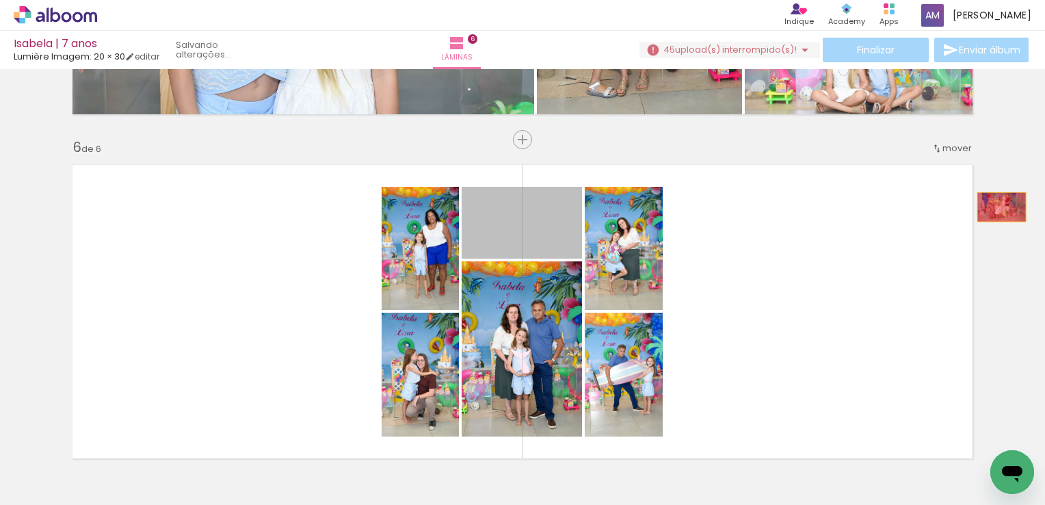
drag, startPoint x: 505, startPoint y: 244, endPoint x: 1001, endPoint y: 209, distance: 497.8
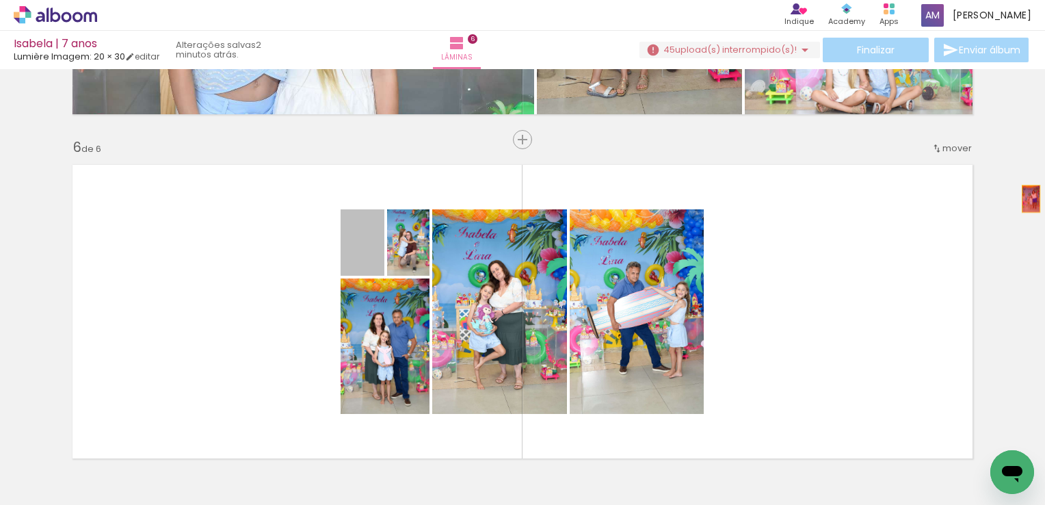
drag, startPoint x: 369, startPoint y: 259, endPoint x: 1020, endPoint y: 201, distance: 653.0
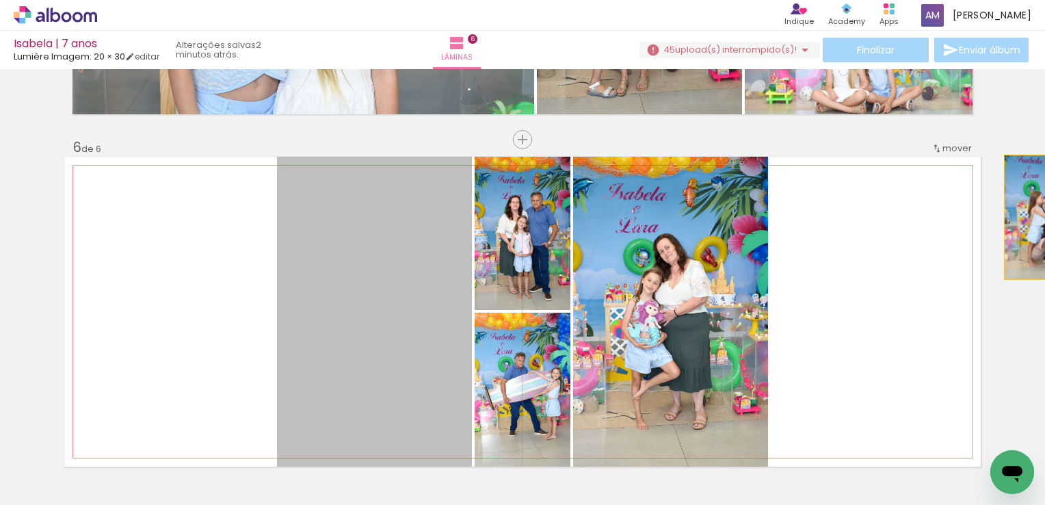
drag, startPoint x: 383, startPoint y: 295, endPoint x: 1038, endPoint y: 217, distance: 660.0
click at [1038, 217] on div "Inserir lâmina 1 de 6 Inserir lâmina 2 de 6 Inserir lâmina 3 de 6 Inserir lâmin…" at bounding box center [522, 287] width 1045 height 436
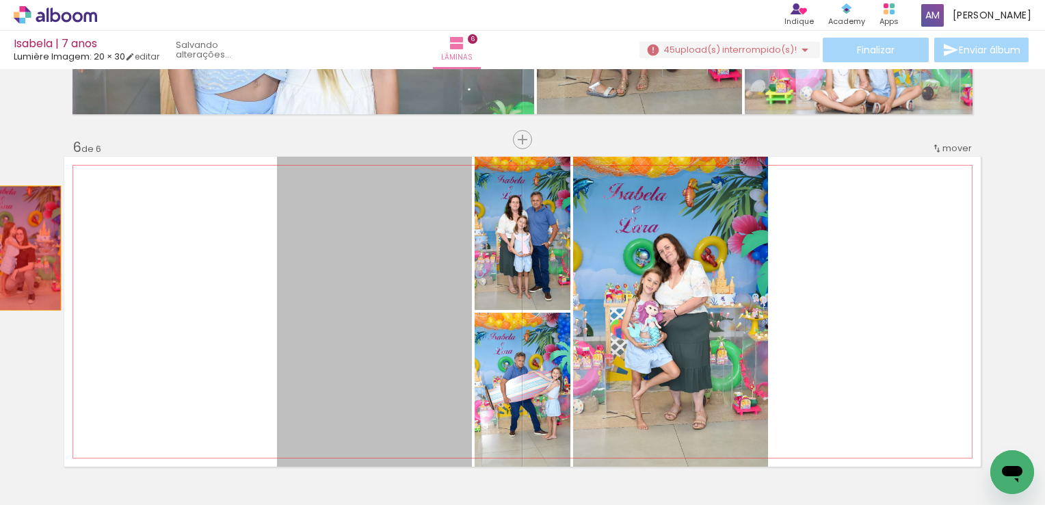
drag, startPoint x: 407, startPoint y: 289, endPoint x: 22, endPoint y: 248, distance: 387.3
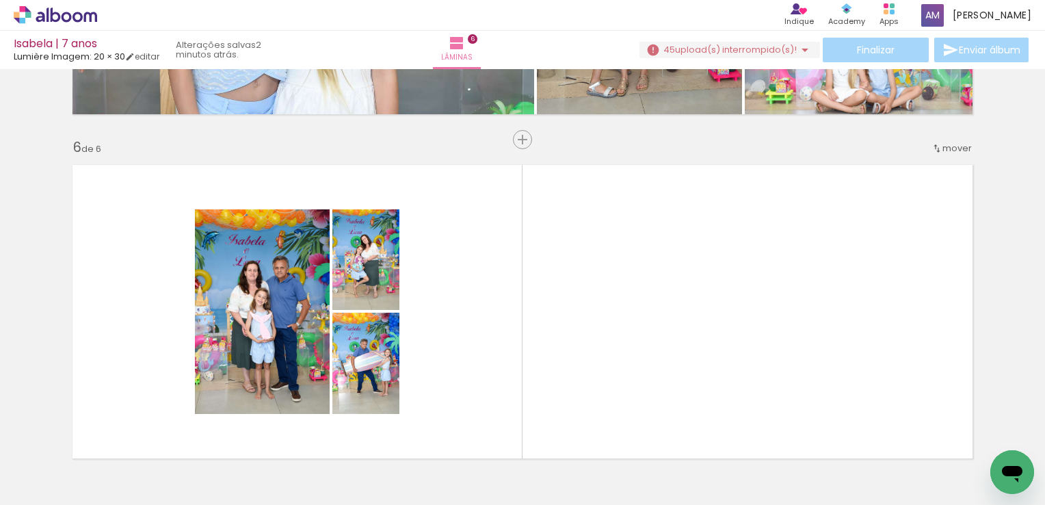
scroll to position [0, 2991]
drag, startPoint x: 514, startPoint y: 475, endPoint x: 655, endPoint y: 357, distance: 183.6
click at [655, 357] on quentale-workspace at bounding box center [522, 252] width 1045 height 505
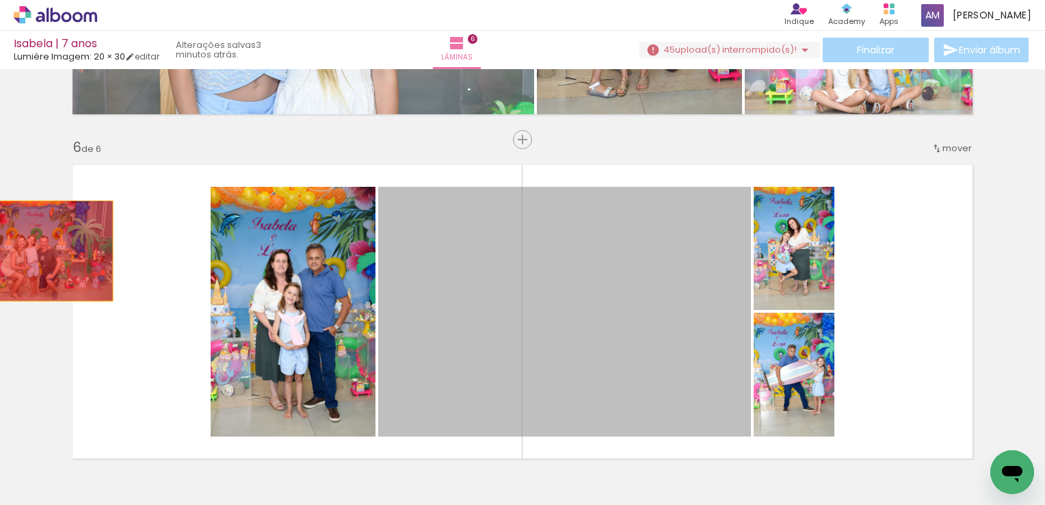
drag, startPoint x: 623, startPoint y: 289, endPoint x: 33, endPoint y: 250, distance: 591.6
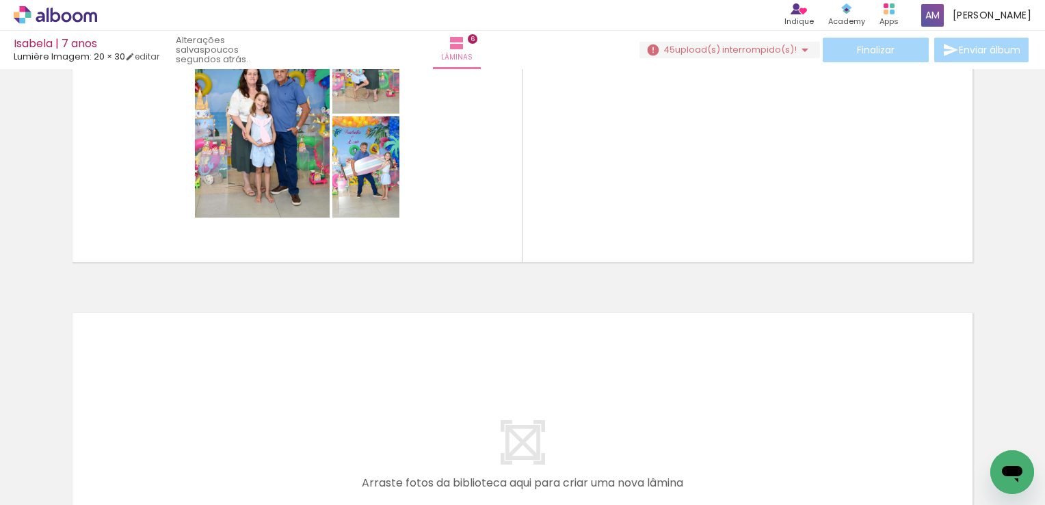
scroll to position [1915, 0]
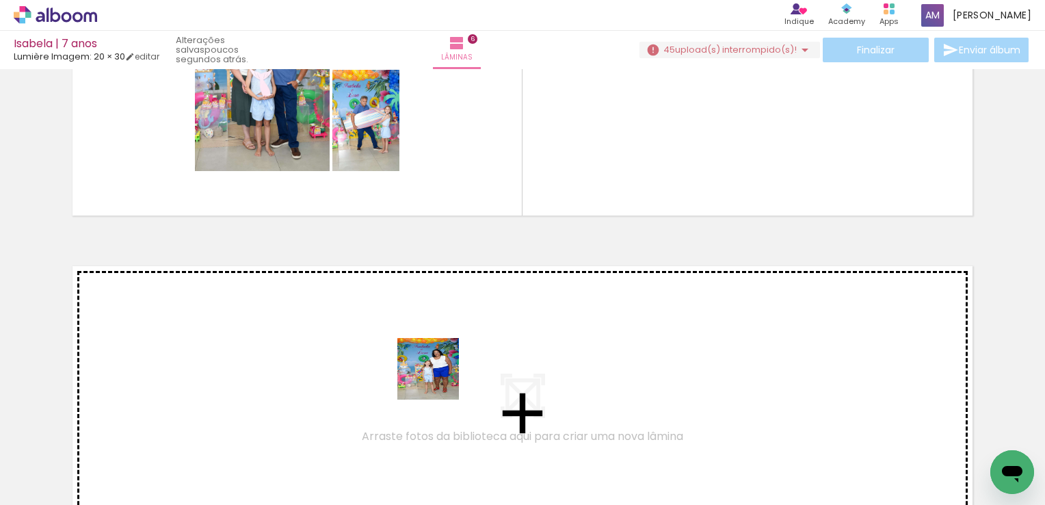
drag, startPoint x: 401, startPoint y: 469, endPoint x: 445, endPoint y: 360, distance: 117.2
click at [445, 360] on quentale-workspace at bounding box center [522, 252] width 1045 height 505
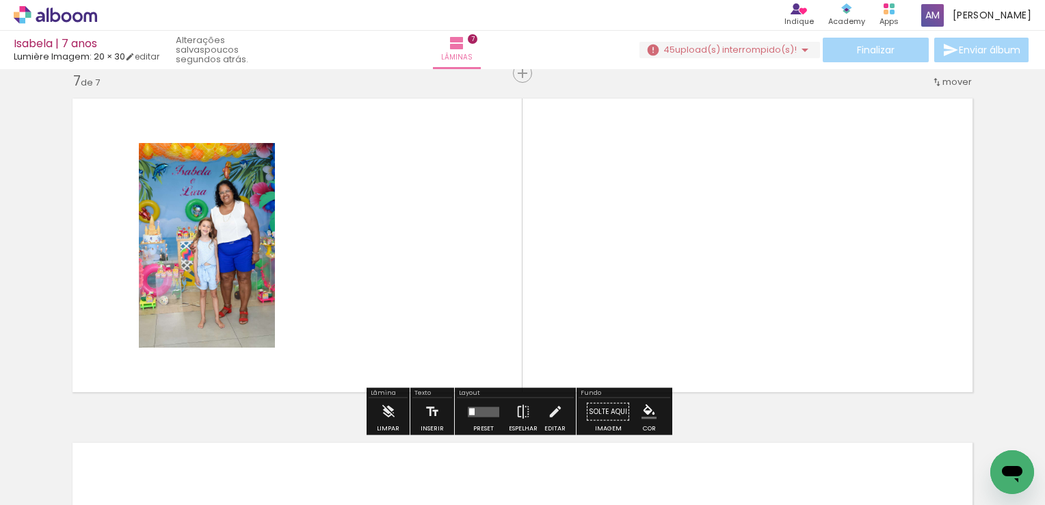
scroll to position [2084, 0]
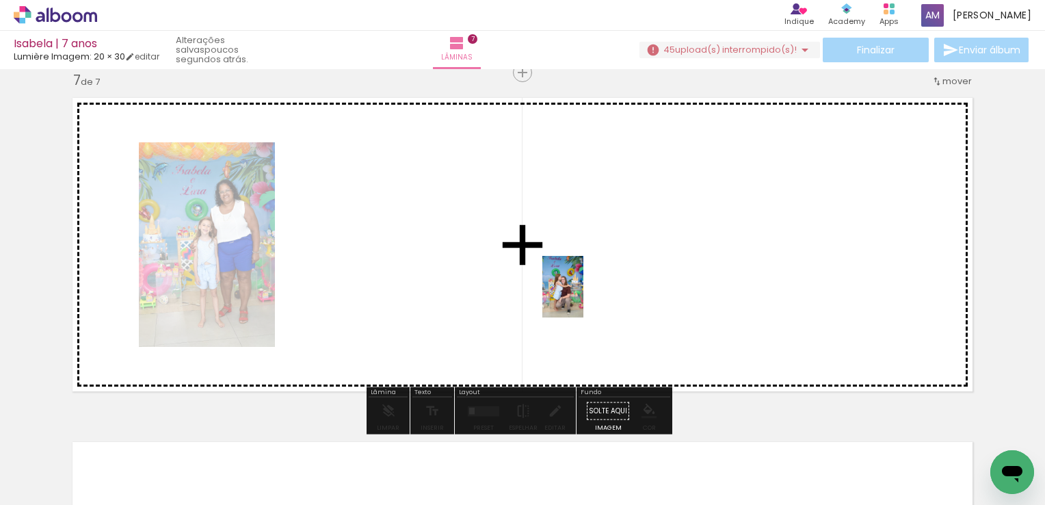
drag, startPoint x: 634, startPoint y: 477, endPoint x: 583, endPoint y: 292, distance: 192.3
click at [583, 292] on quentale-workspace at bounding box center [522, 252] width 1045 height 505
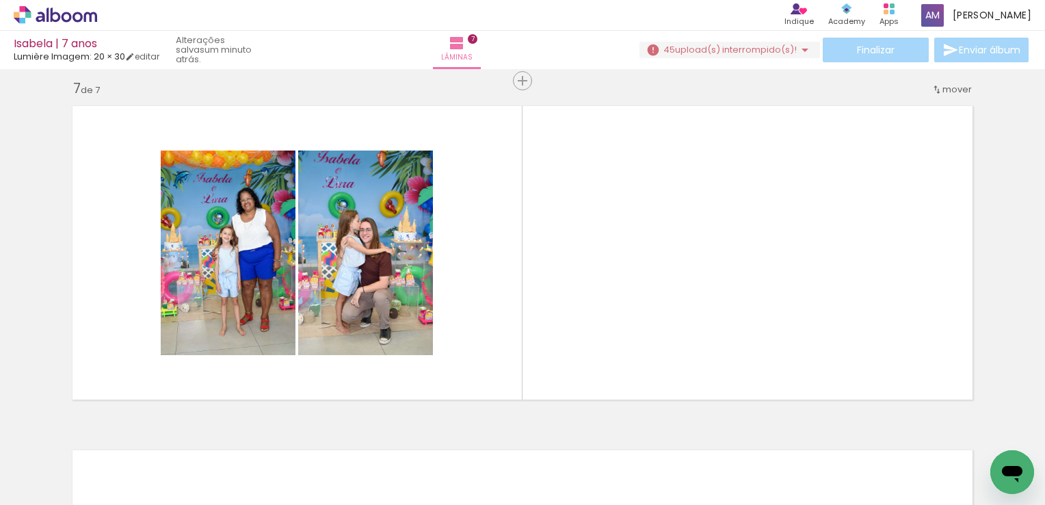
scroll to position [2079, 0]
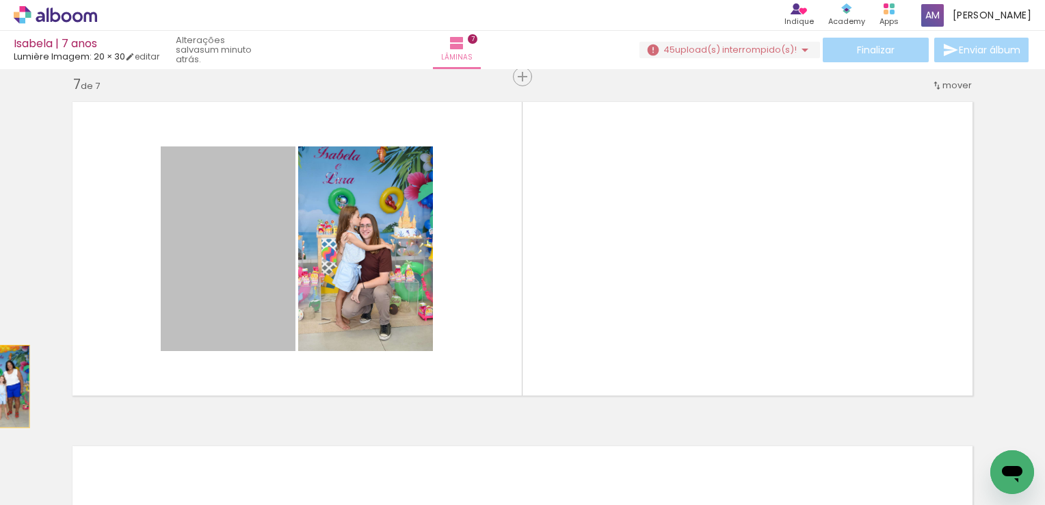
drag, startPoint x: 246, startPoint y: 188, endPoint x: -3, endPoint y: 386, distance: 317.4
click at [0, 386] on html "link( href="../../bower_components/polymer/polymer.html" rel="import" ) picture…" at bounding box center [522, 252] width 1045 height 505
drag, startPoint x: 224, startPoint y: 272, endPoint x: 8, endPoint y: 309, distance: 219.3
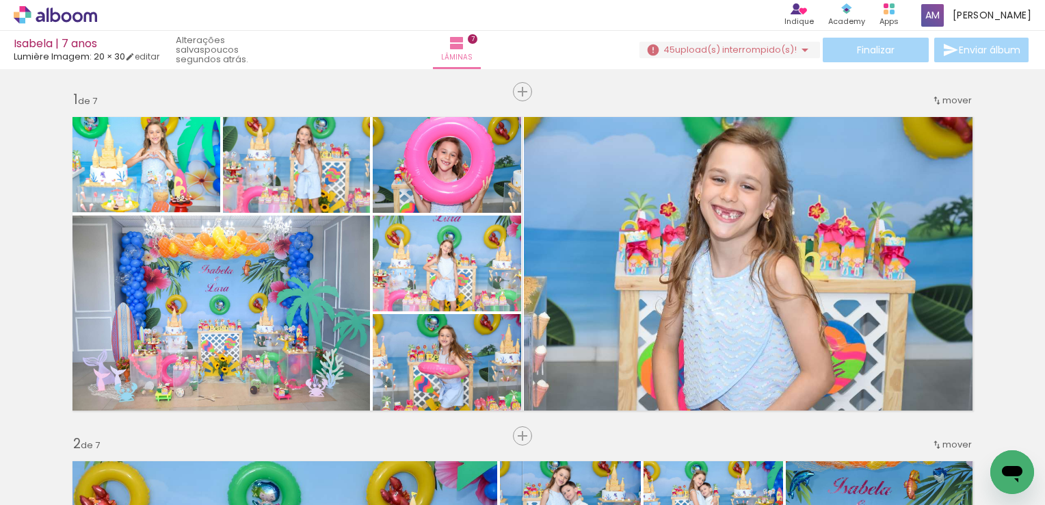
scroll to position [0, 2196]
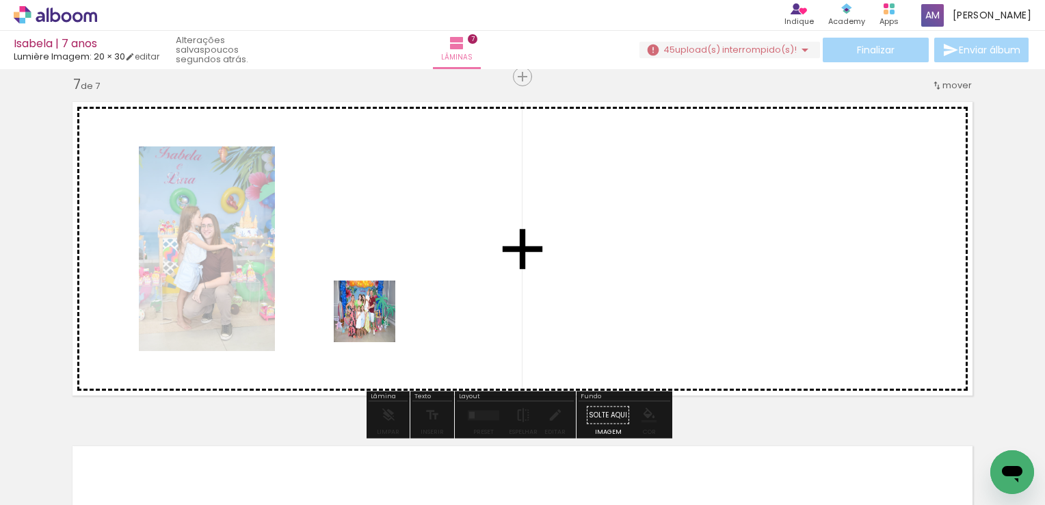
drag, startPoint x: 313, startPoint y: 470, endPoint x: 380, endPoint y: 297, distance: 185.8
click at [380, 297] on quentale-workspace at bounding box center [522, 252] width 1045 height 505
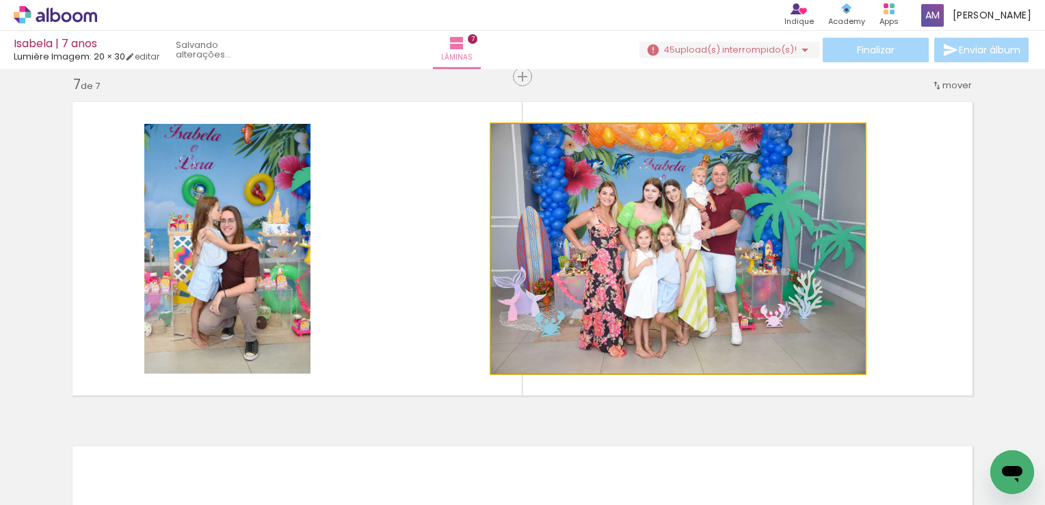
drag, startPoint x: 663, startPoint y: 185, endPoint x: 803, endPoint y: 213, distance: 143.1
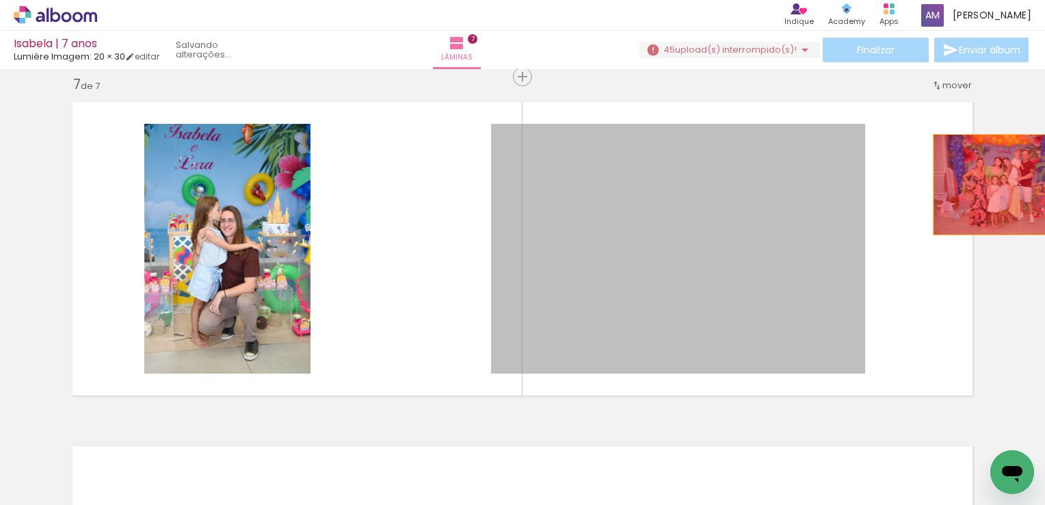
drag, startPoint x: 640, startPoint y: 231, endPoint x: 1003, endPoint y: 184, distance: 366.3
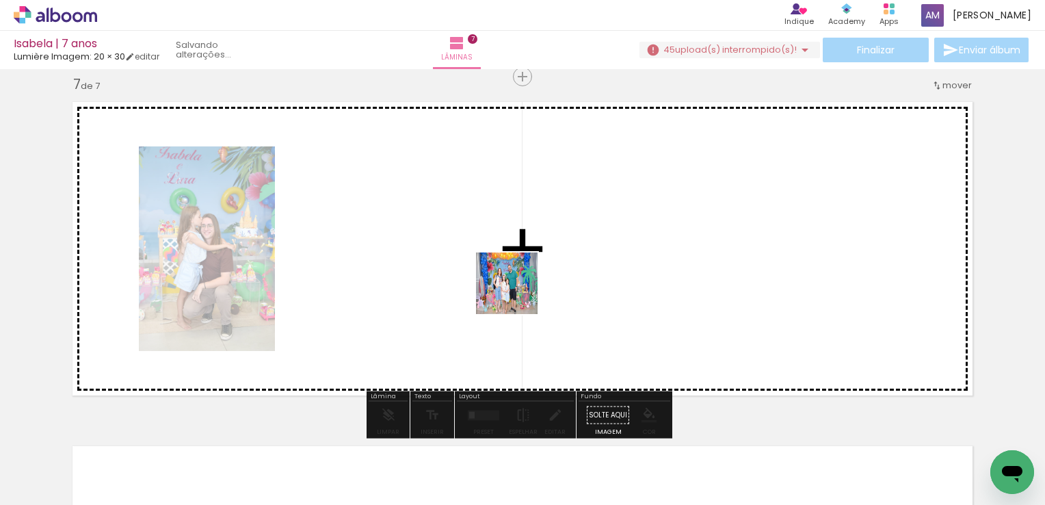
drag, startPoint x: 413, startPoint y: 480, endPoint x: 544, endPoint y: 270, distance: 247.7
click at [544, 270] on quentale-workspace at bounding box center [522, 252] width 1045 height 505
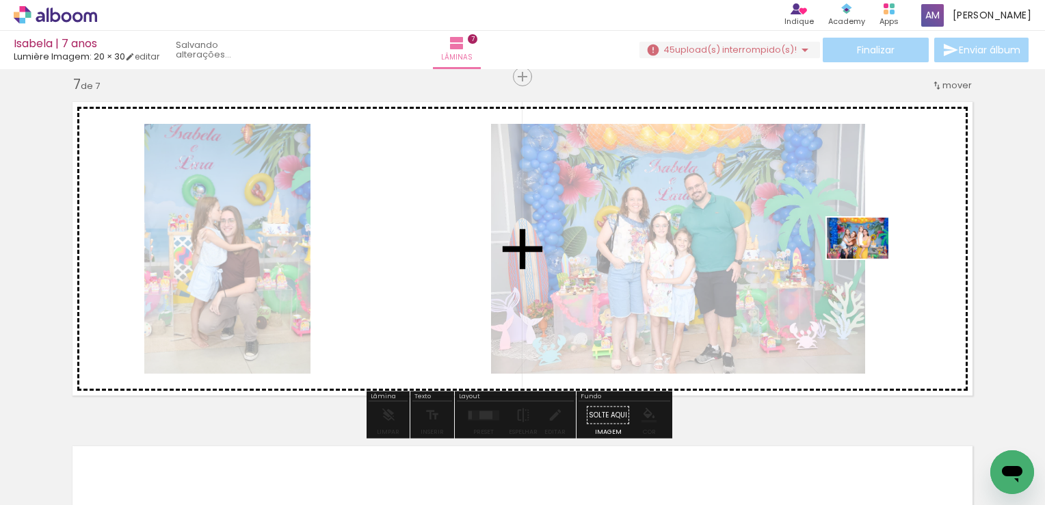
drag, startPoint x: 551, startPoint y: 469, endPoint x: 892, endPoint y: 242, distance: 409.0
click at [892, 242] on quentale-workspace at bounding box center [522, 252] width 1045 height 505
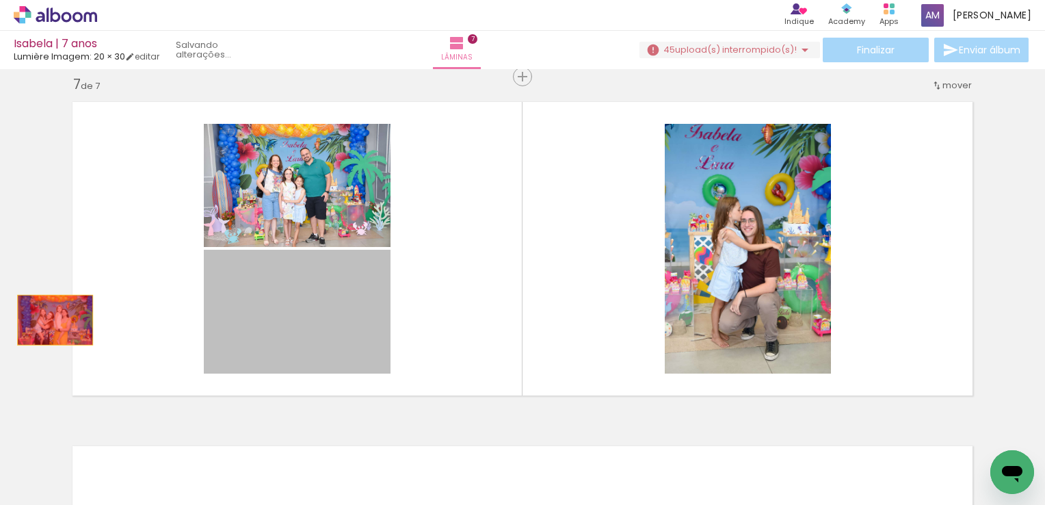
drag, startPoint x: 323, startPoint y: 321, endPoint x: 475, endPoint y: 367, distance: 159.3
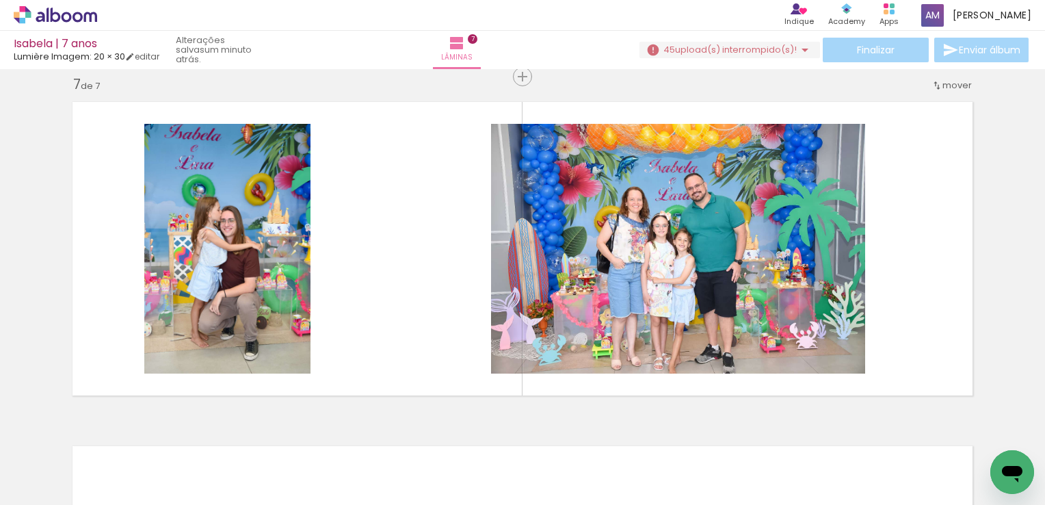
scroll to position [0, 2433]
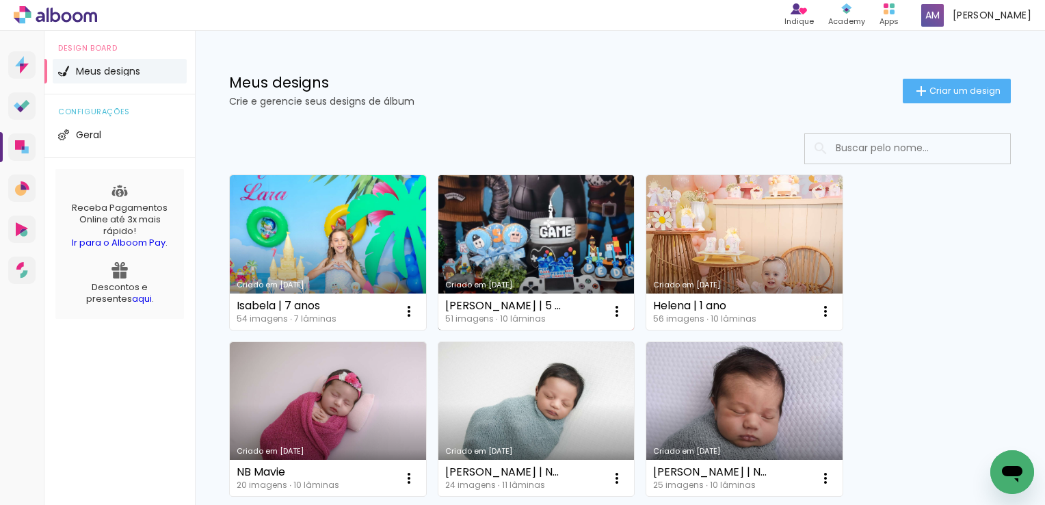
click at [527, 224] on link "Criado em [DATE]" at bounding box center [536, 252] width 196 height 155
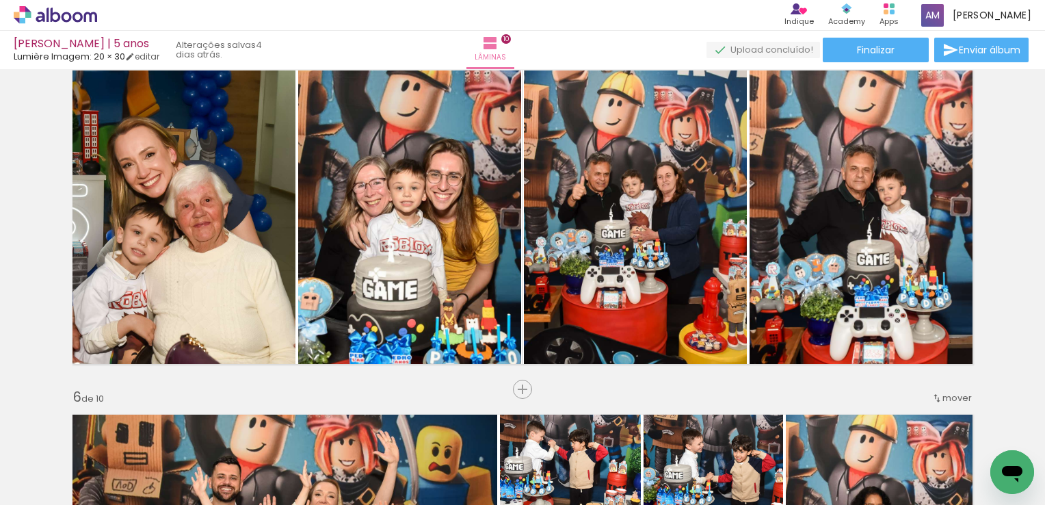
scroll to position [1412, 0]
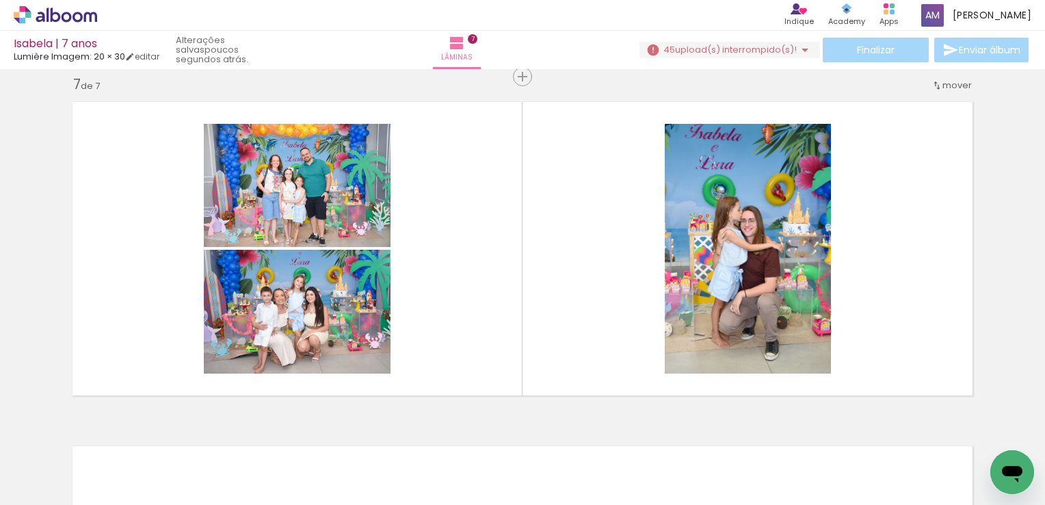
scroll to position [0, 1896]
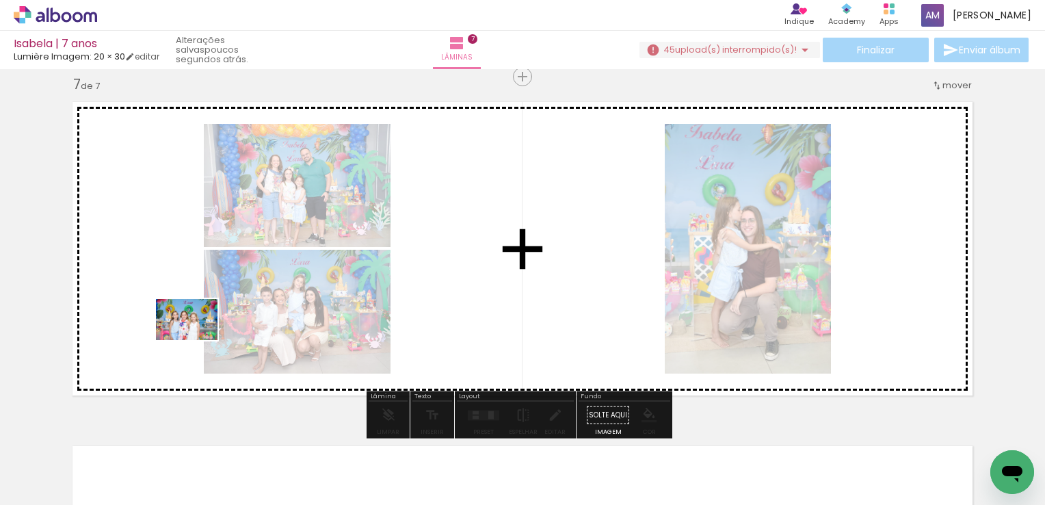
drag, startPoint x: 570, startPoint y: 469, endPoint x: 197, endPoint y: 340, distance: 395.2
click at [197, 340] on quentale-workspace at bounding box center [522, 252] width 1045 height 505
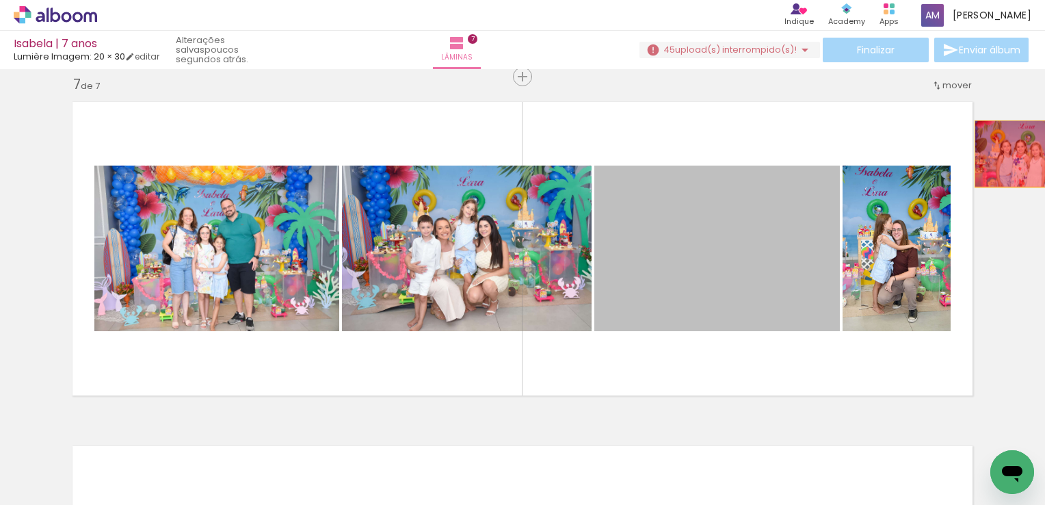
drag, startPoint x: 728, startPoint y: 294, endPoint x: 1019, endPoint y: 153, distance: 323.1
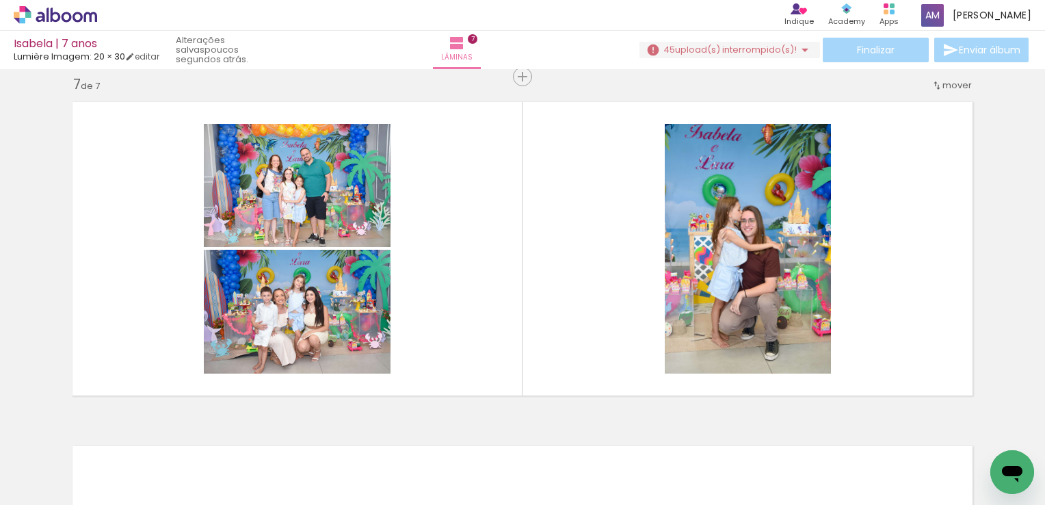
scroll to position [0, 3207]
drag, startPoint x: 760, startPoint y: 499, endPoint x: 29, endPoint y: 35, distance: 865.9
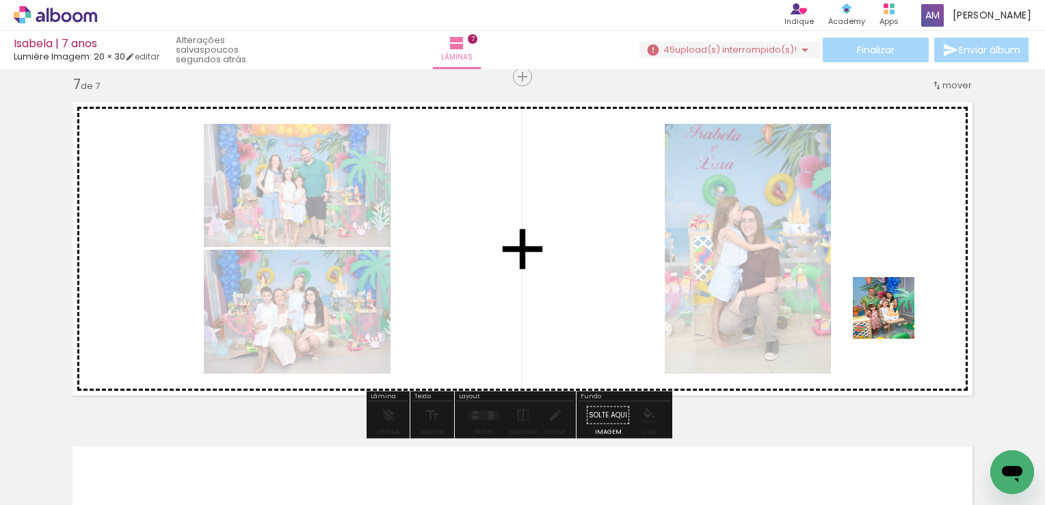
drag, startPoint x: 932, startPoint y: 469, endPoint x: 891, endPoint y: 296, distance: 177.9
click at [891, 296] on quentale-workspace at bounding box center [522, 252] width 1045 height 505
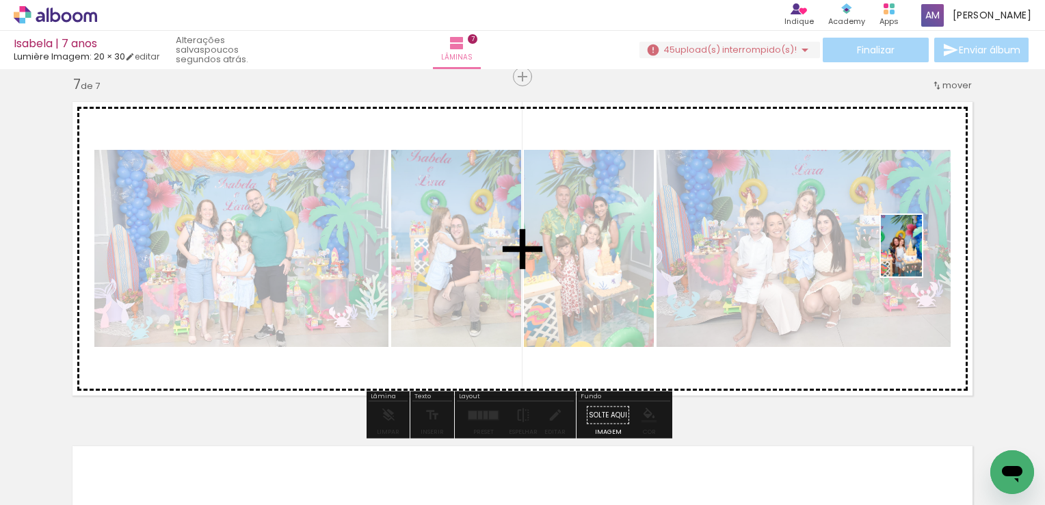
drag, startPoint x: 534, startPoint y: 475, endPoint x: 922, endPoint y: 256, distance: 445.3
click at [922, 256] on quentale-workspace at bounding box center [522, 252] width 1045 height 505
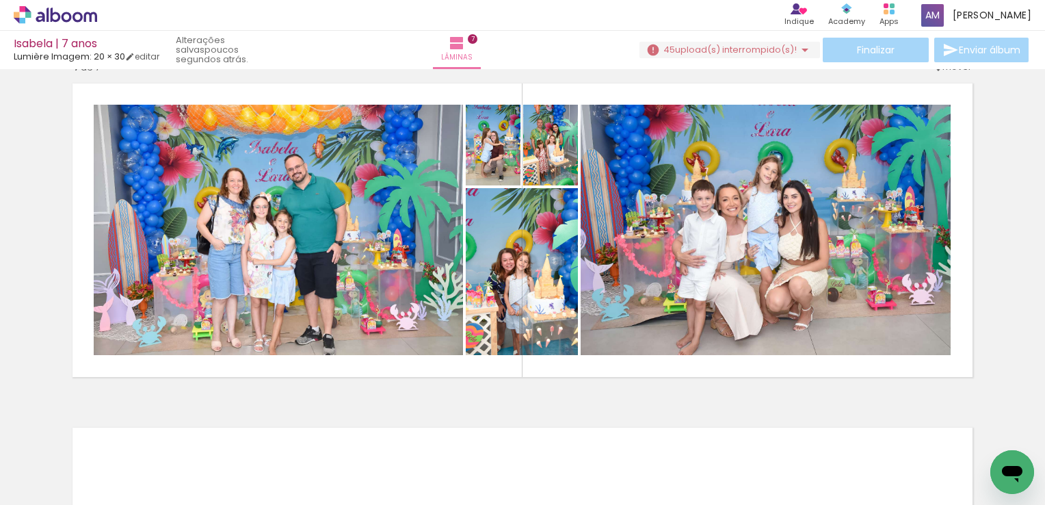
scroll to position [2081, 0]
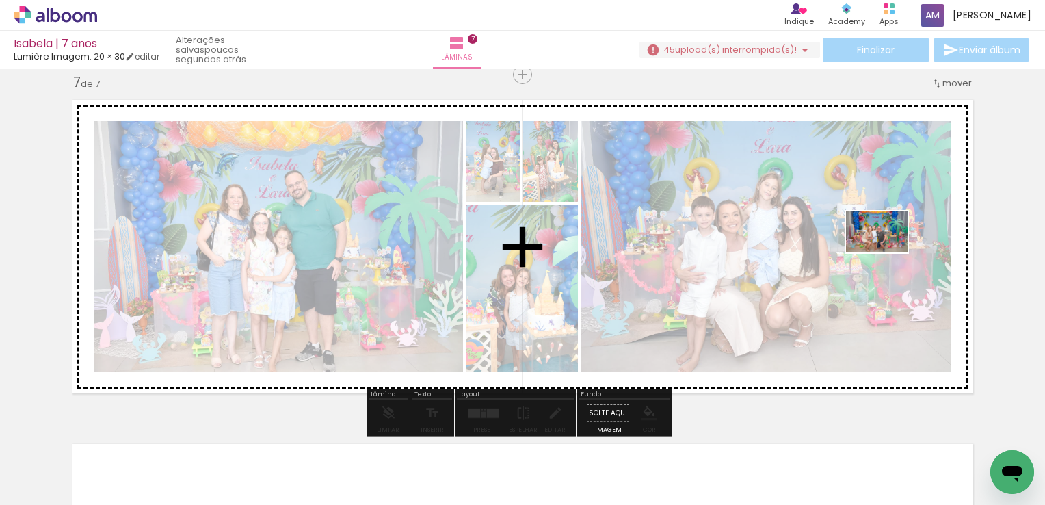
drag, startPoint x: 287, startPoint y: 460, endPoint x: 894, endPoint y: 252, distance: 641.6
click at [894, 252] on quentale-workspace at bounding box center [522, 252] width 1045 height 505
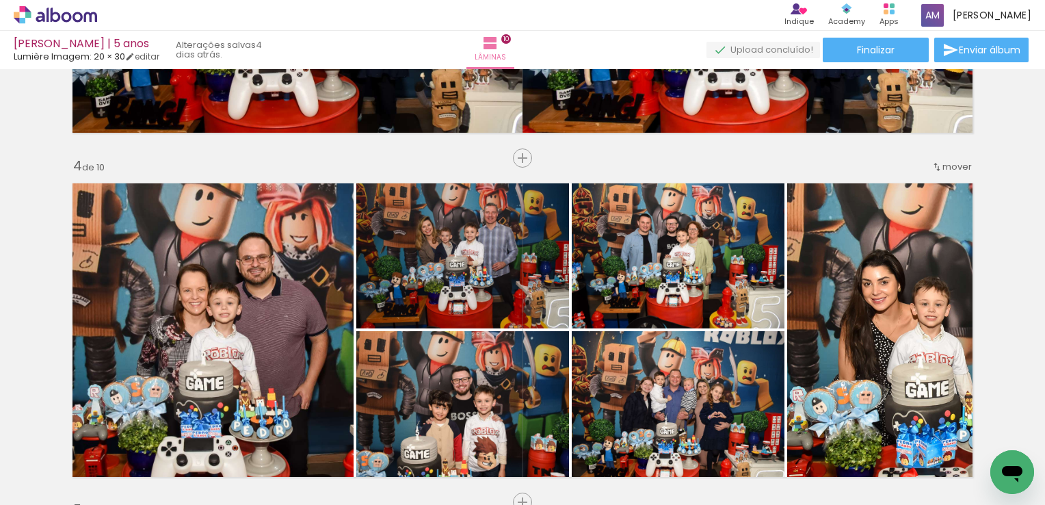
scroll to position [1045, 0]
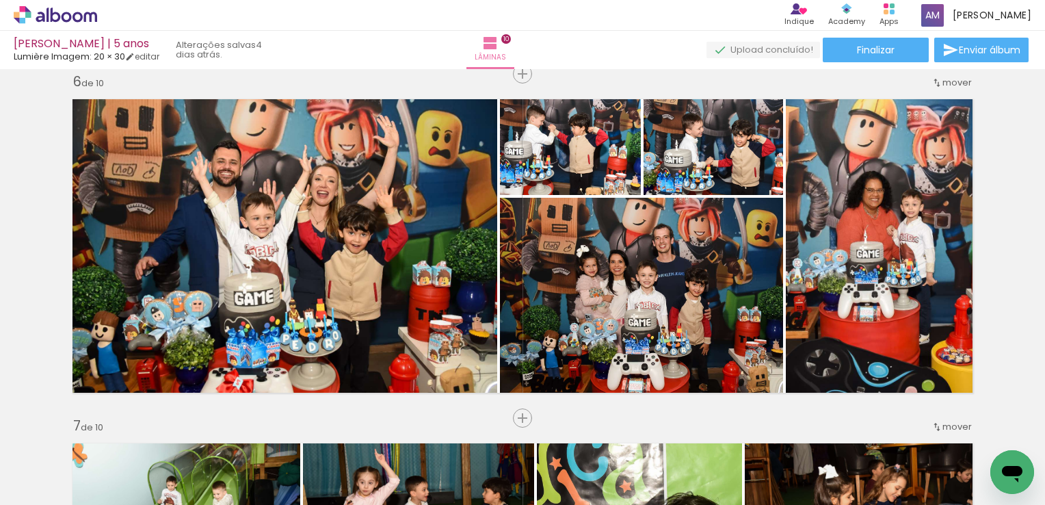
scroll to position [1733, 0]
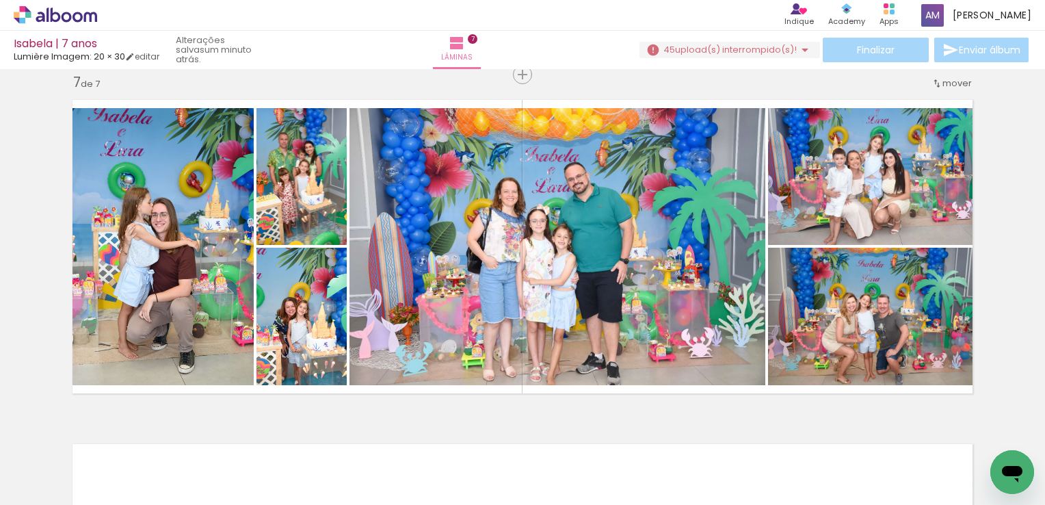
scroll to position [0, 3207]
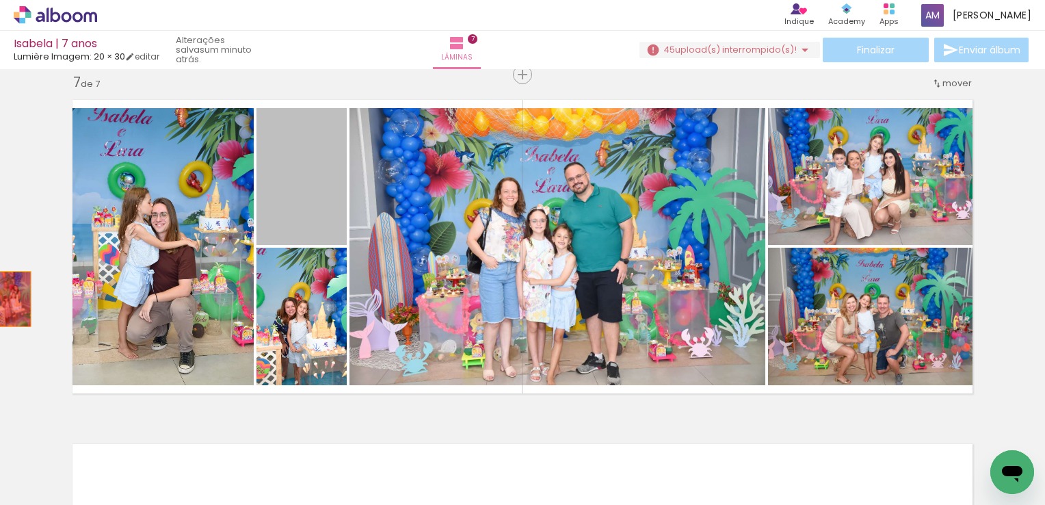
drag, startPoint x: 306, startPoint y: 188, endPoint x: -3, endPoint y: 301, distance: 328.5
click at [0, 301] on html "link( href="../../bower_components/polymer/polymer.html" rel="import" ) picture…" at bounding box center [522, 252] width 1045 height 505
drag, startPoint x: 291, startPoint y: 163, endPoint x: 40, endPoint y: 274, distance: 274.7
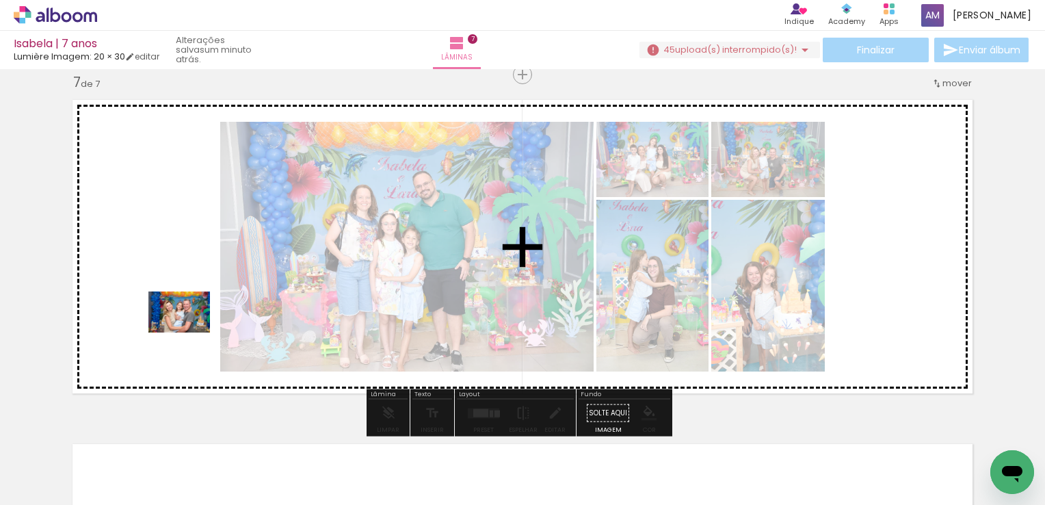
drag, startPoint x: 380, startPoint y: 468, endPoint x: 189, endPoint y: 332, distance: 234.0
click at [189, 332] on quentale-workspace at bounding box center [522, 252] width 1045 height 505
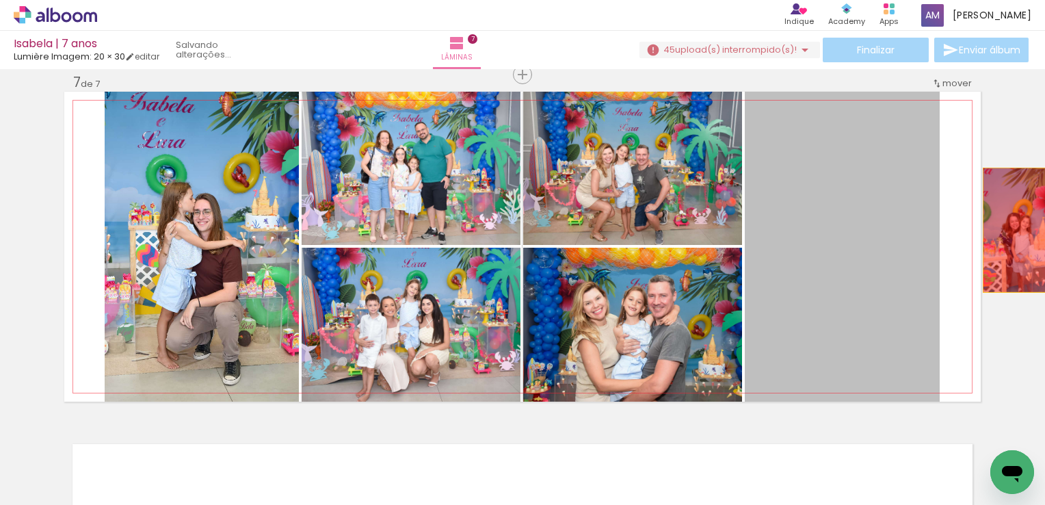
drag, startPoint x: 791, startPoint y: 228, endPoint x: 1017, endPoint y: 230, distance: 225.7
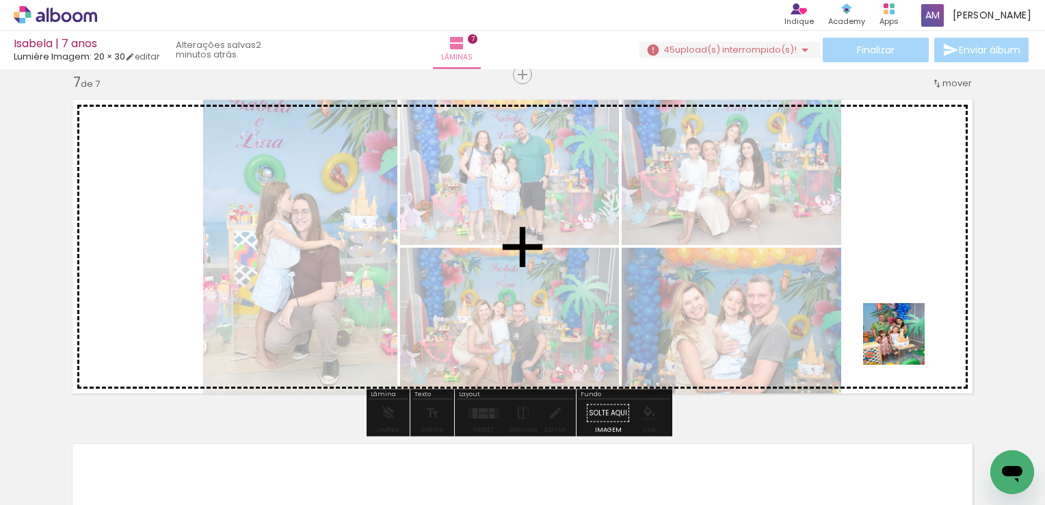
drag, startPoint x: 906, startPoint y: 469, endPoint x: 893, endPoint y: 299, distance: 170.8
click at [893, 299] on quentale-workspace at bounding box center [522, 252] width 1045 height 505
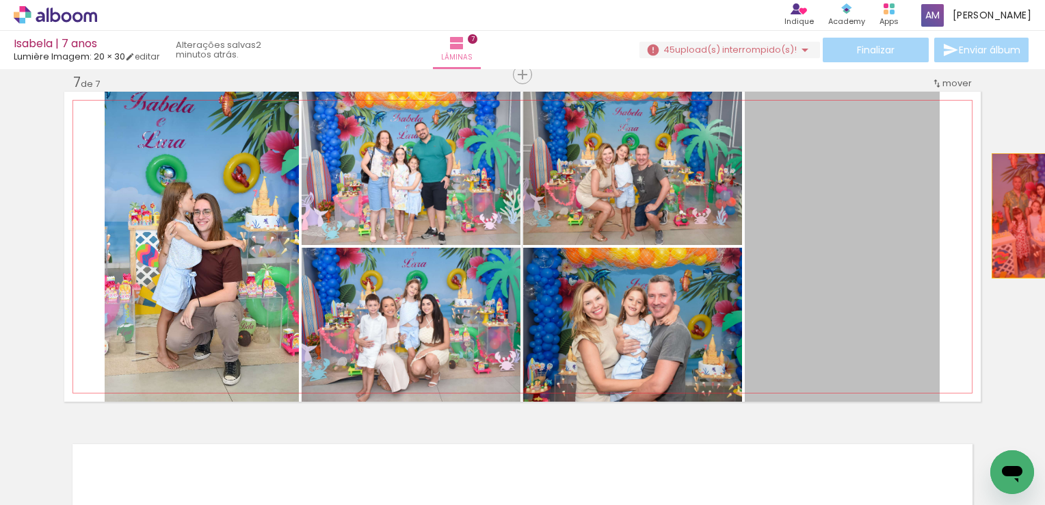
drag, startPoint x: 807, startPoint y: 226, endPoint x: 1029, endPoint y: 215, distance: 222.5
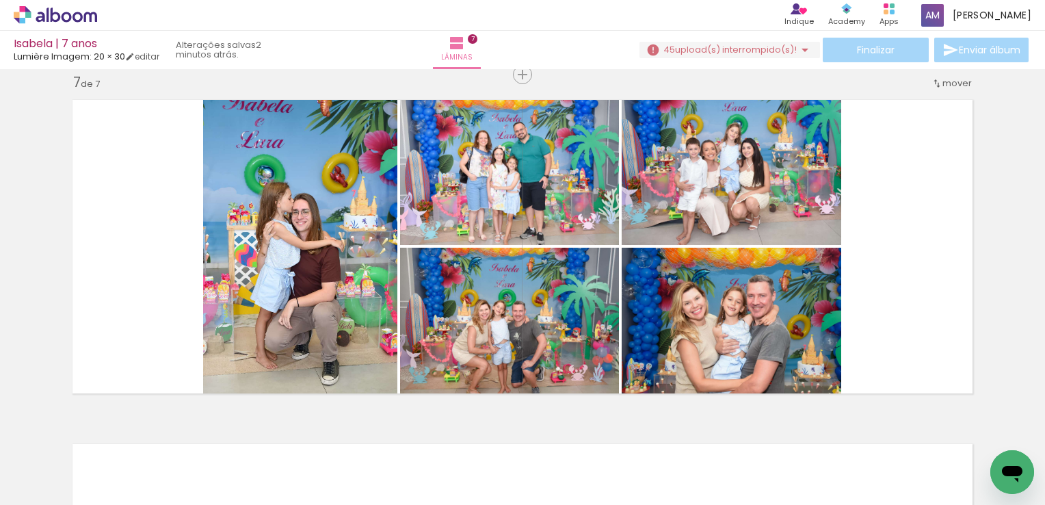
scroll to position [0, 2278]
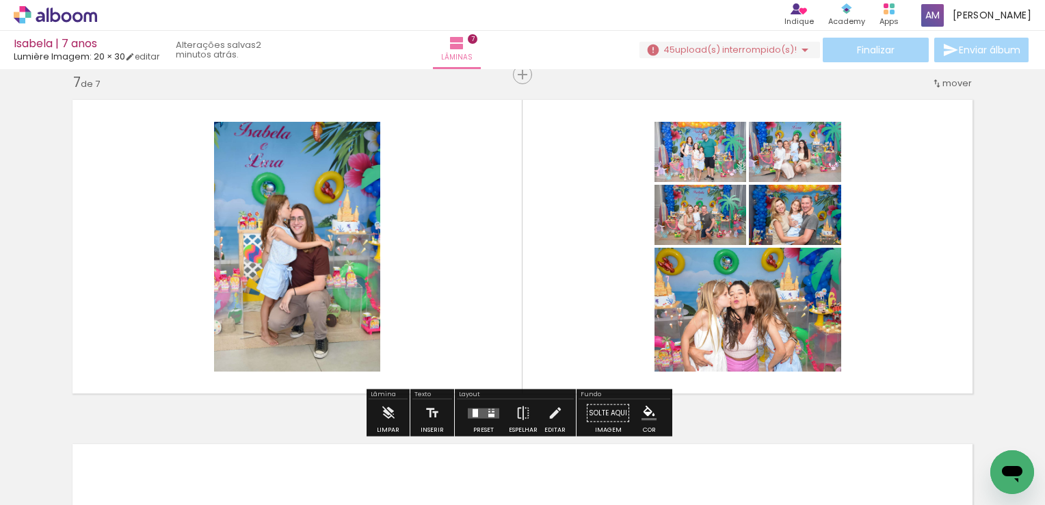
scroll to position [0, 2278]
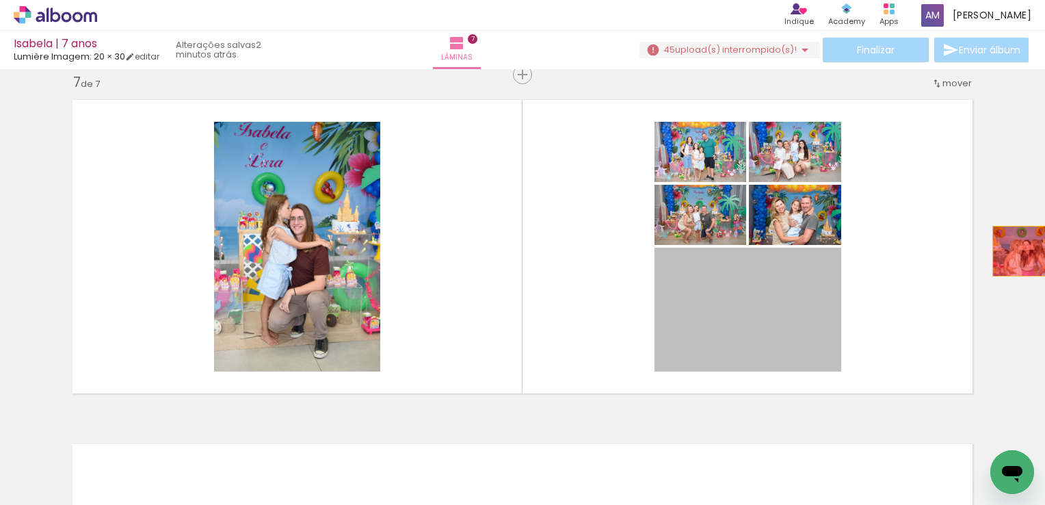
drag, startPoint x: 746, startPoint y: 297, endPoint x: 1025, endPoint y: 251, distance: 283.5
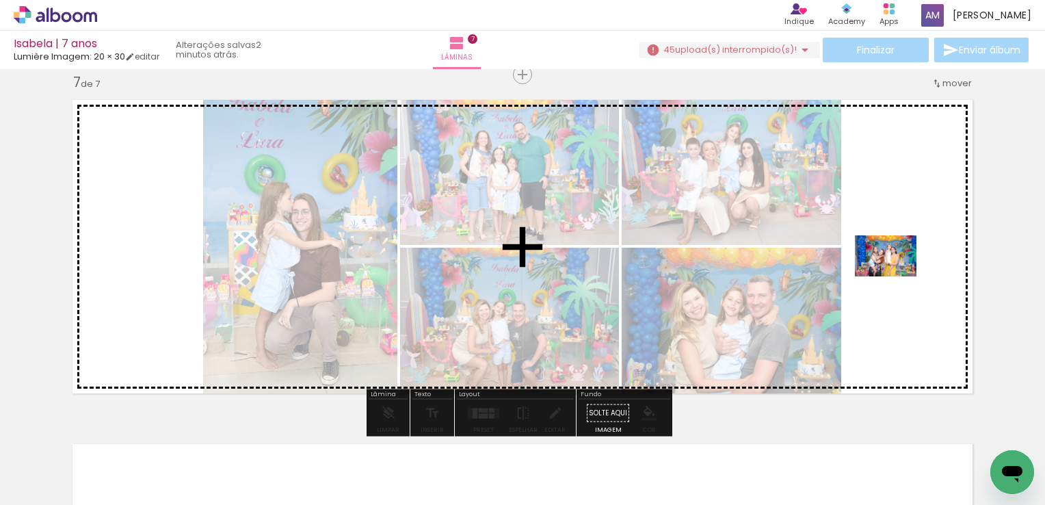
drag, startPoint x: 462, startPoint y: 474, endPoint x: 896, endPoint y: 275, distance: 477.2
click at [896, 275] on quentale-workspace at bounding box center [522, 252] width 1045 height 505
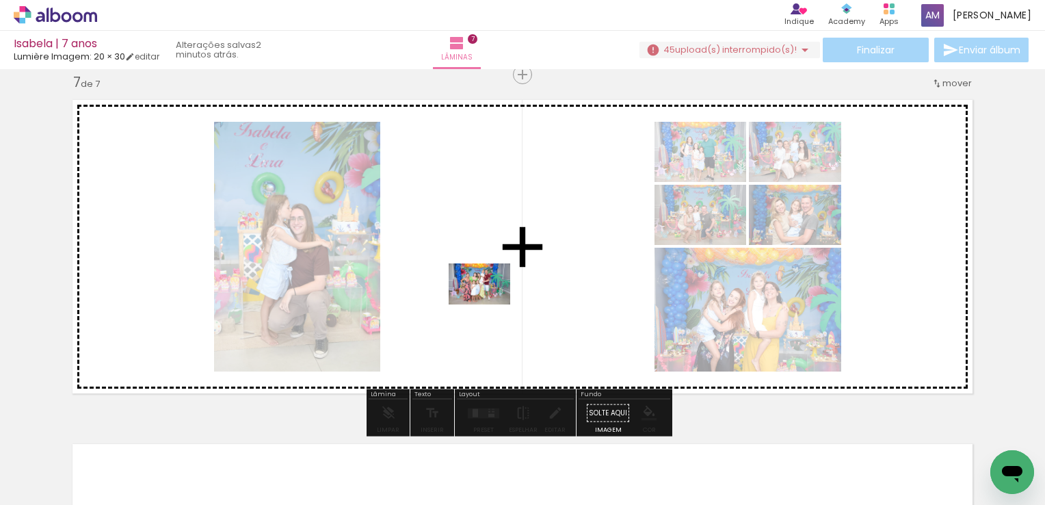
drag, startPoint x: 233, startPoint y: 469, endPoint x: 490, endPoint y: 304, distance: 305.9
click at [490, 304] on quentale-workspace at bounding box center [522, 252] width 1045 height 505
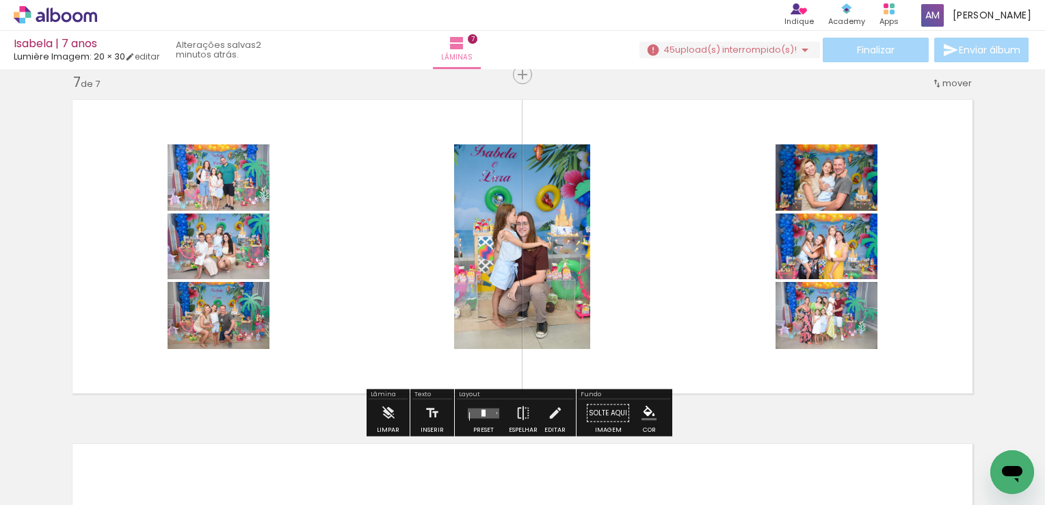
click at [475, 415] on quentale-layouter at bounding box center [483, 413] width 31 height 10
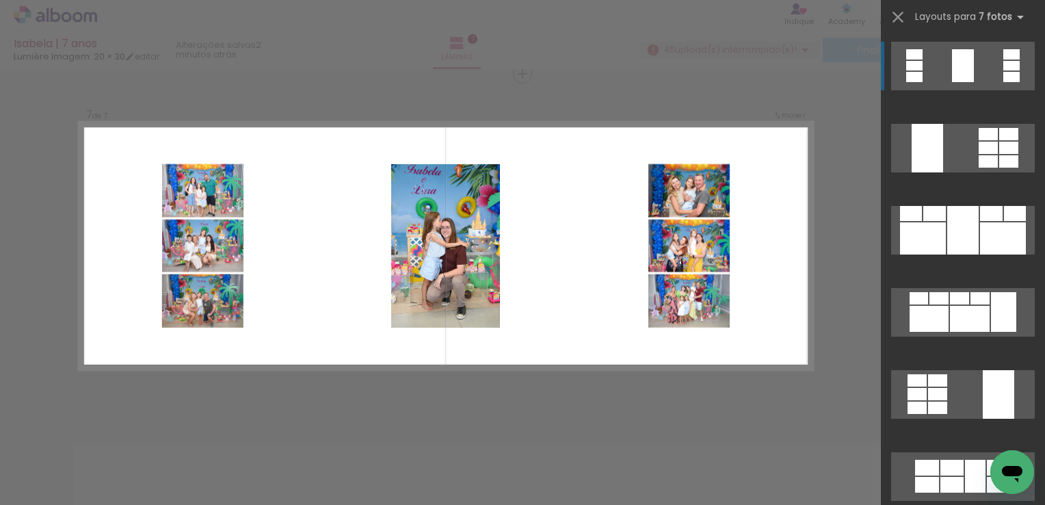
scroll to position [2084, 0]
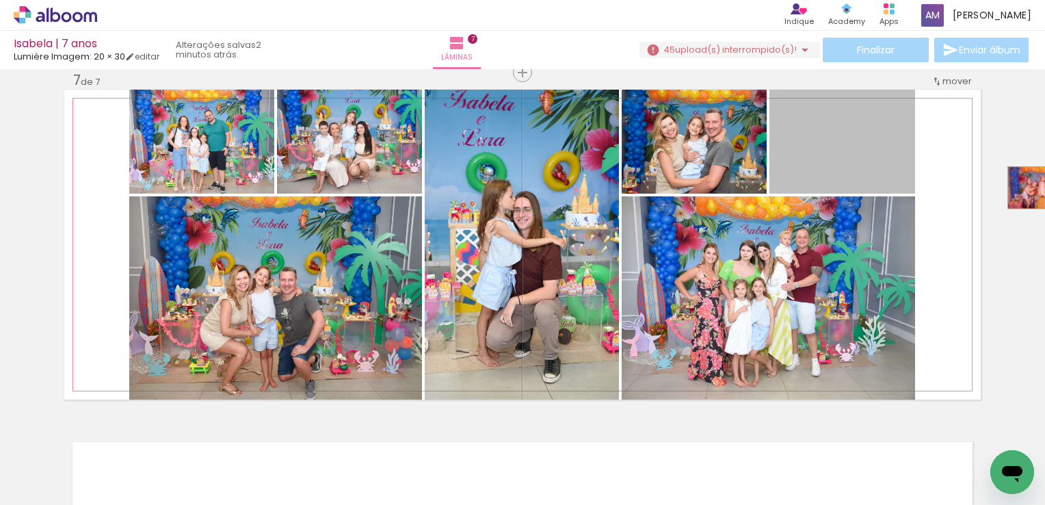
drag, startPoint x: 841, startPoint y: 166, endPoint x: 1035, endPoint y: 189, distance: 194.9
click at [1035, 189] on div "Inserir lâmina 1 de 7 Inserir lâmina 2 de 7 Inserir lâmina 3 de 7 Inserir lâmin…" at bounding box center [522, 287] width 1045 height 436
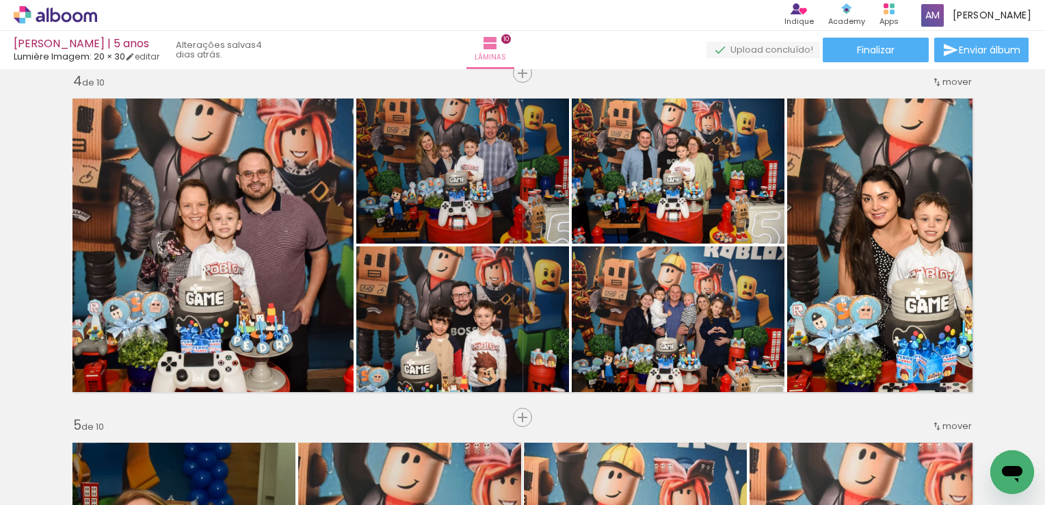
scroll to position [1029, 0]
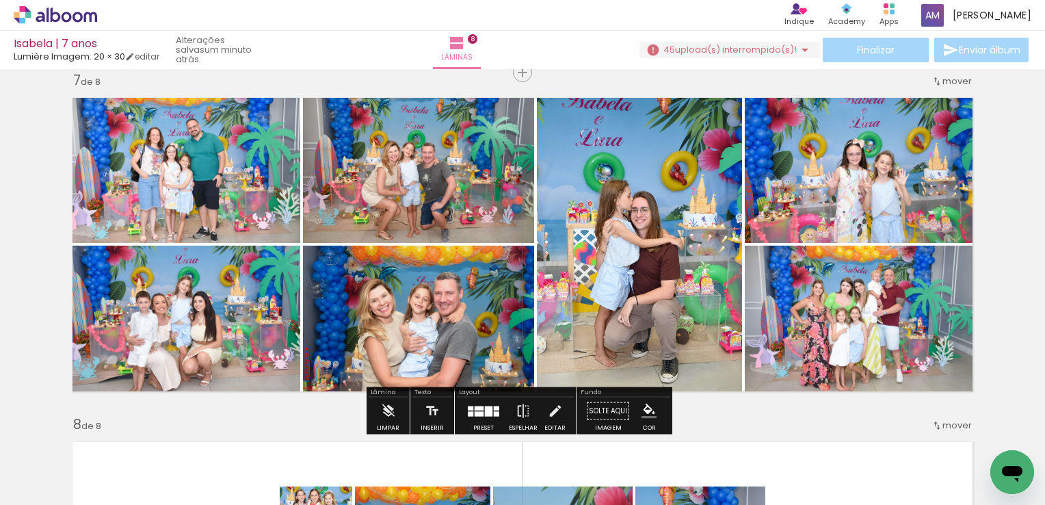
scroll to position [0, 1935]
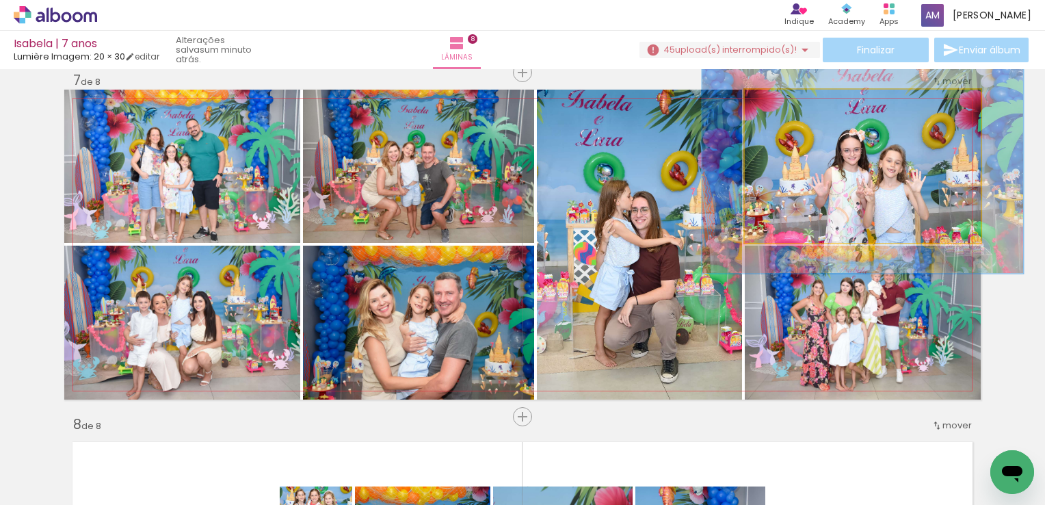
drag, startPoint x: 772, startPoint y: 104, endPoint x: 790, endPoint y: 105, distance: 18.5
type paper-slider "139"
click at [790, 105] on div at bounding box center [794, 104] width 12 height 12
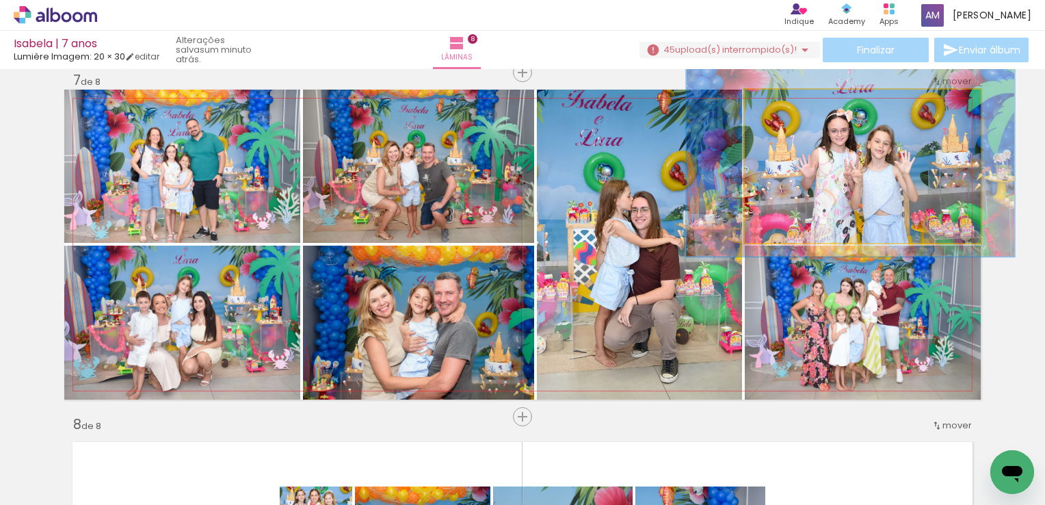
drag, startPoint x: 862, startPoint y: 194, endPoint x: 850, endPoint y: 175, distance: 22.8
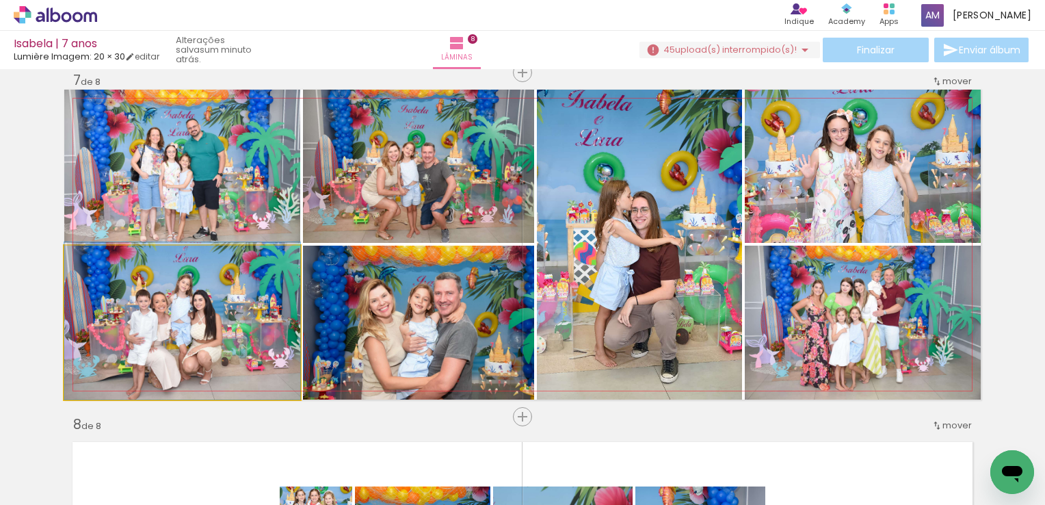
drag, startPoint x: 232, startPoint y: 330, endPoint x: 237, endPoint y: 292, distance: 38.0
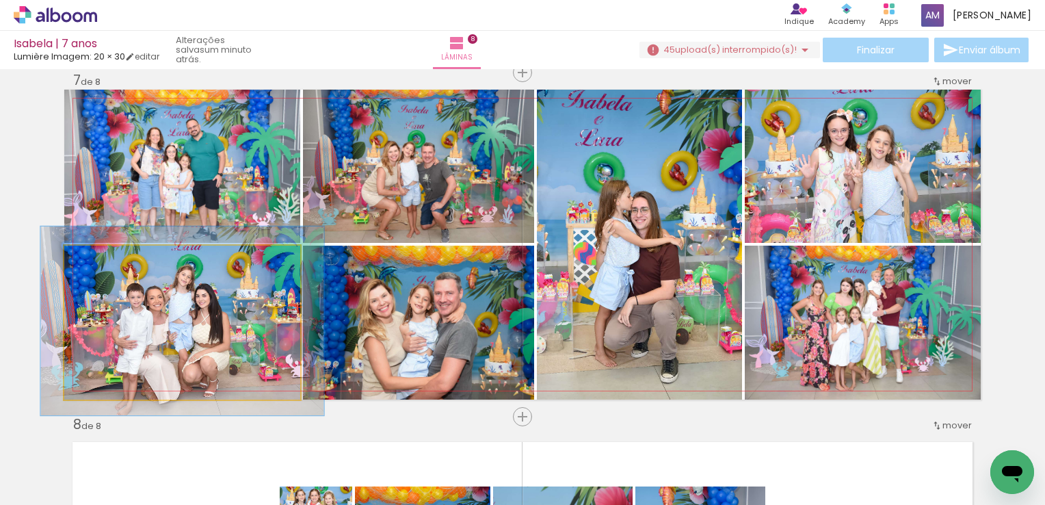
drag, startPoint x: 90, startPoint y: 255, endPoint x: 101, endPoint y: 256, distance: 10.3
type paper-slider "122"
click at [101, 256] on div at bounding box center [106, 260] width 12 height 12
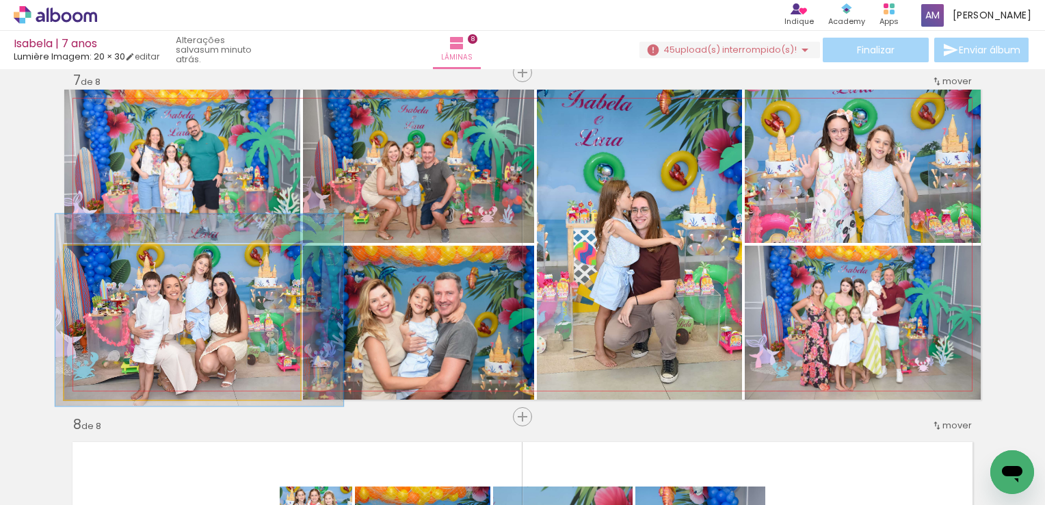
drag, startPoint x: 182, startPoint y: 300, endPoint x: 199, endPoint y: 289, distance: 20.3
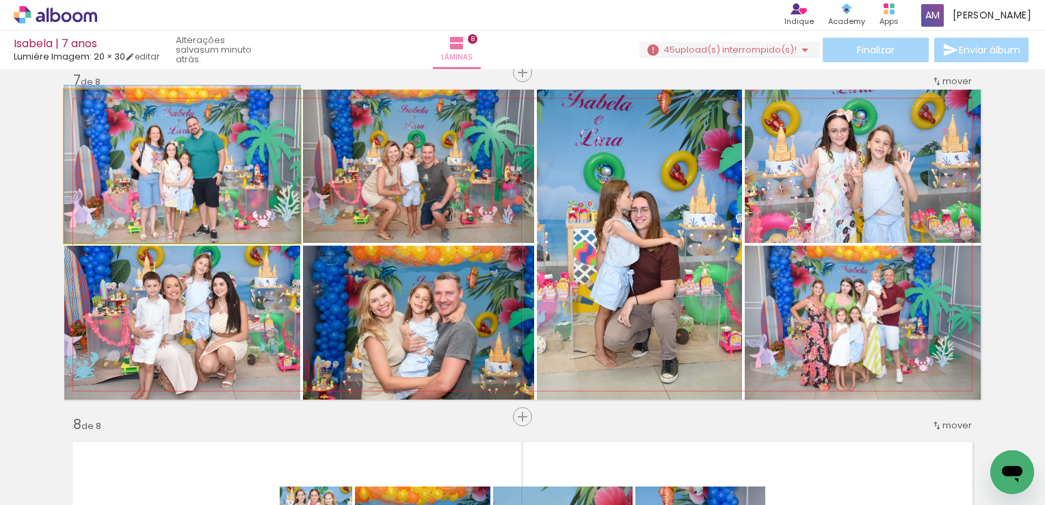
drag, startPoint x: 200, startPoint y: 172, endPoint x: 198, endPoint y: 118, distance: 54.1
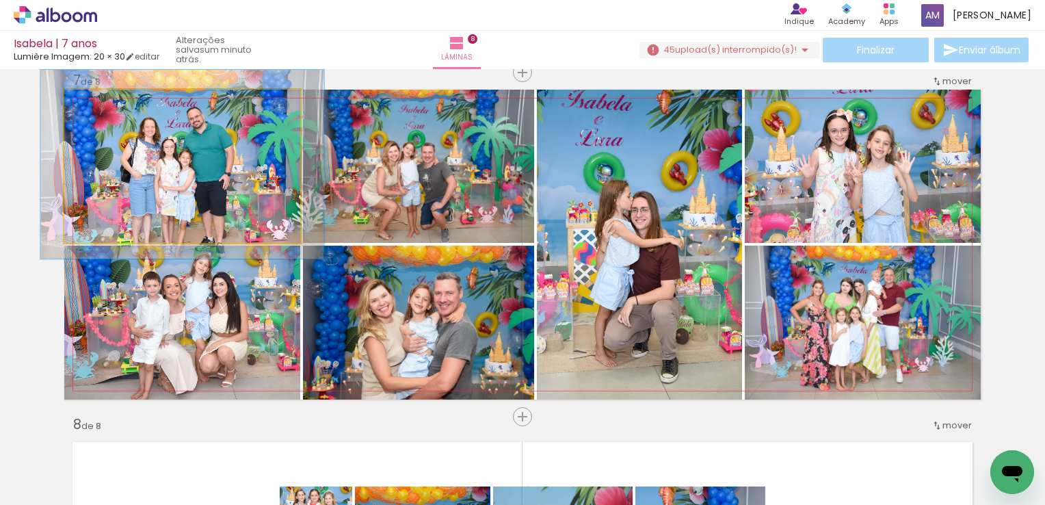
drag, startPoint x: 96, startPoint y: 103, endPoint x: 109, endPoint y: 102, distance: 12.3
click at [109, 102] on div at bounding box center [106, 104] width 22 height 22
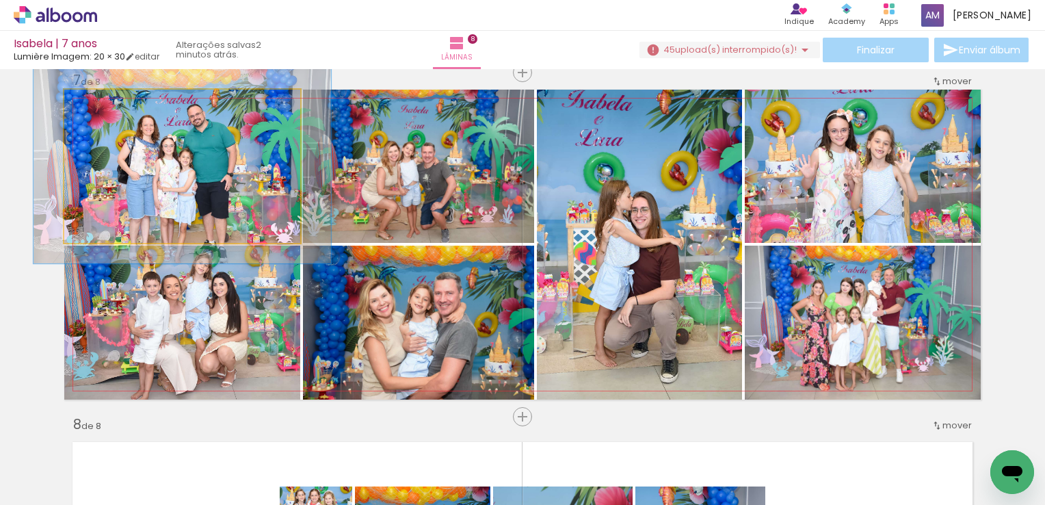
click at [205, 168] on quentale-photo at bounding box center [182, 166] width 236 height 153
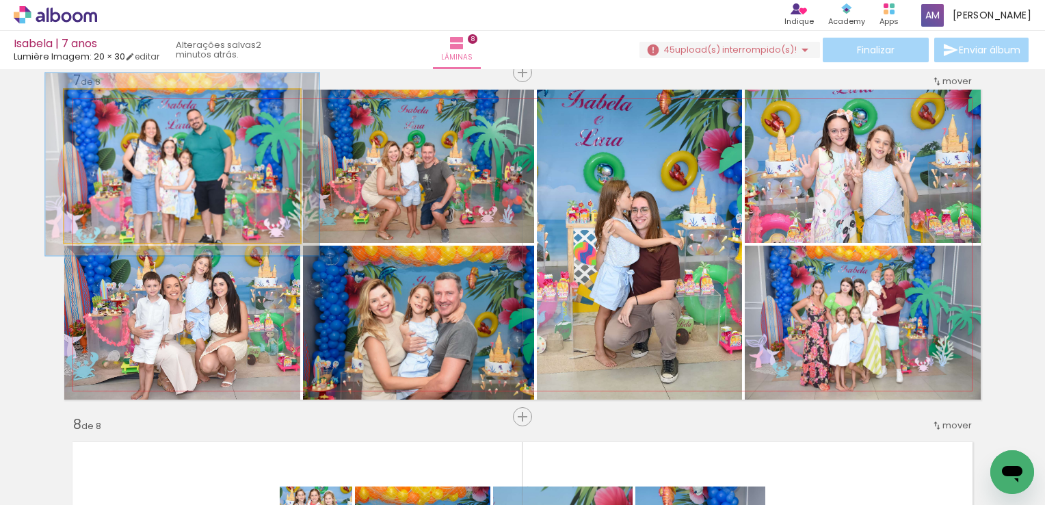
click at [101, 105] on div at bounding box center [104, 104] width 12 height 12
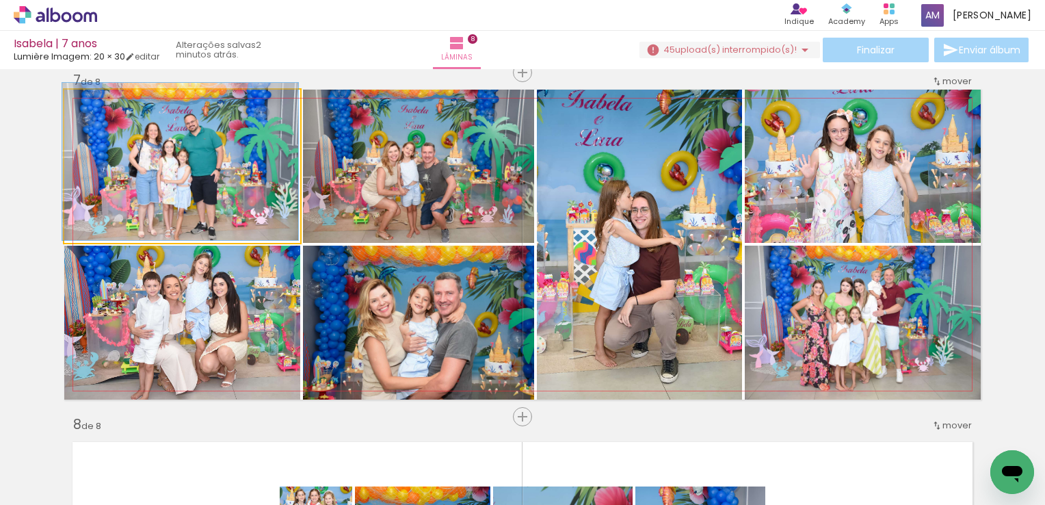
drag, startPoint x: 104, startPoint y: 100, endPoint x: 69, endPoint y: 111, distance: 36.8
type paper-slider "100"
click at [69, 111] on div at bounding box center [115, 104] width 95 height 21
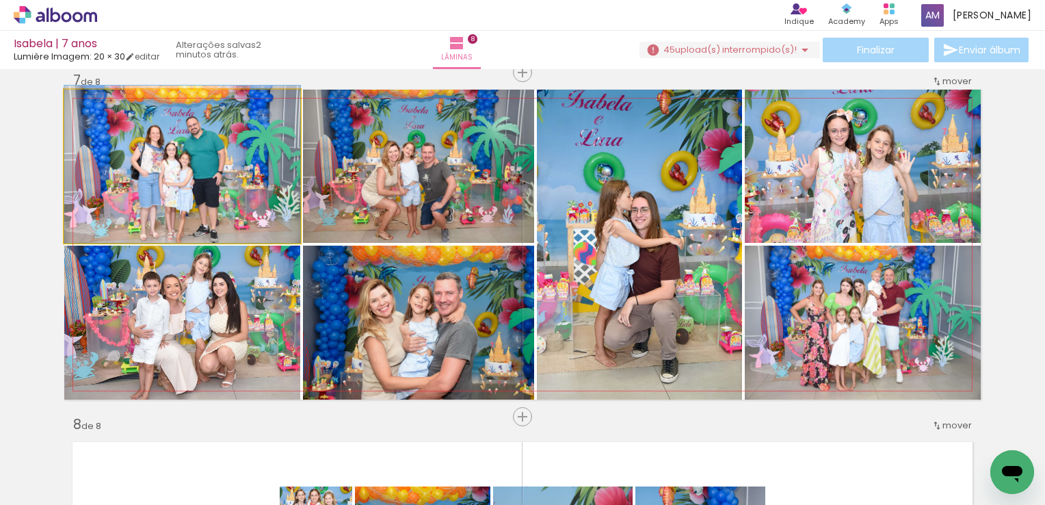
drag, startPoint x: 194, startPoint y: 188, endPoint x: 187, endPoint y: 128, distance: 60.6
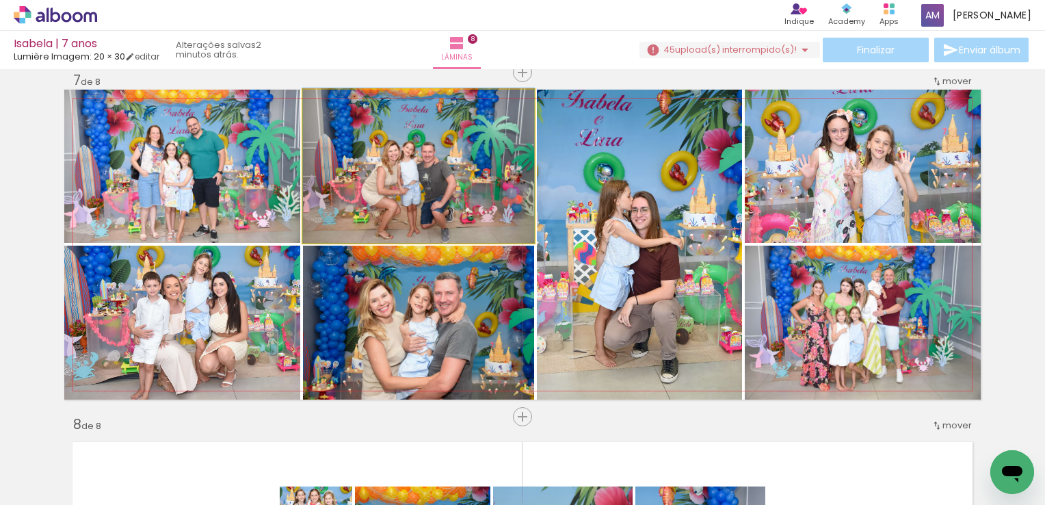
drag, startPoint x: 436, startPoint y: 178, endPoint x: 438, endPoint y: 105, distance: 73.2
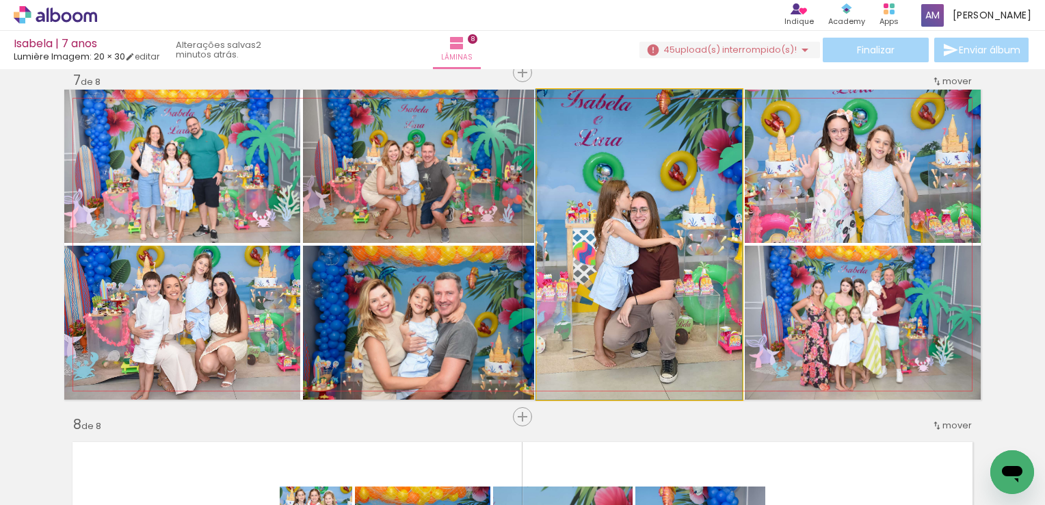
drag, startPoint x: 666, startPoint y: 284, endPoint x: 646, endPoint y: 206, distance: 80.6
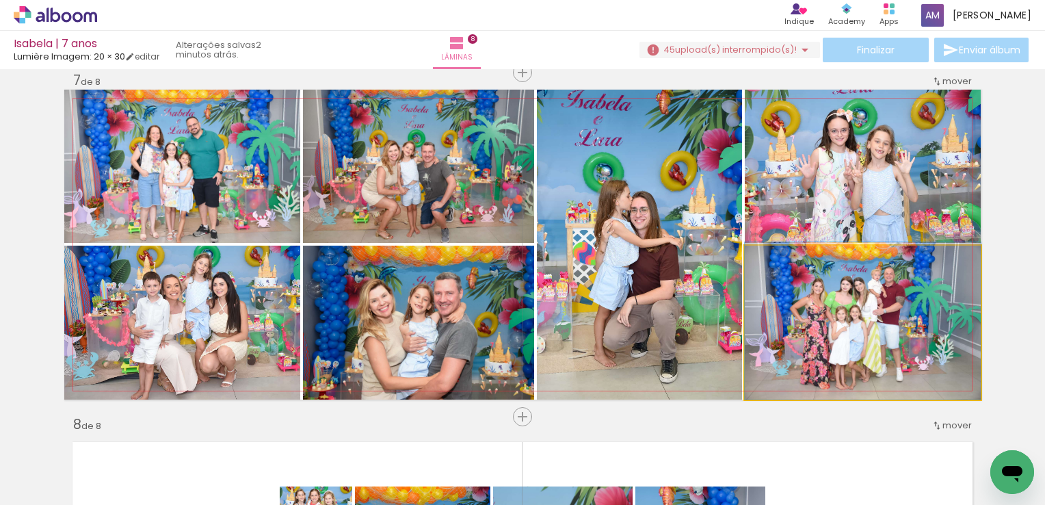
drag, startPoint x: 906, startPoint y: 315, endPoint x: 914, endPoint y: 285, distance: 31.0
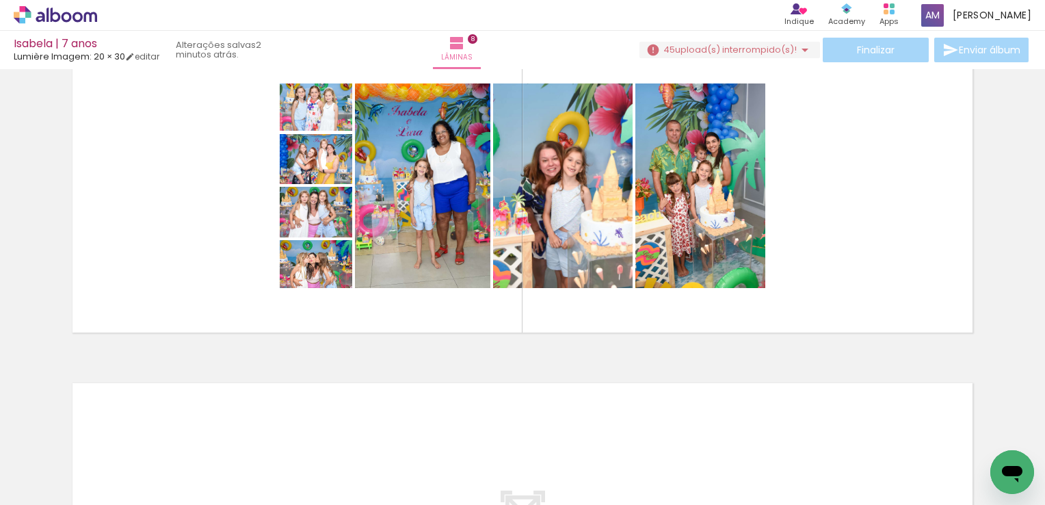
scroll to position [0, 3207]
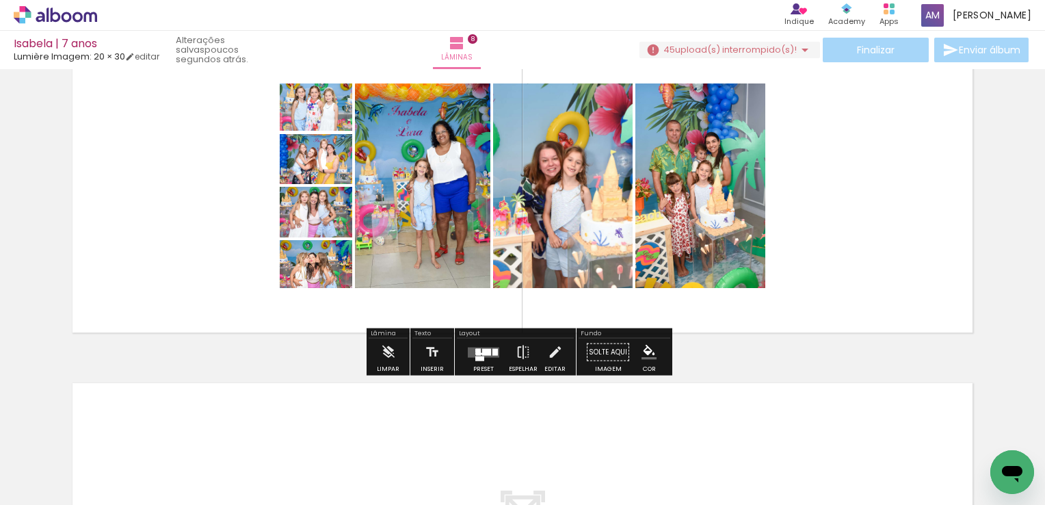
click at [484, 350] on div at bounding box center [486, 351] width 9 height 7
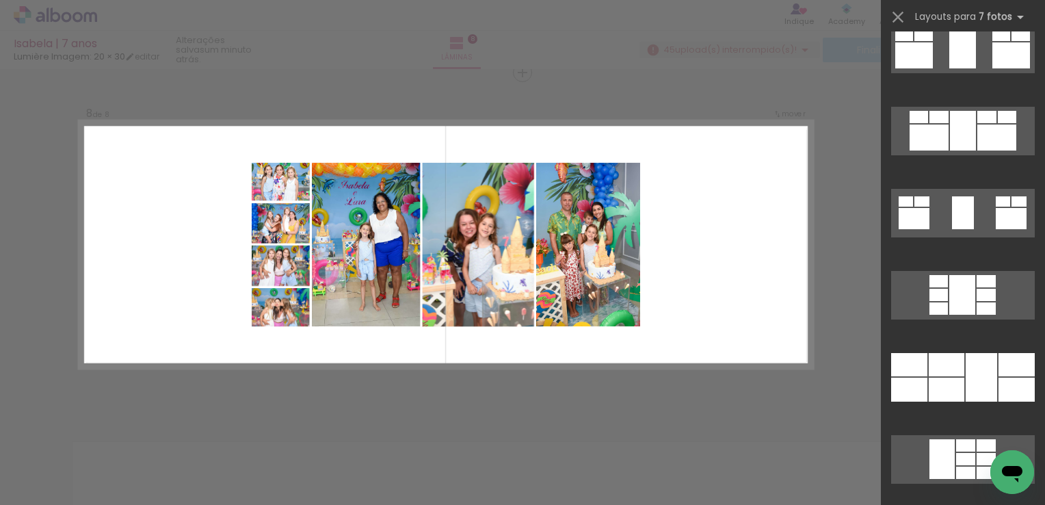
scroll to position [7087, 0]
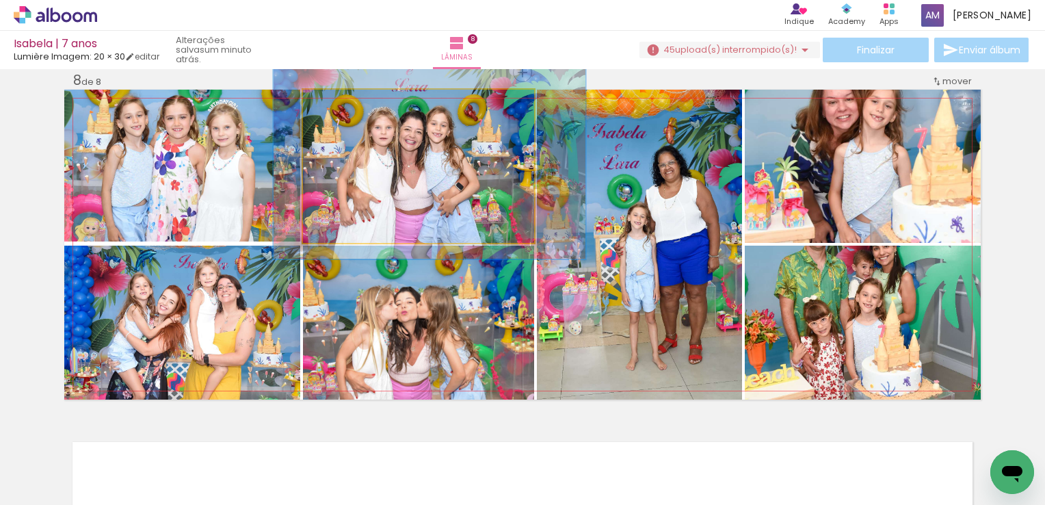
drag, startPoint x: 447, startPoint y: 191, endPoint x: 447, endPoint y: 199, distance: 8.2
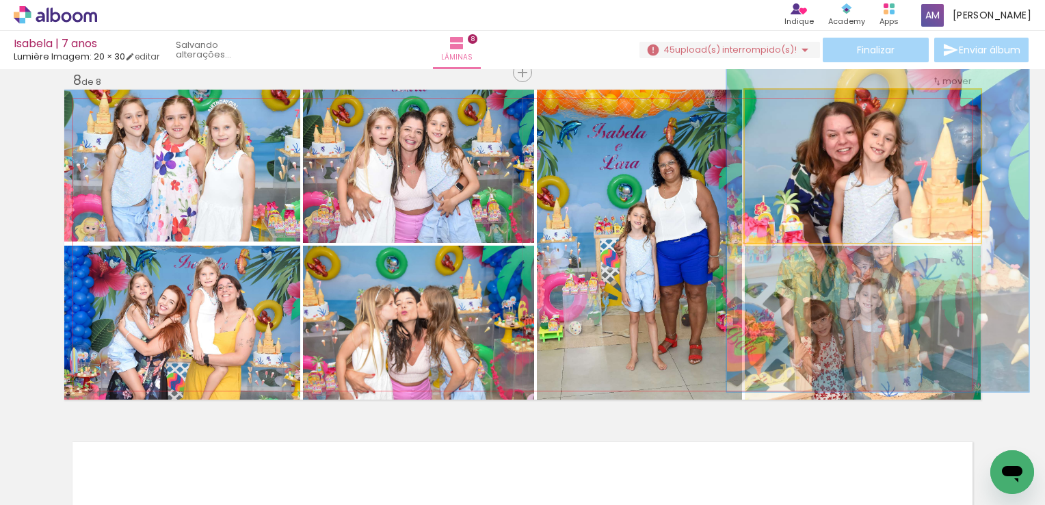
drag, startPoint x: 865, startPoint y: 166, endPoint x: 865, endPoint y: 198, distance: 32.8
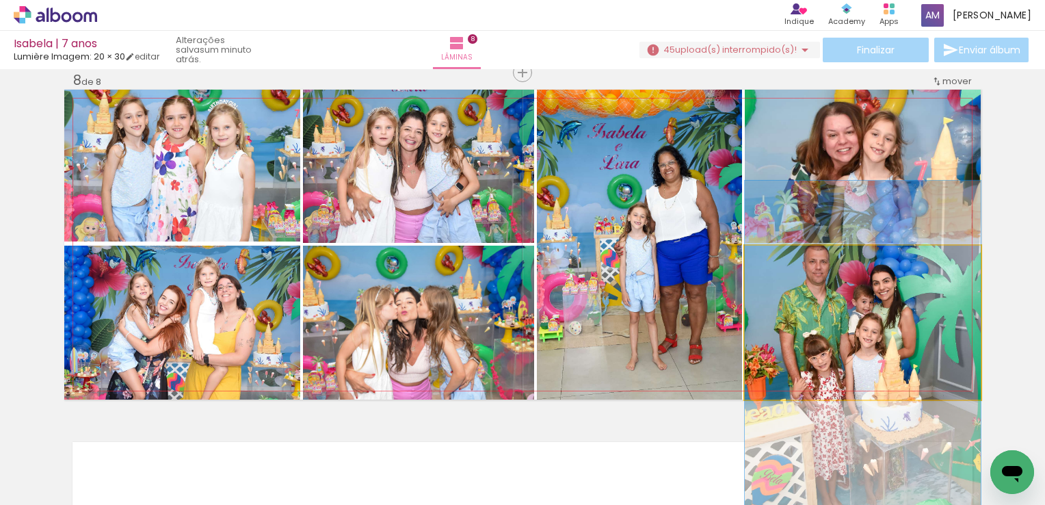
drag, startPoint x: 843, startPoint y: 317, endPoint x: 845, endPoint y: 352, distance: 35.0
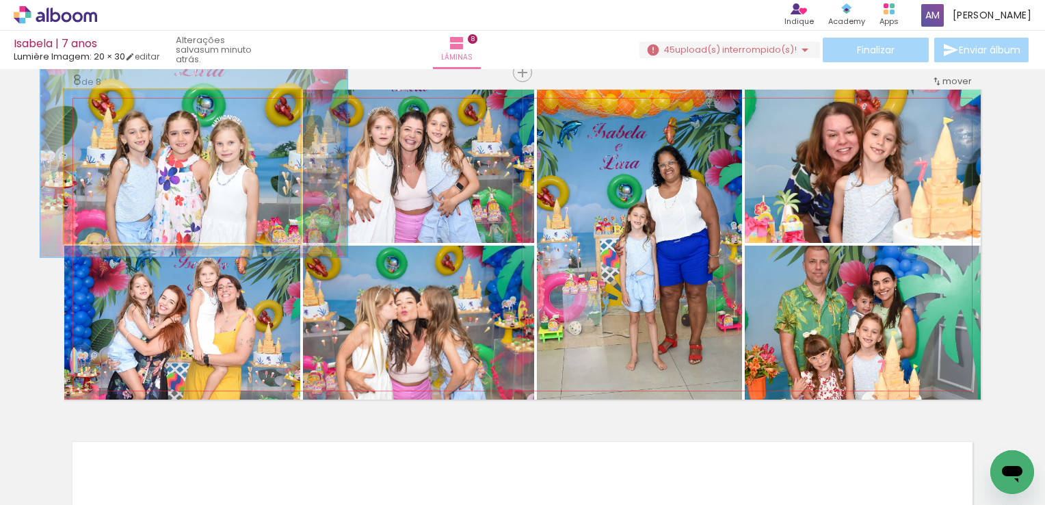
drag, startPoint x: 181, startPoint y: 156, endPoint x: 185, endPoint y: 171, distance: 15.6
